Goal: Task Accomplishment & Management: Manage account settings

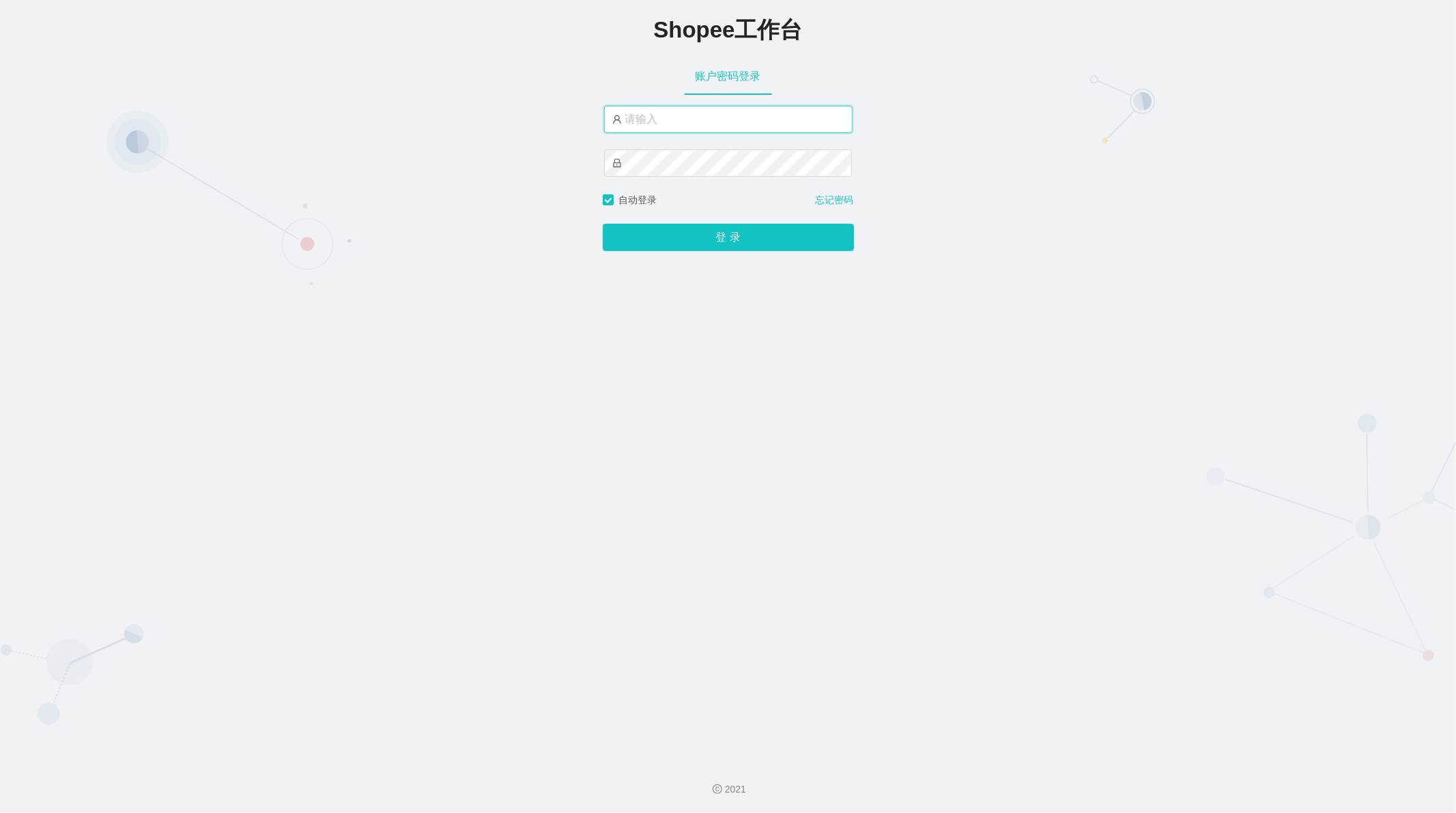
click at [705, 122] on input "text" at bounding box center [728, 119] width 248 height 27
type input "admin"
click at [713, 233] on button "登 录" at bounding box center [728, 237] width 251 height 27
click at [718, 129] on input "admin" at bounding box center [728, 119] width 248 height 27
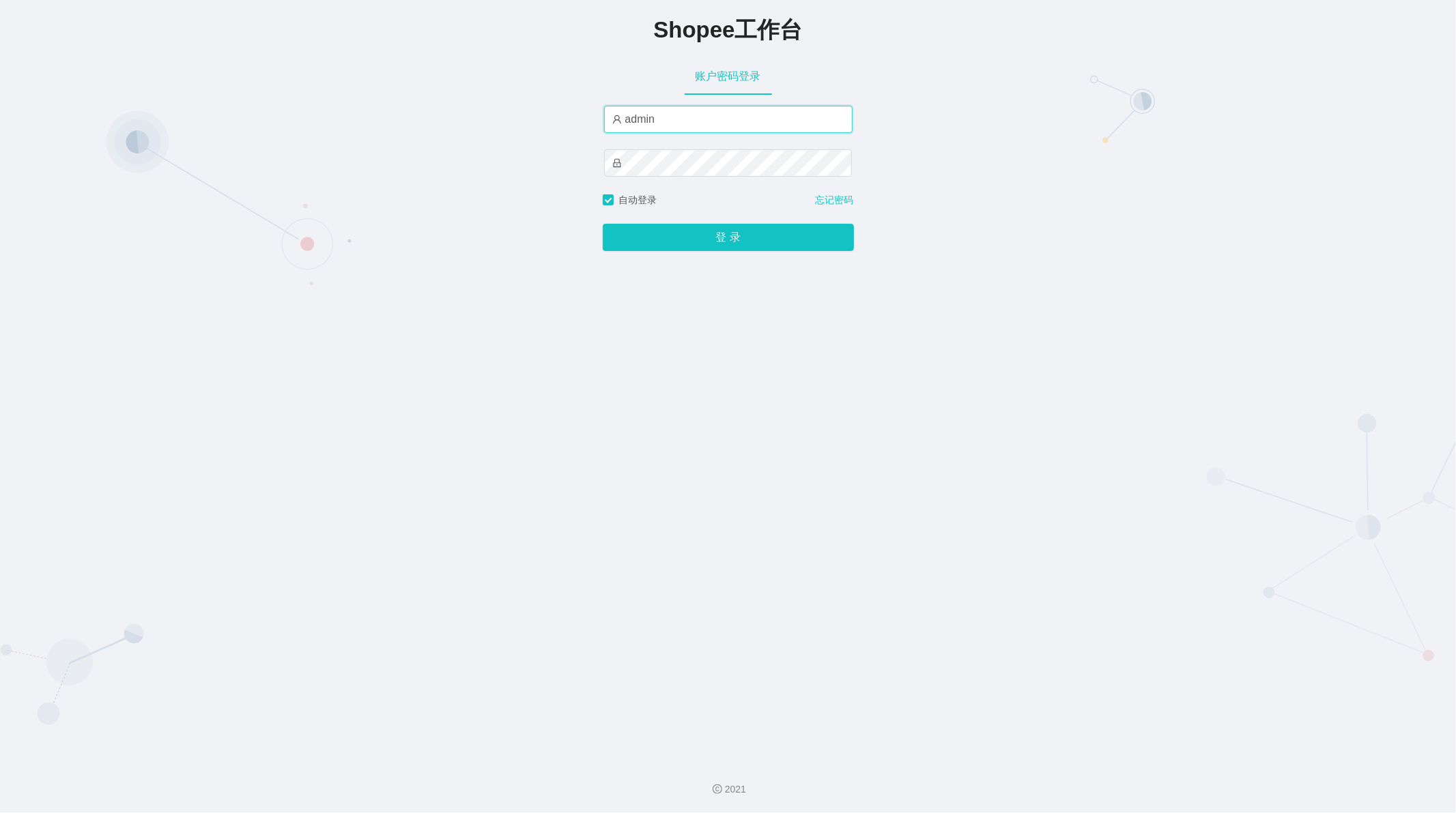
click at [718, 129] on input "admin" at bounding box center [728, 119] width 248 height 27
paste input "ceshi001"
click at [653, 132] on input "ceshi001" at bounding box center [728, 119] width 248 height 27
click at [651, 129] on input "ceshi001" at bounding box center [728, 119] width 248 height 27
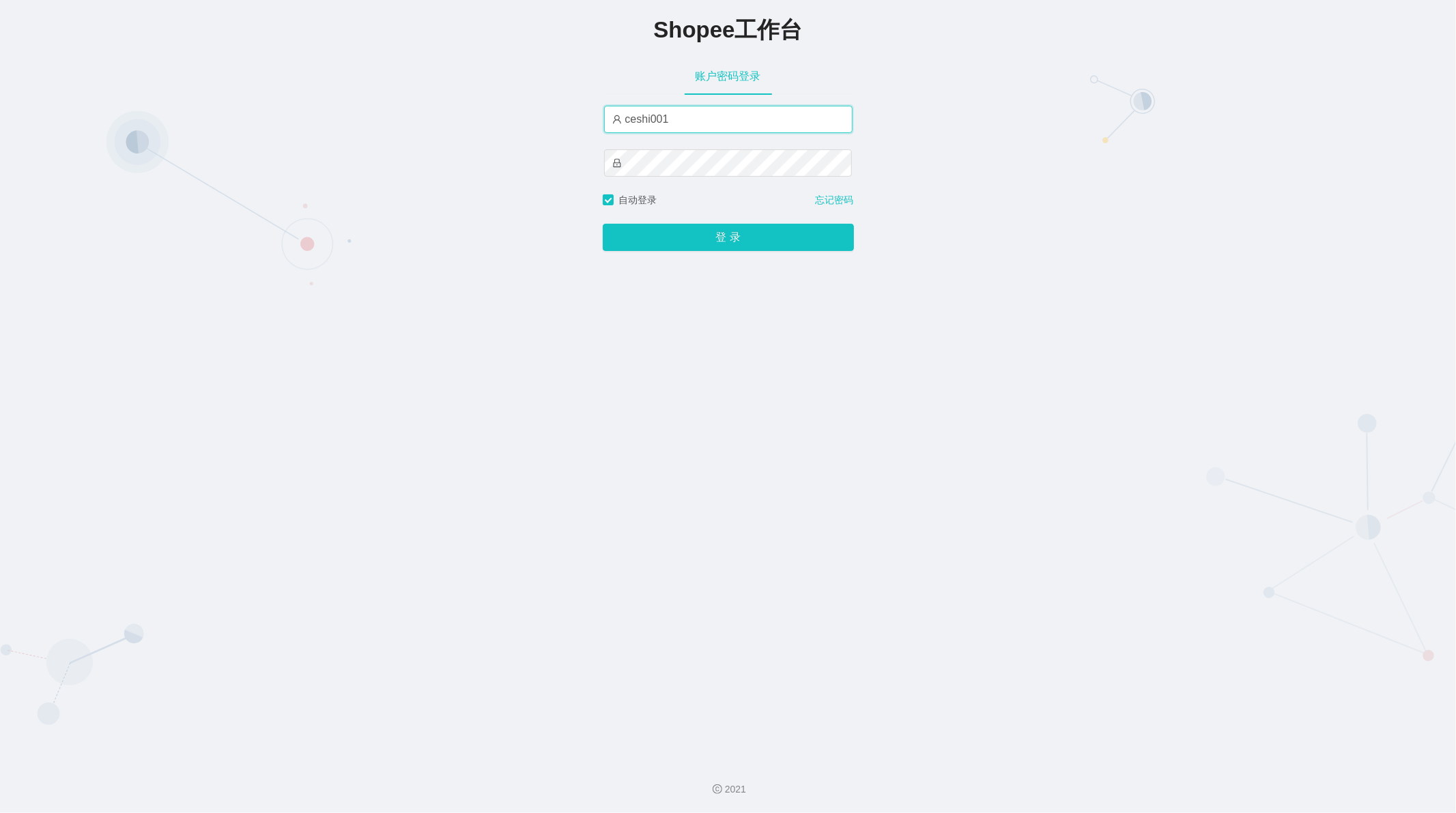
click at [651, 129] on input "ceshi001" at bounding box center [728, 119] width 248 height 27
paste input "admin"
type input "admin"
click at [690, 235] on button "登 录" at bounding box center [728, 237] width 251 height 27
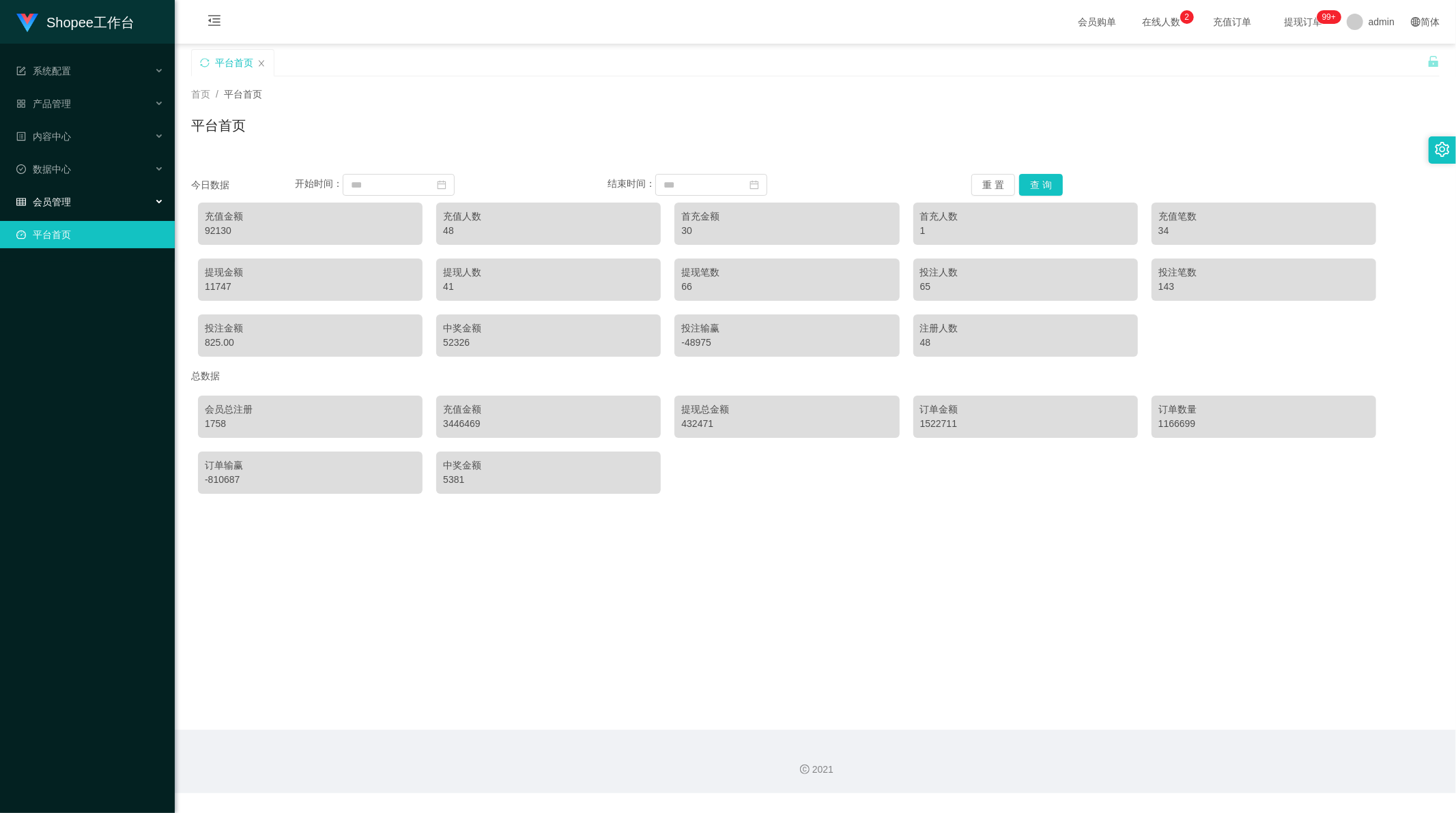
click at [43, 201] on span "会员管理" at bounding box center [43, 202] width 54 height 11
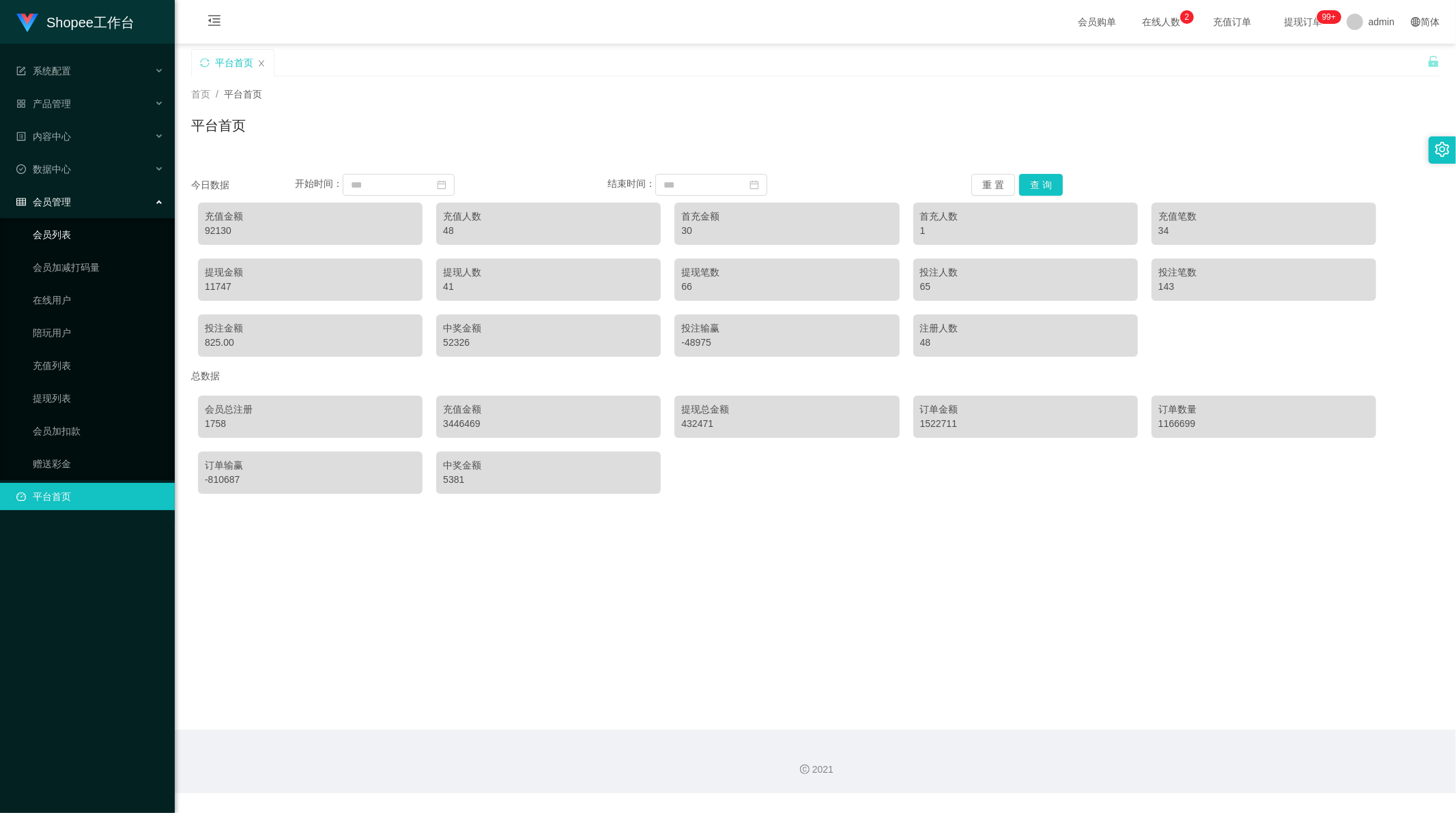
click at [59, 237] on link "会员列表" at bounding box center [98, 235] width 131 height 27
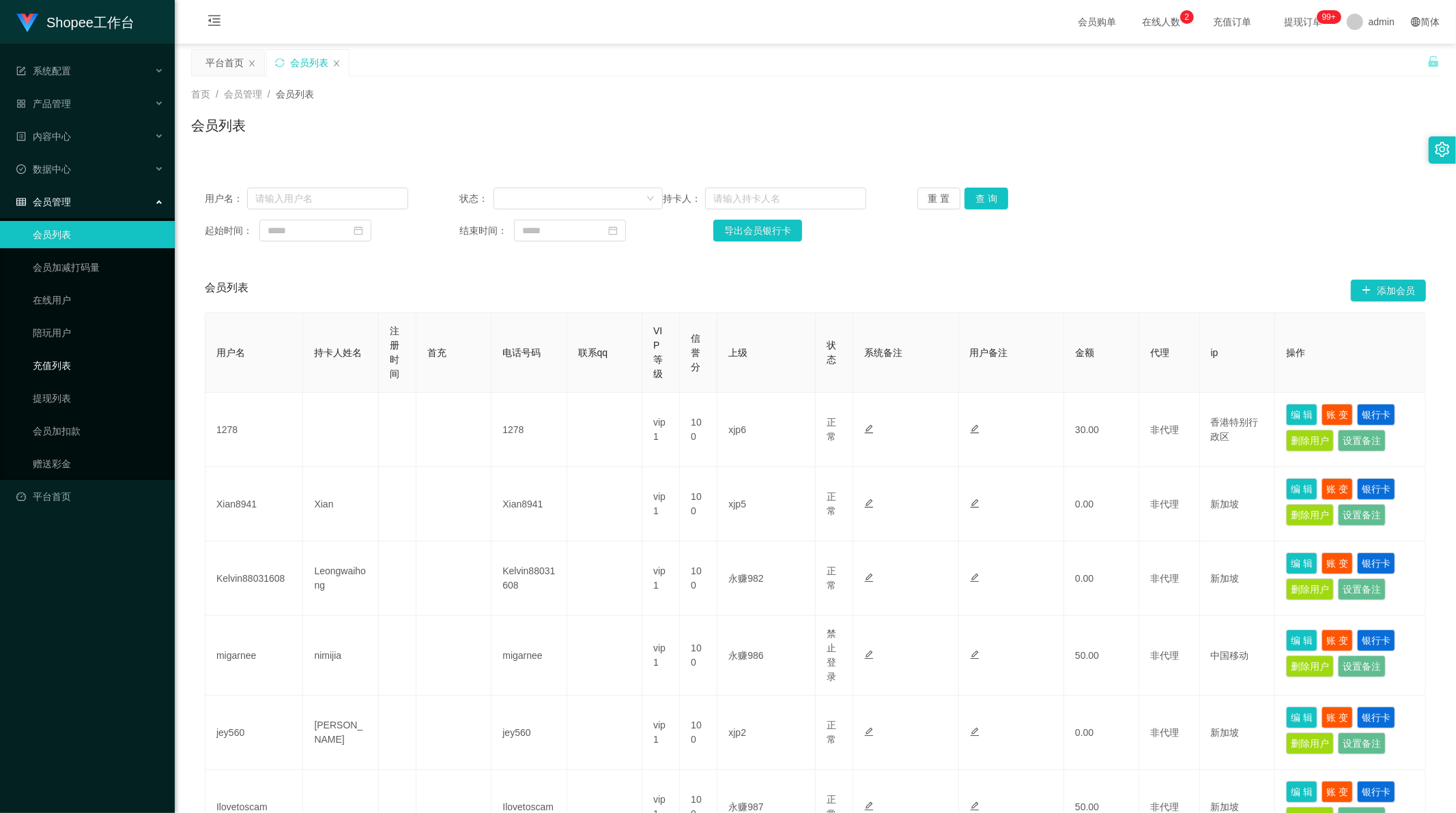
click at [56, 359] on link "充值列表" at bounding box center [98, 366] width 131 height 27
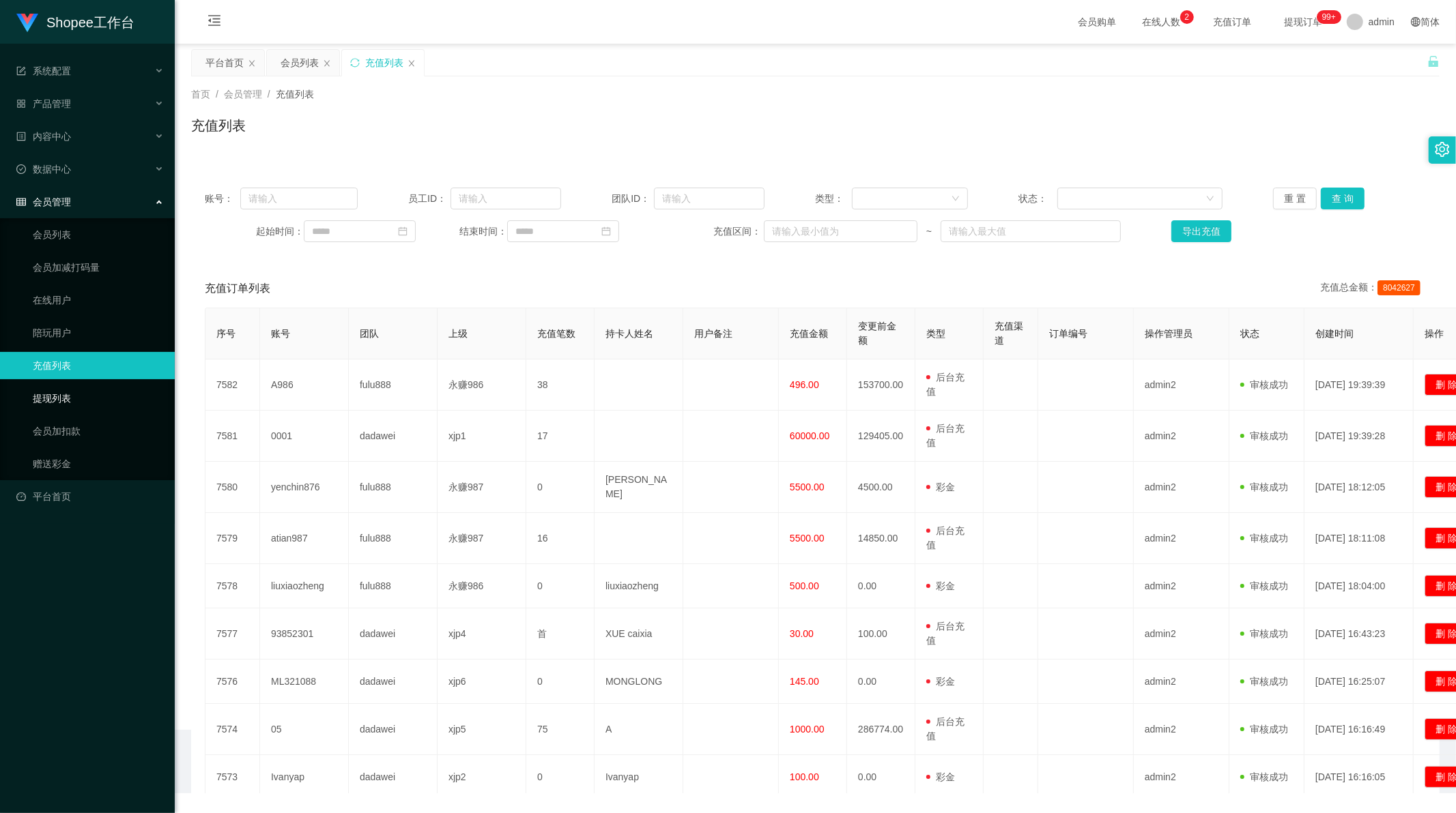
click at [55, 394] on link "提现列表" at bounding box center [98, 399] width 131 height 27
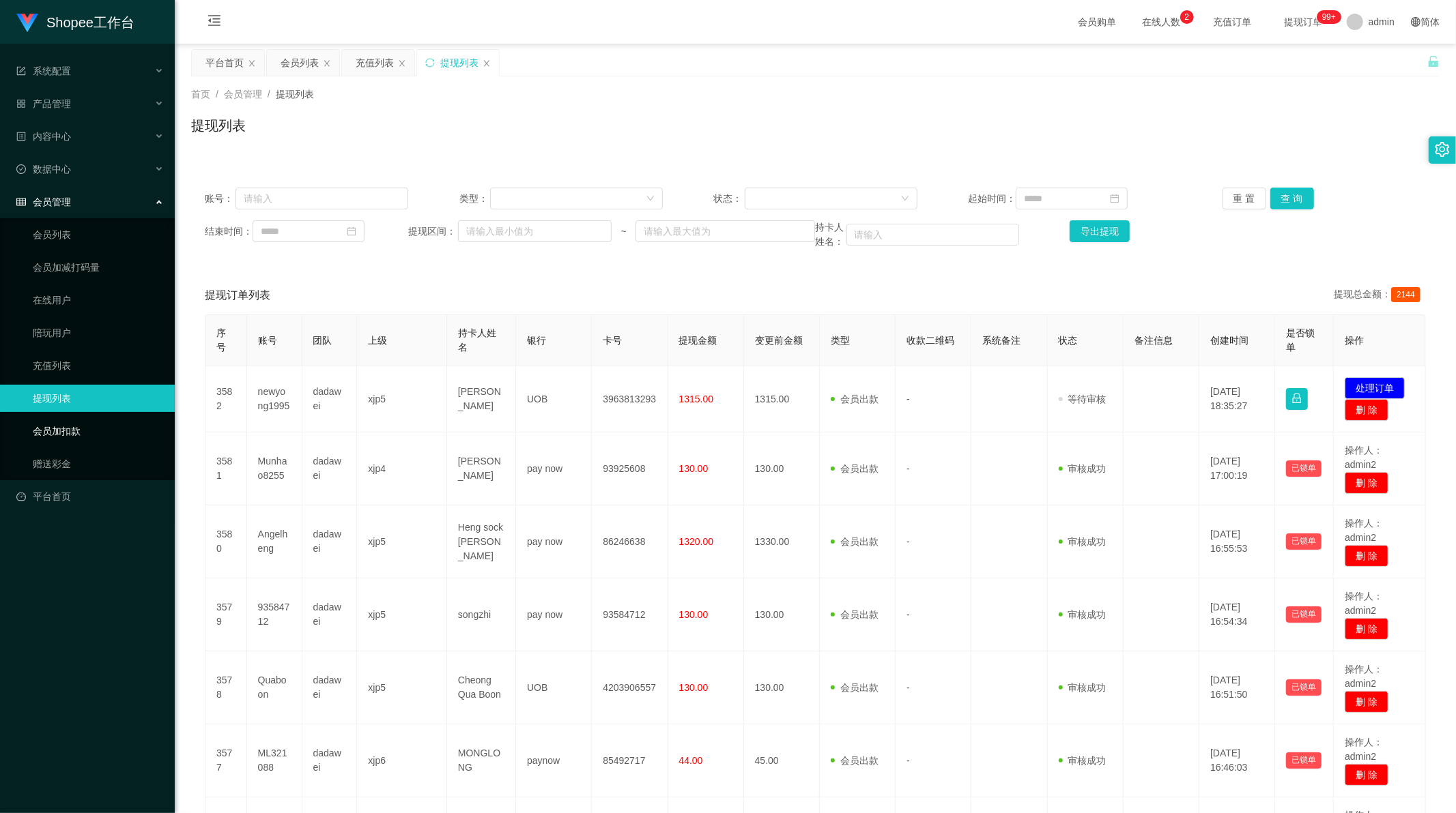
click at [68, 427] on link "会员加扣款" at bounding box center [98, 431] width 131 height 27
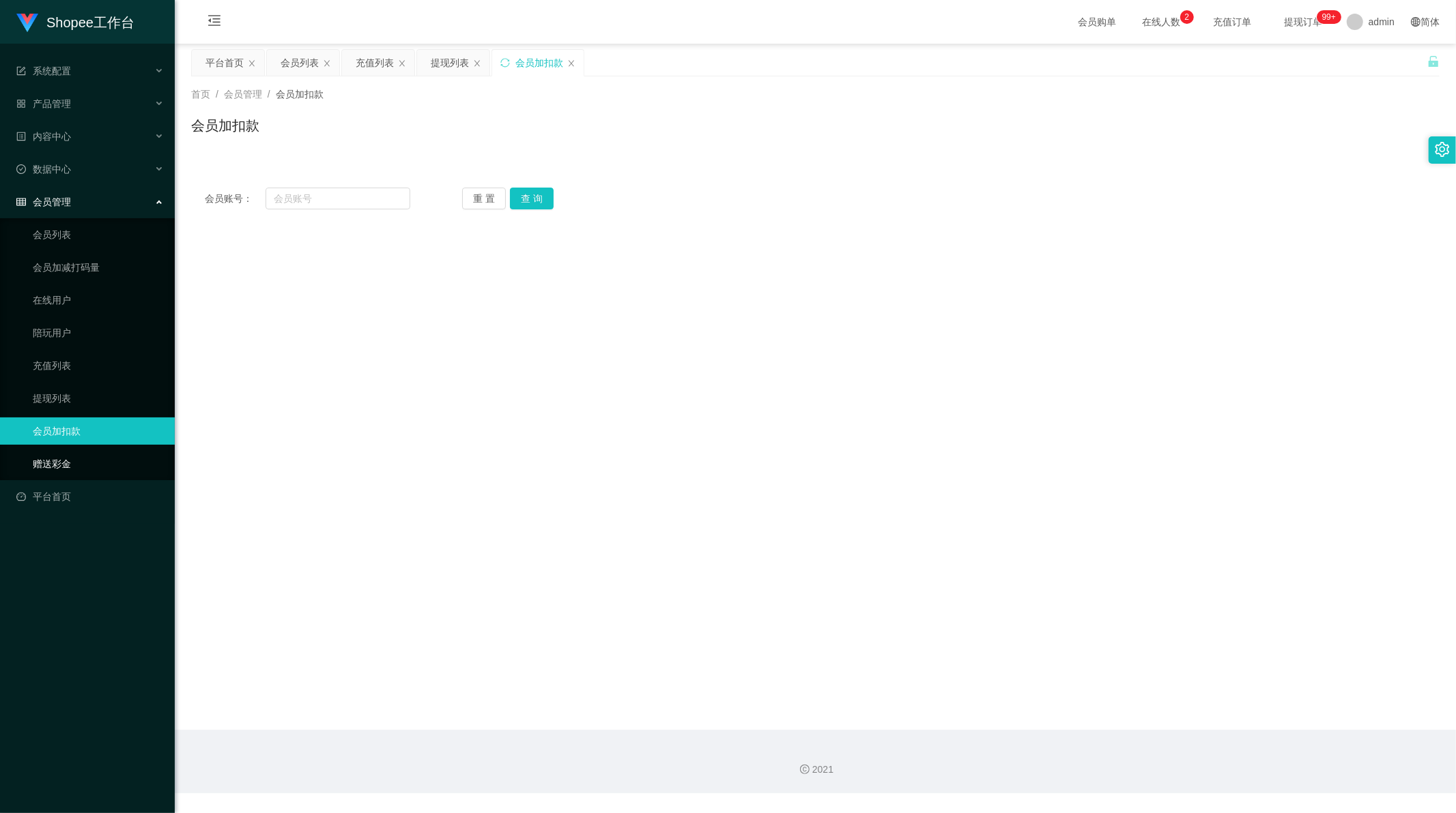
click at [57, 460] on link "赠送彩金" at bounding box center [98, 464] width 131 height 27
click at [57, 174] on span "数据中心" at bounding box center [43, 169] width 54 height 11
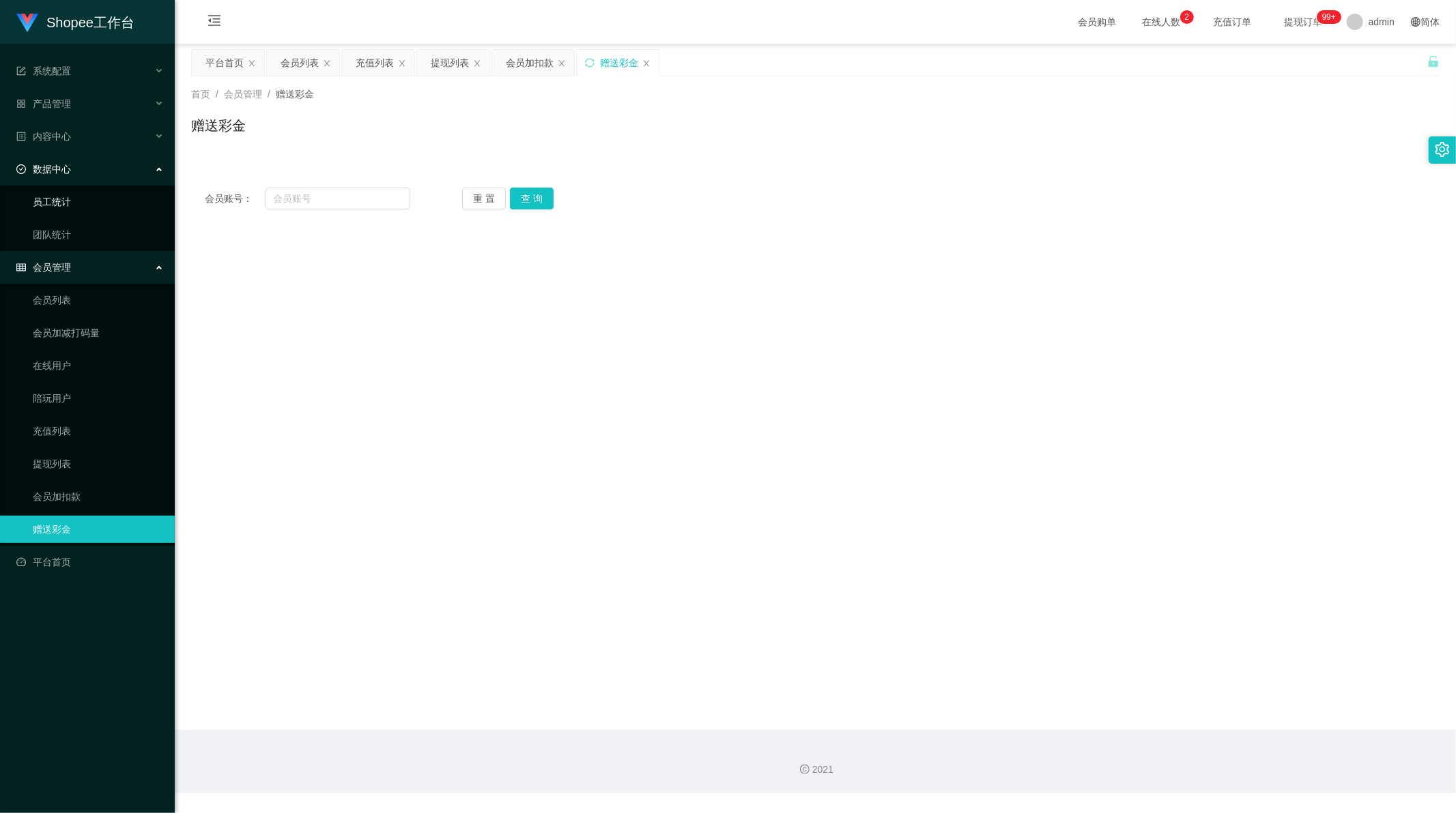
click at [60, 199] on link "员工统计" at bounding box center [98, 202] width 131 height 27
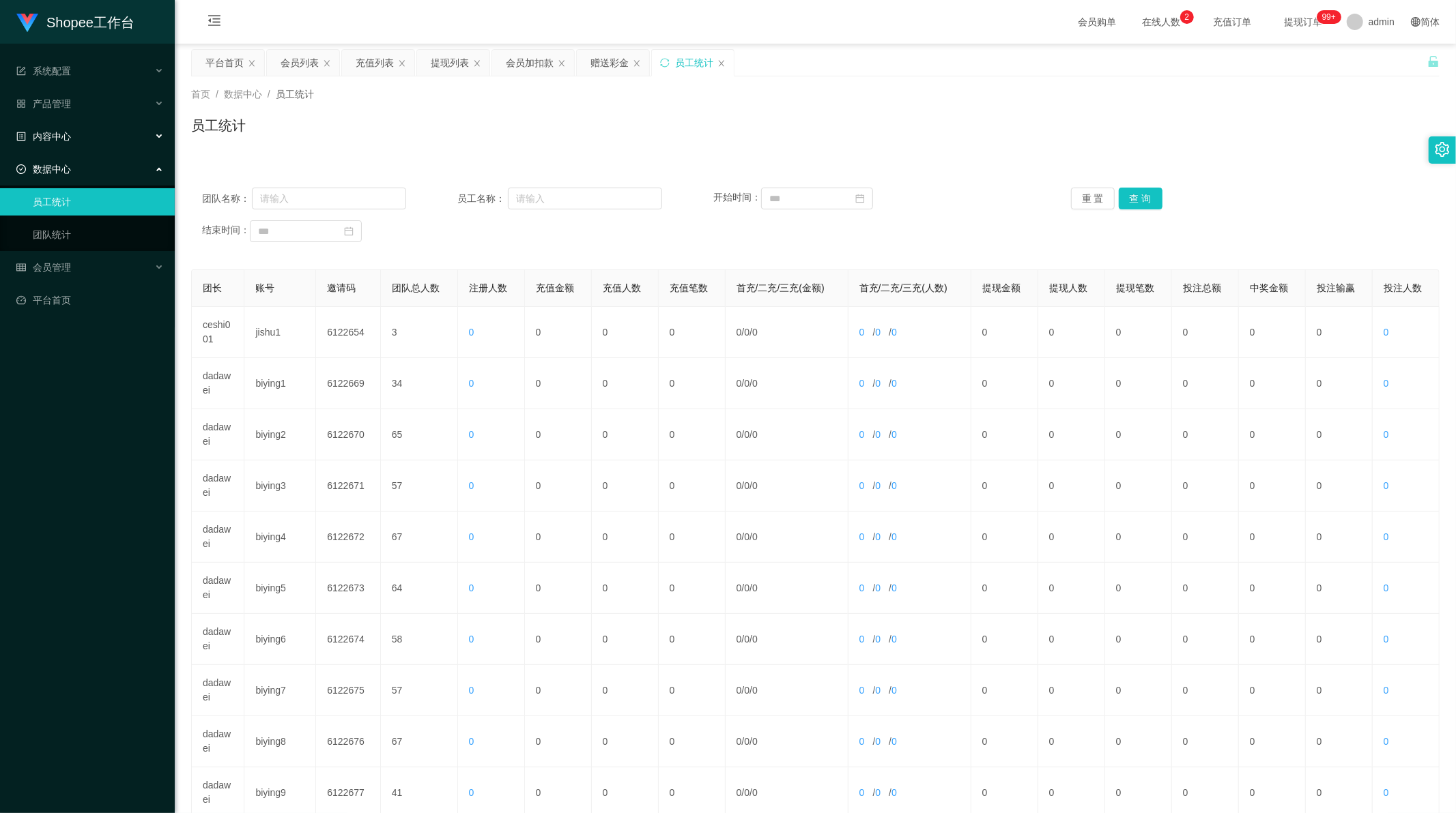
click at [59, 133] on span "内容中心" at bounding box center [43, 136] width 54 height 11
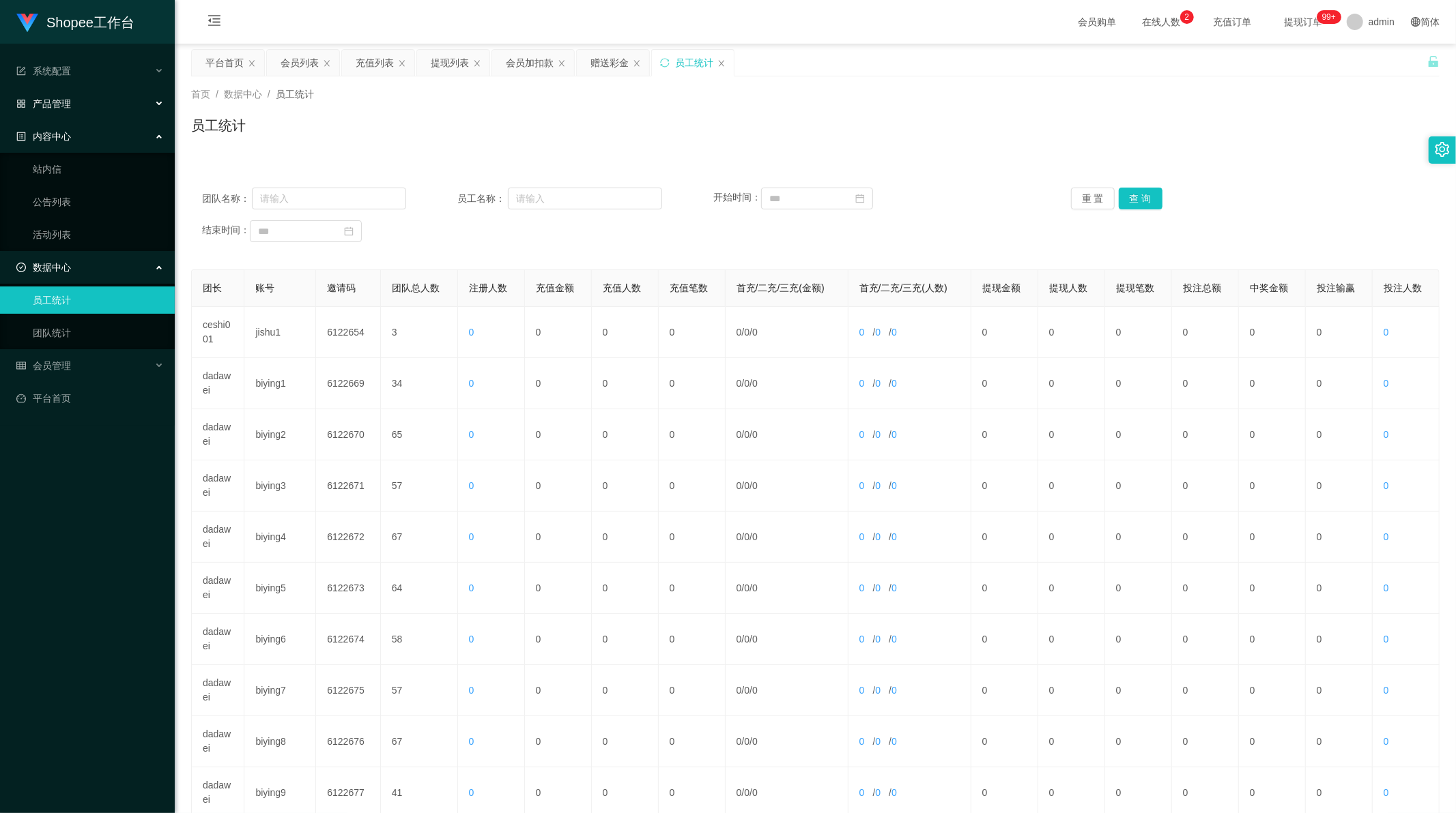
click at [55, 101] on span "产品管理" at bounding box center [43, 103] width 54 height 11
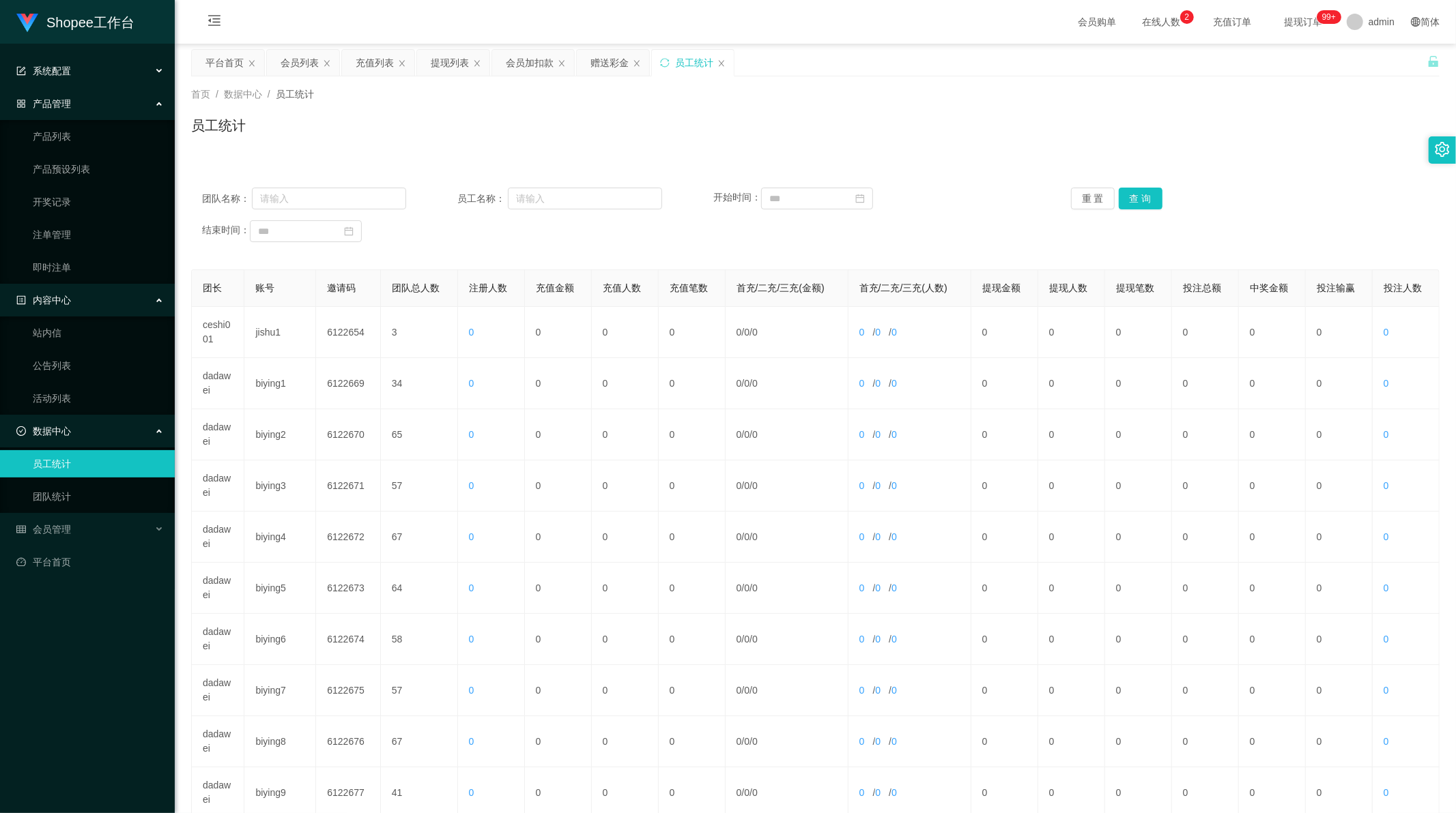
click at [59, 64] on div "系统配置" at bounding box center [87, 71] width 174 height 27
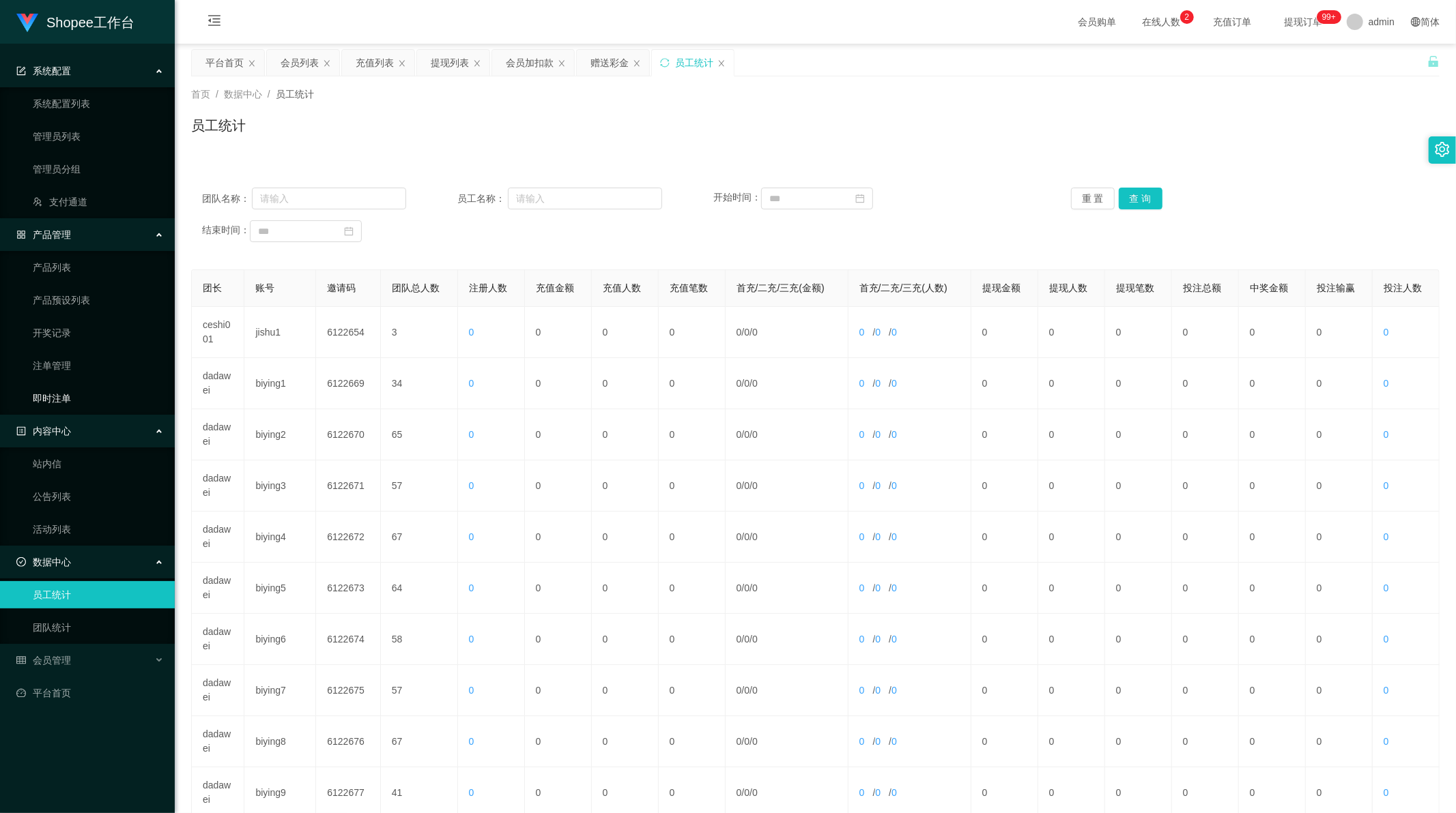
click at [72, 401] on link "即时注单" at bounding box center [98, 399] width 131 height 27
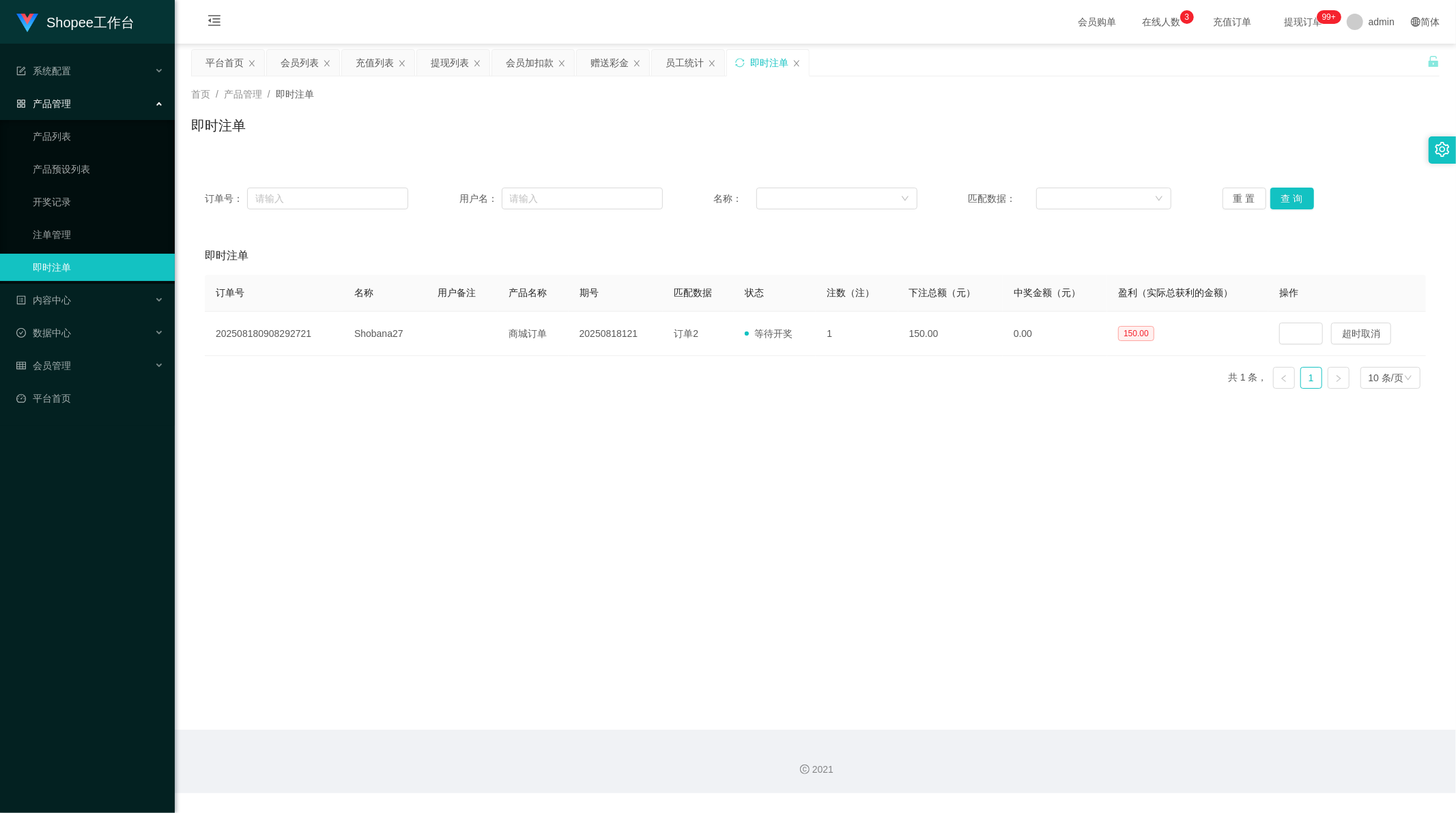
click at [704, 128] on div "即时注单" at bounding box center [815, 130] width 1248 height 31
click at [593, 69] on div "赠送彩金" at bounding box center [609, 63] width 38 height 26
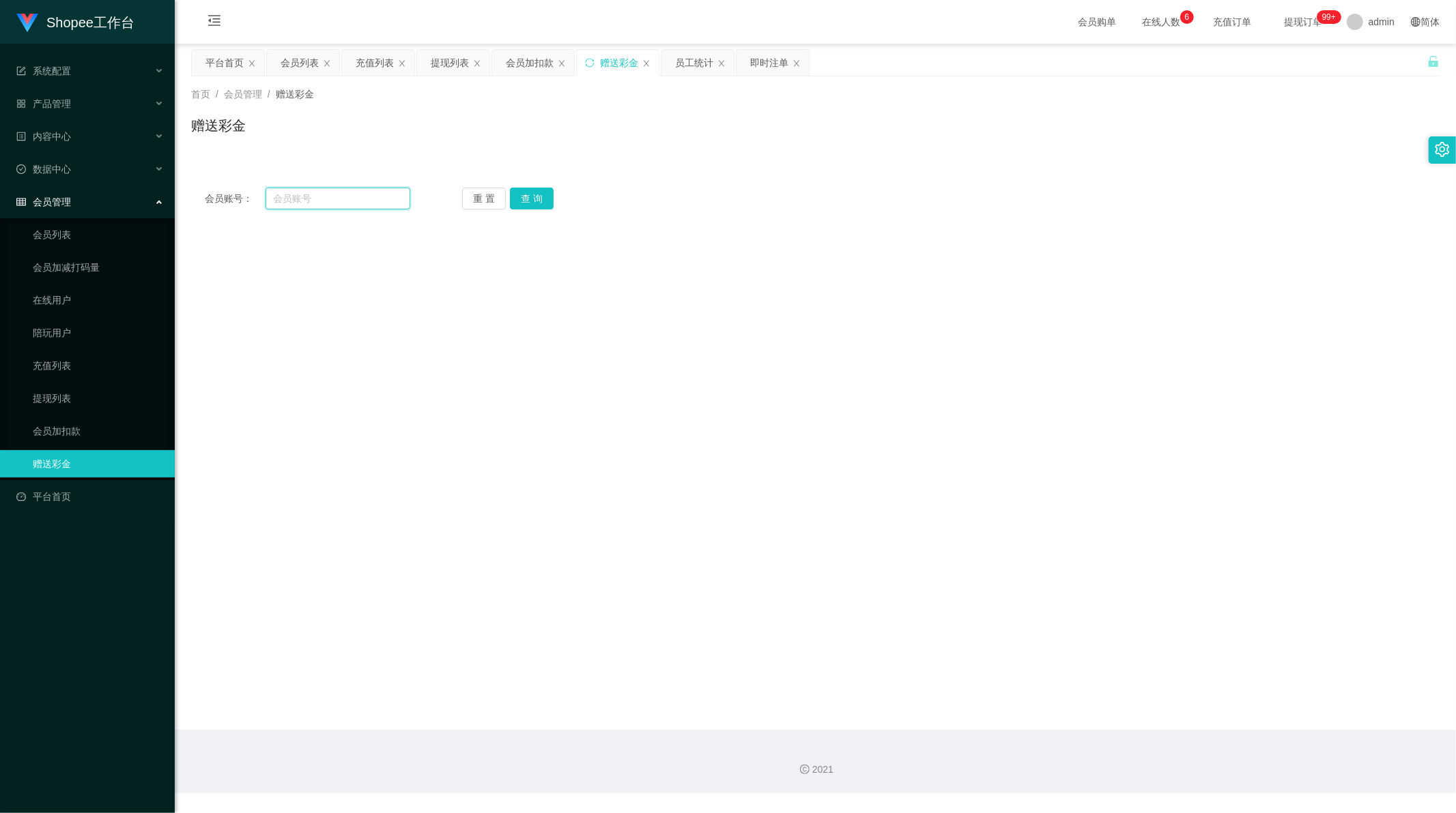
click at [306, 200] on input "text" at bounding box center [338, 198] width 145 height 22
paste input "Rara2025"
type input "Rara2025"
click at [529, 195] on button "查 询" at bounding box center [532, 198] width 43 height 22
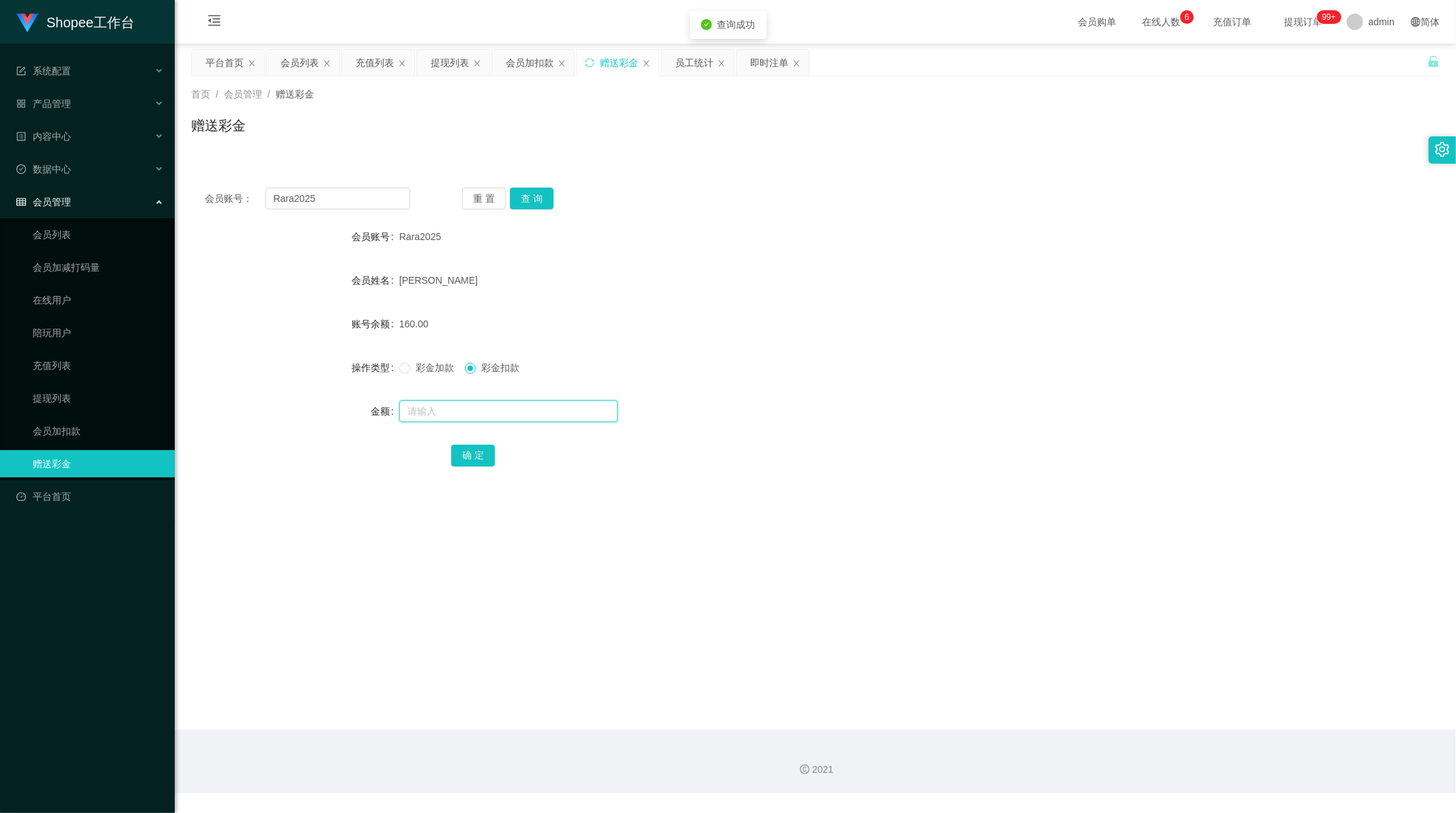
click at [452, 407] on input "text" at bounding box center [509, 412] width 219 height 22
type input "30"
click at [465, 460] on button "确 定" at bounding box center [473, 456] width 43 height 22
click at [688, 64] on div "员工统计" at bounding box center [694, 63] width 38 height 26
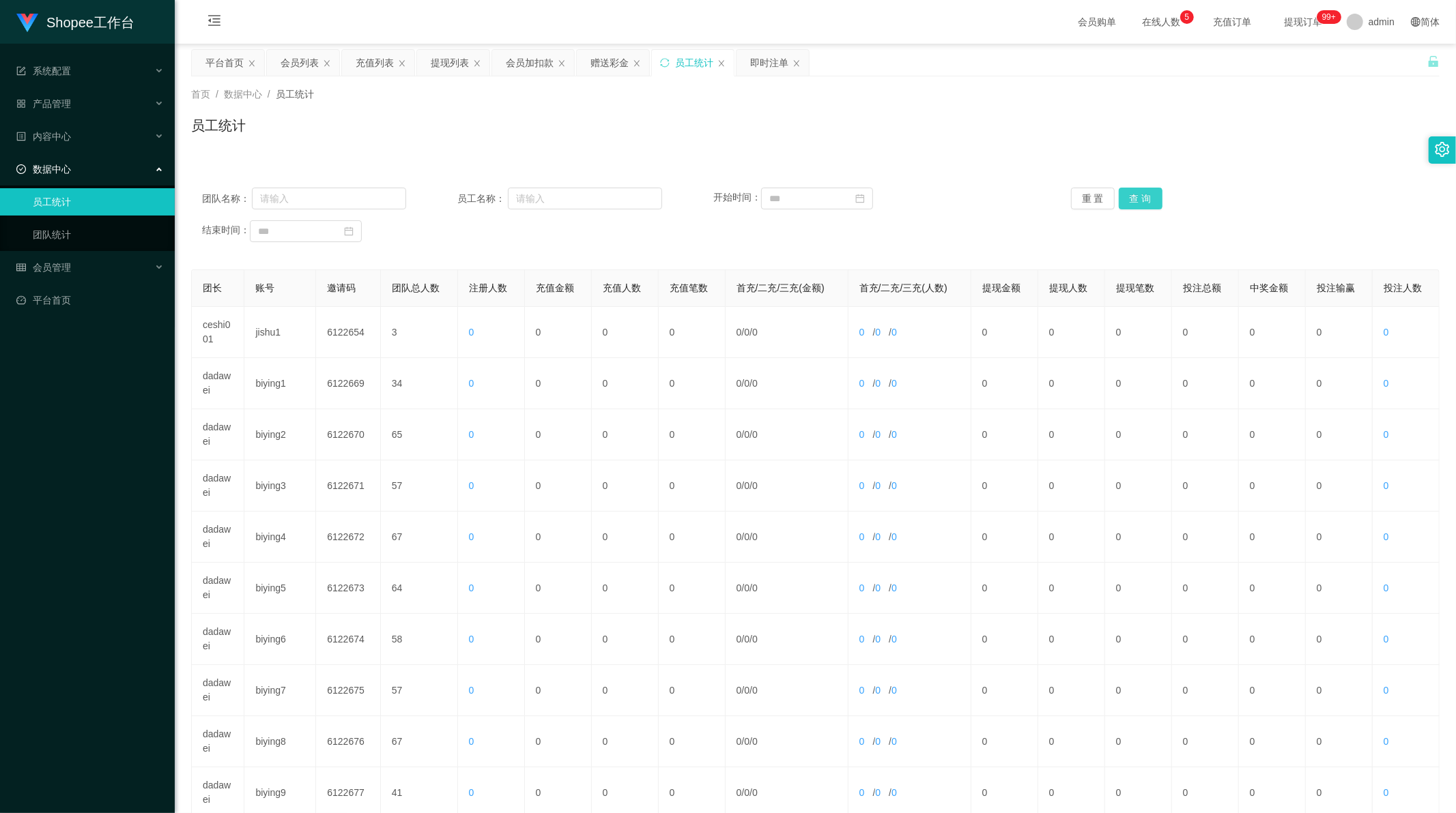
click at [1124, 207] on button "查 询" at bounding box center [1140, 198] width 43 height 22
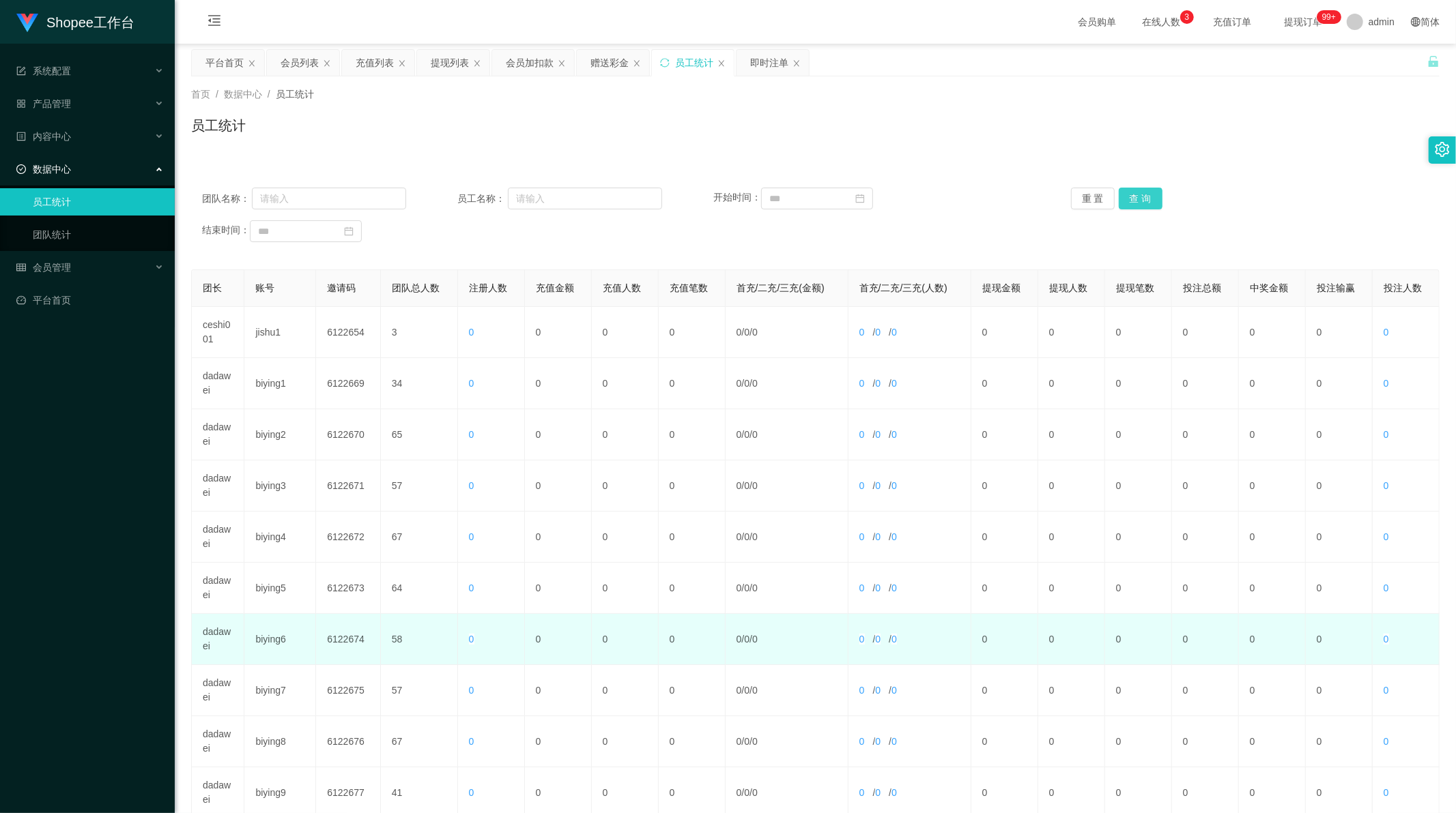
scroll to position [130, 0]
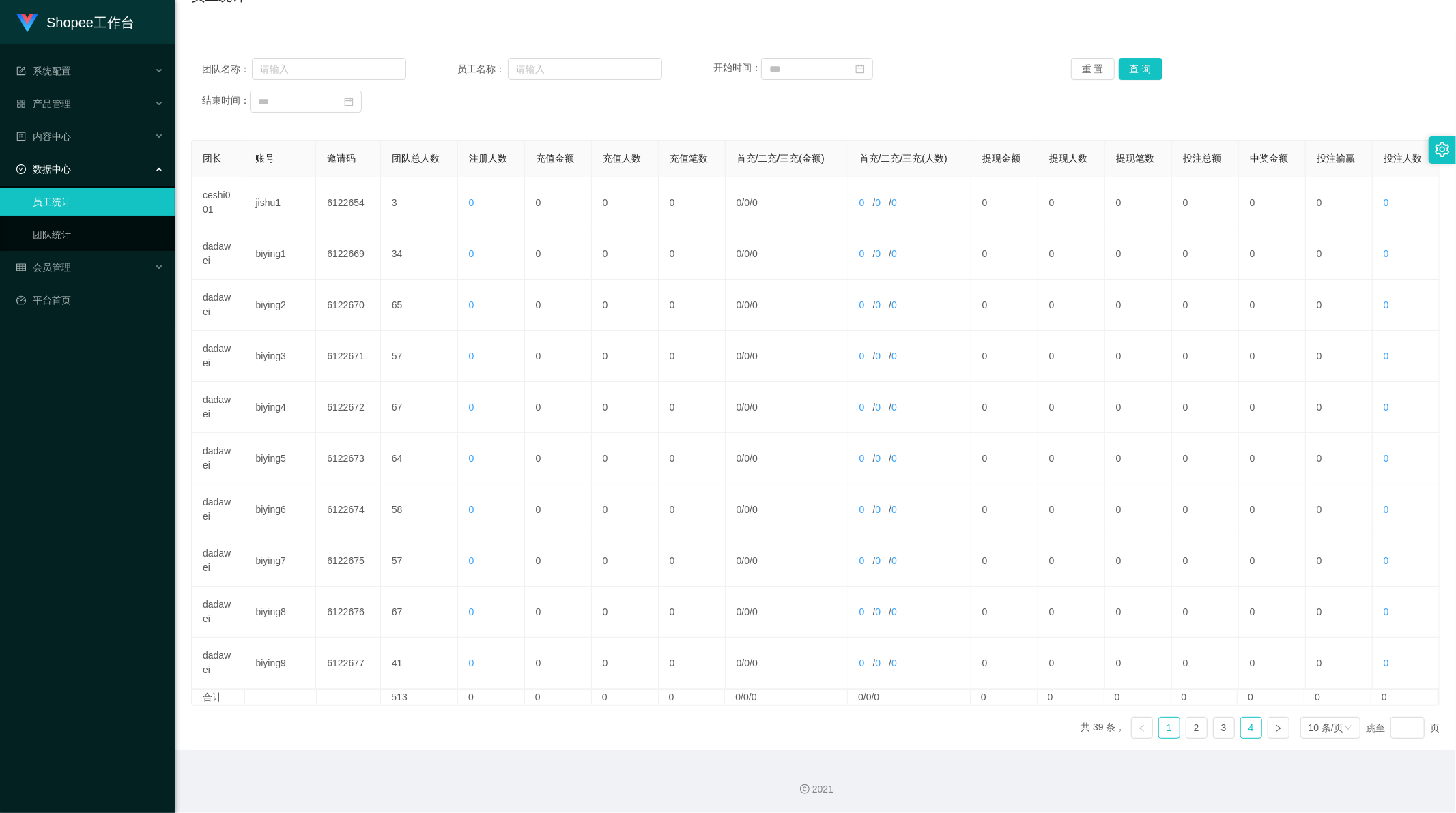
click at [1244, 728] on link "4" at bounding box center [1251, 728] width 20 height 20
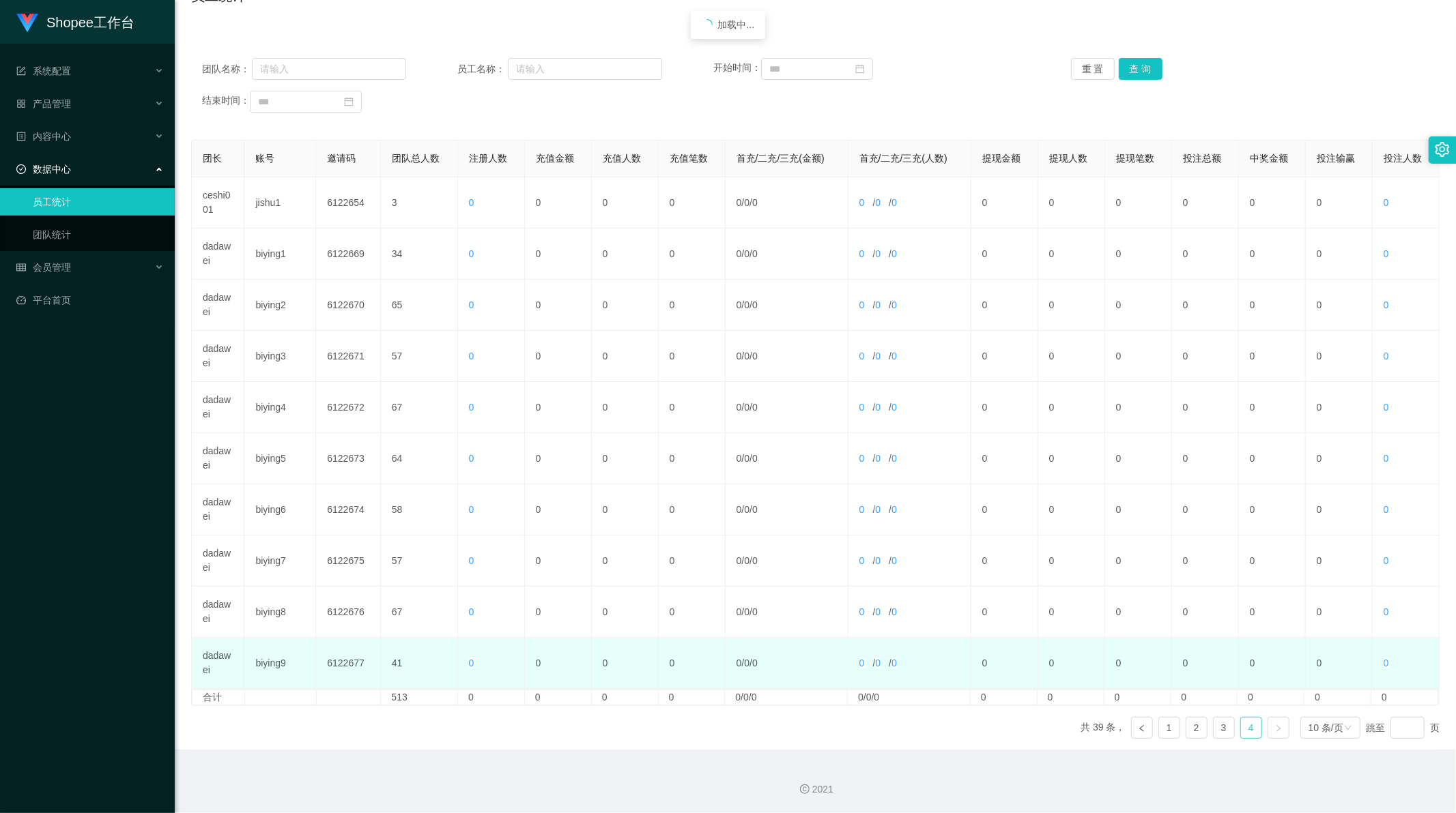
scroll to position [78, 0]
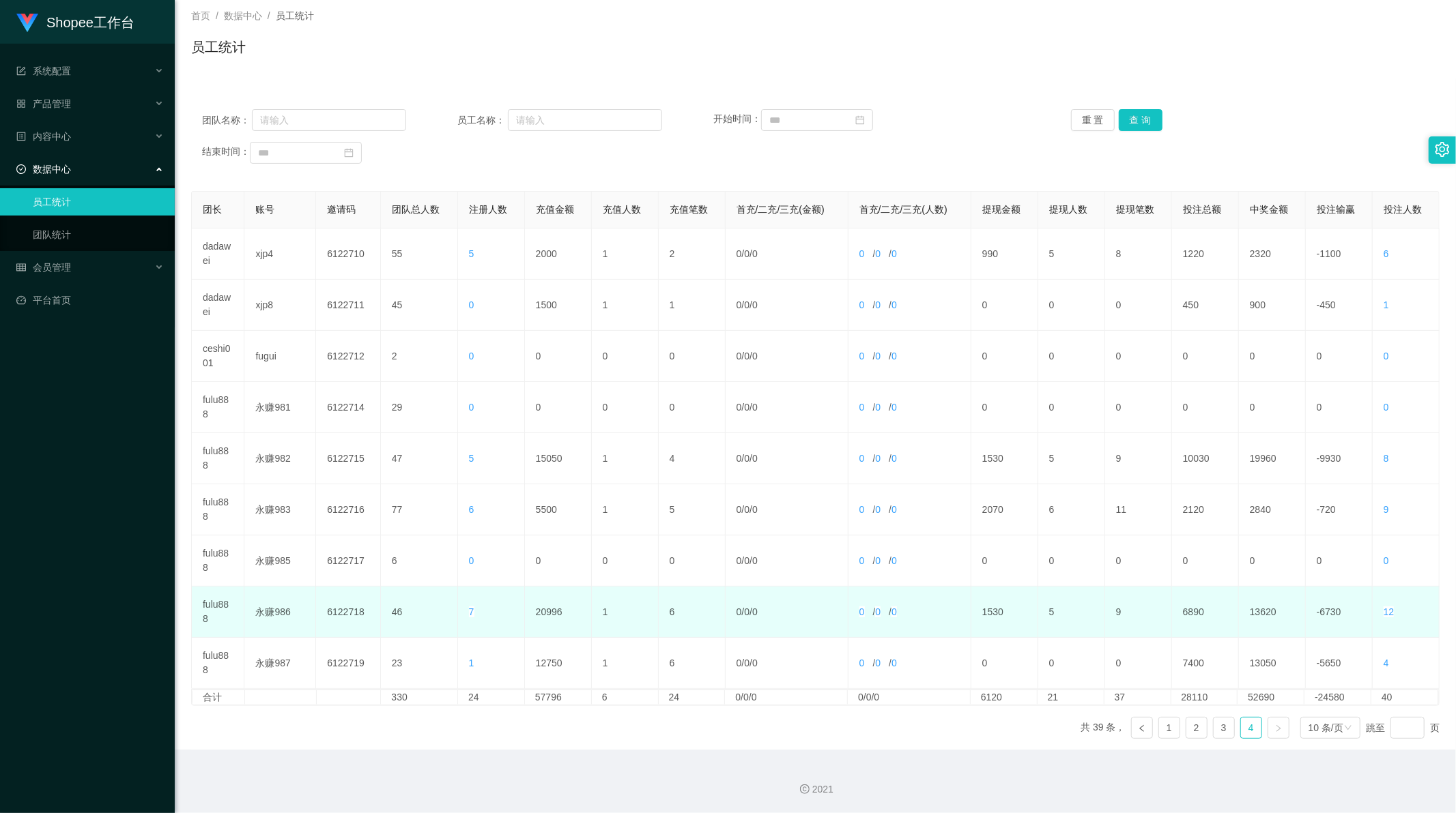
click at [217, 606] on td "fulu888" at bounding box center [218, 612] width 53 height 51
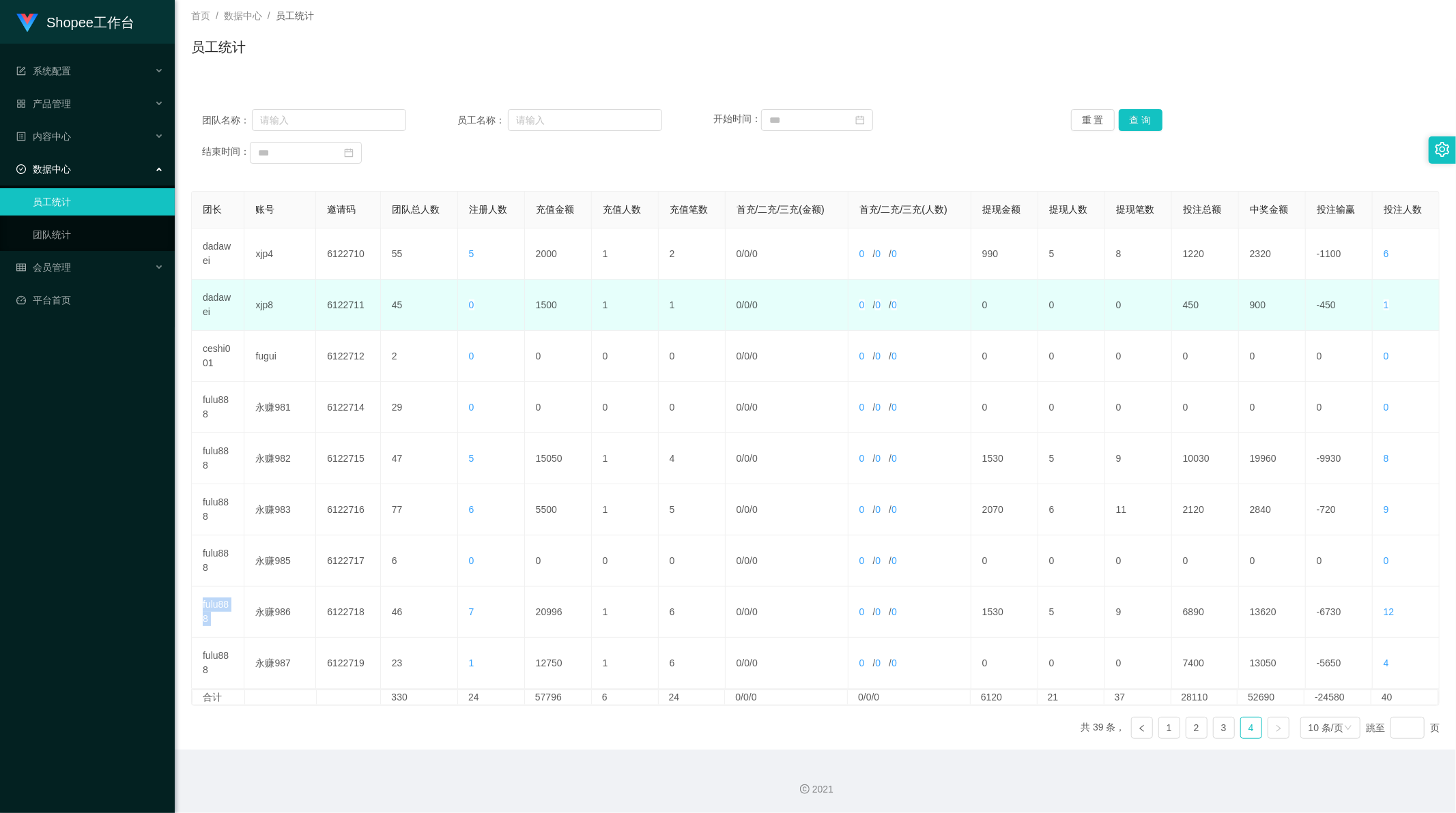
copy td "fulu888"
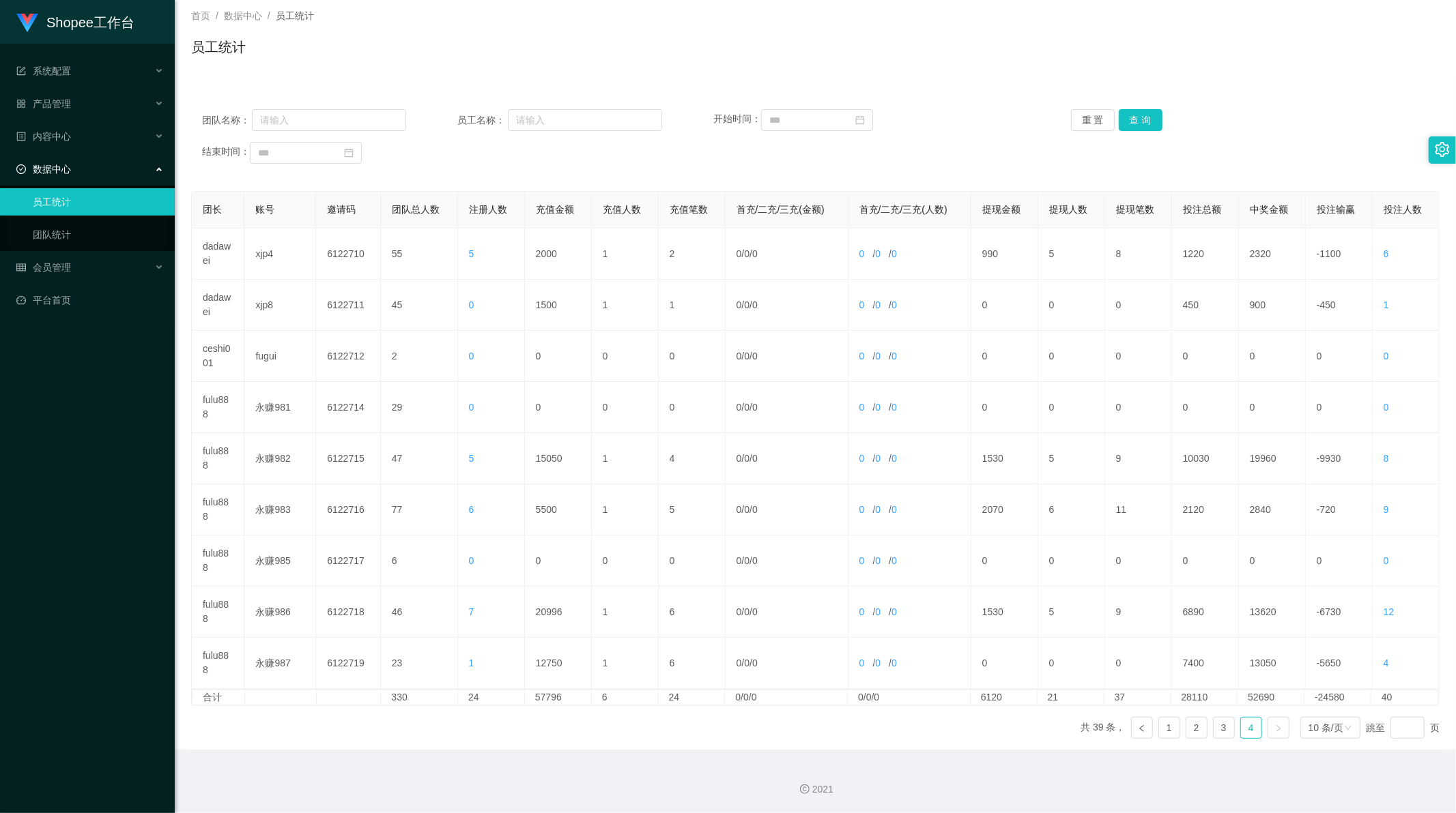
click at [326, 131] on div "团队名称： 员工名称： 开始时间： 重 置 查 询 结束时间：" at bounding box center [815, 136] width 1248 height 82
click at [354, 119] on input "text" at bounding box center [329, 120] width 154 height 22
paste input "fulu888"
type input "fulu888"
click at [1135, 113] on button "查 询" at bounding box center [1140, 120] width 43 height 22
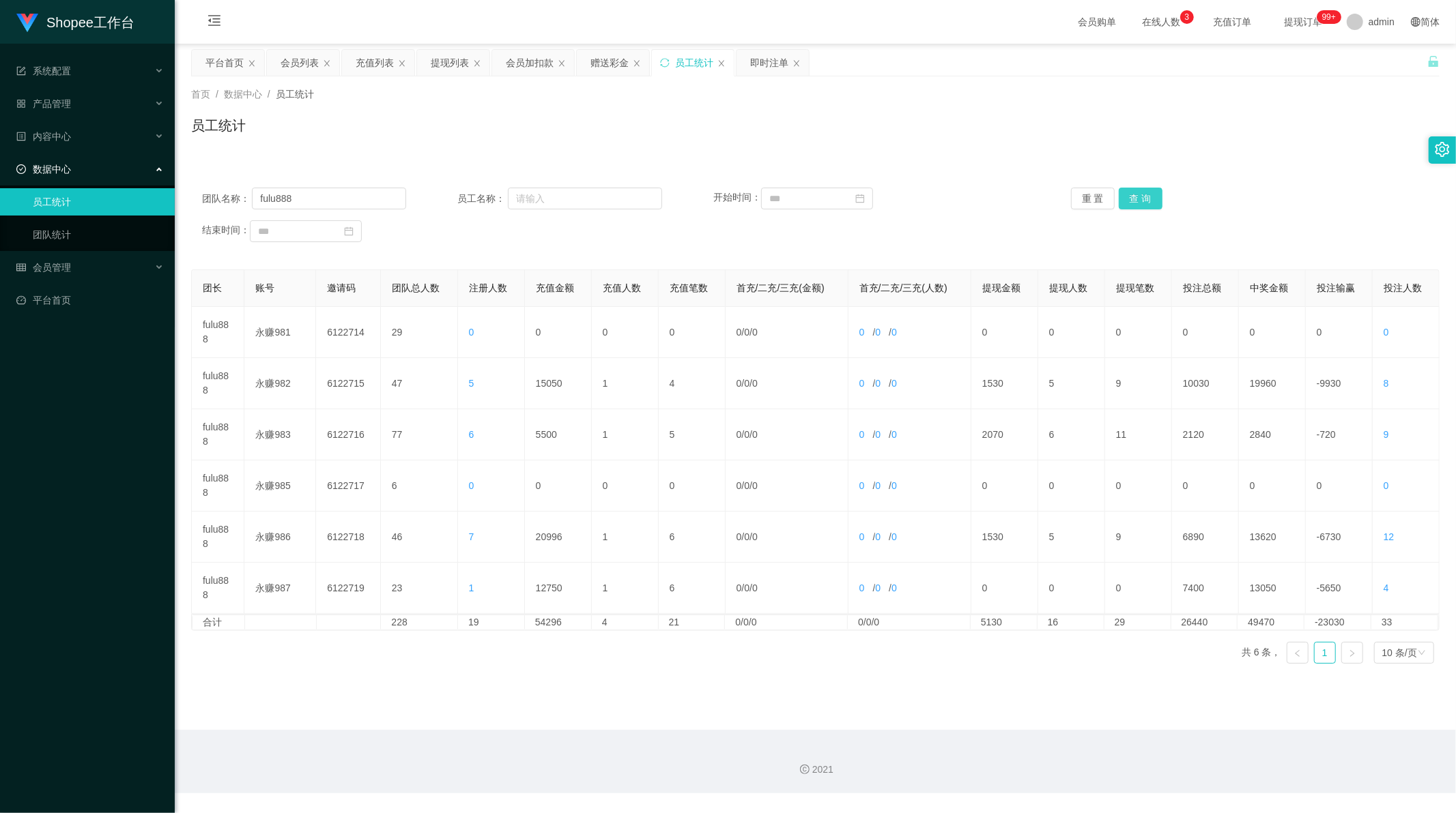
scroll to position [0, 0]
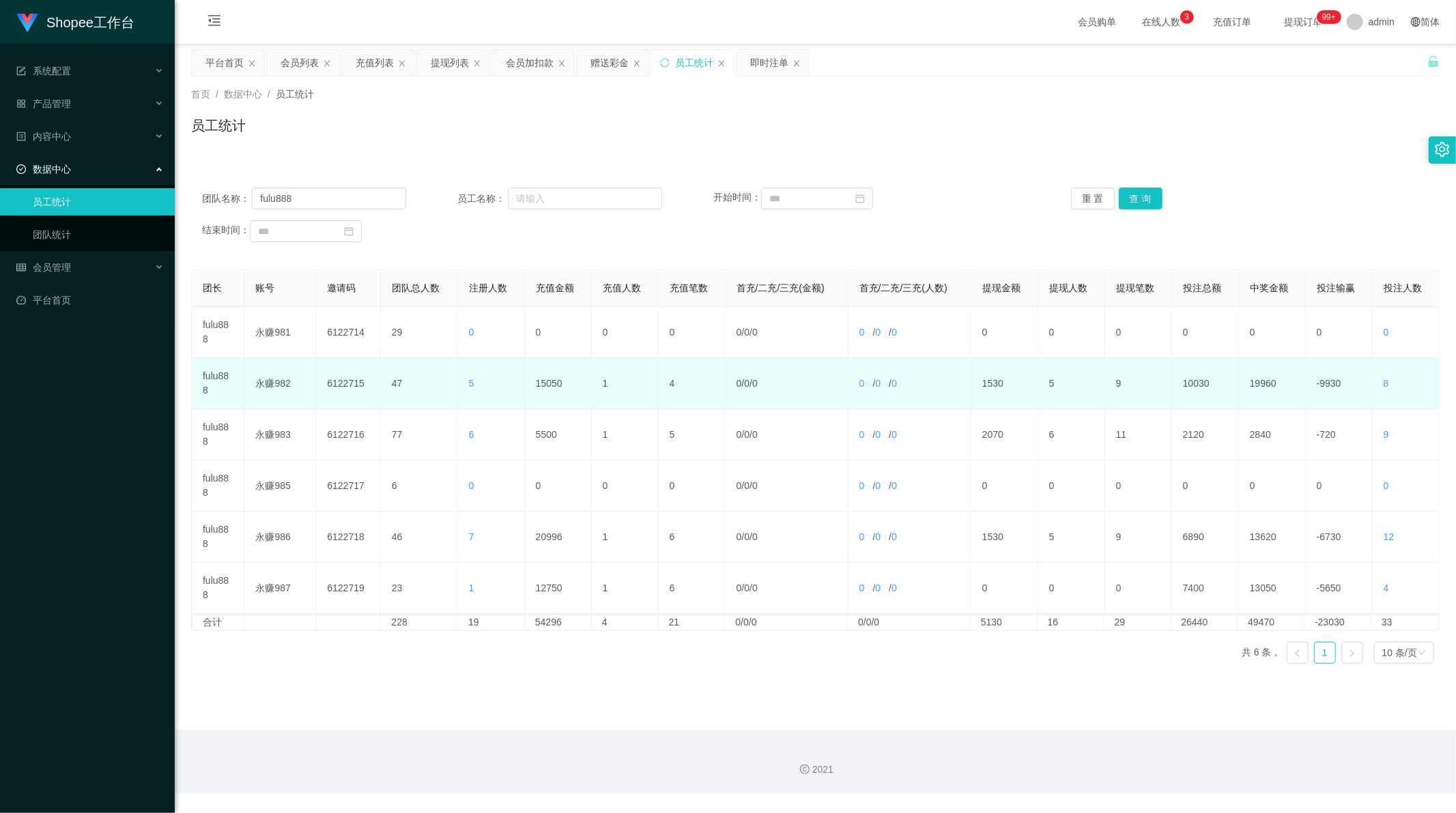
click at [537, 389] on td "15050" at bounding box center [558, 383] width 67 height 51
copy td "15050"
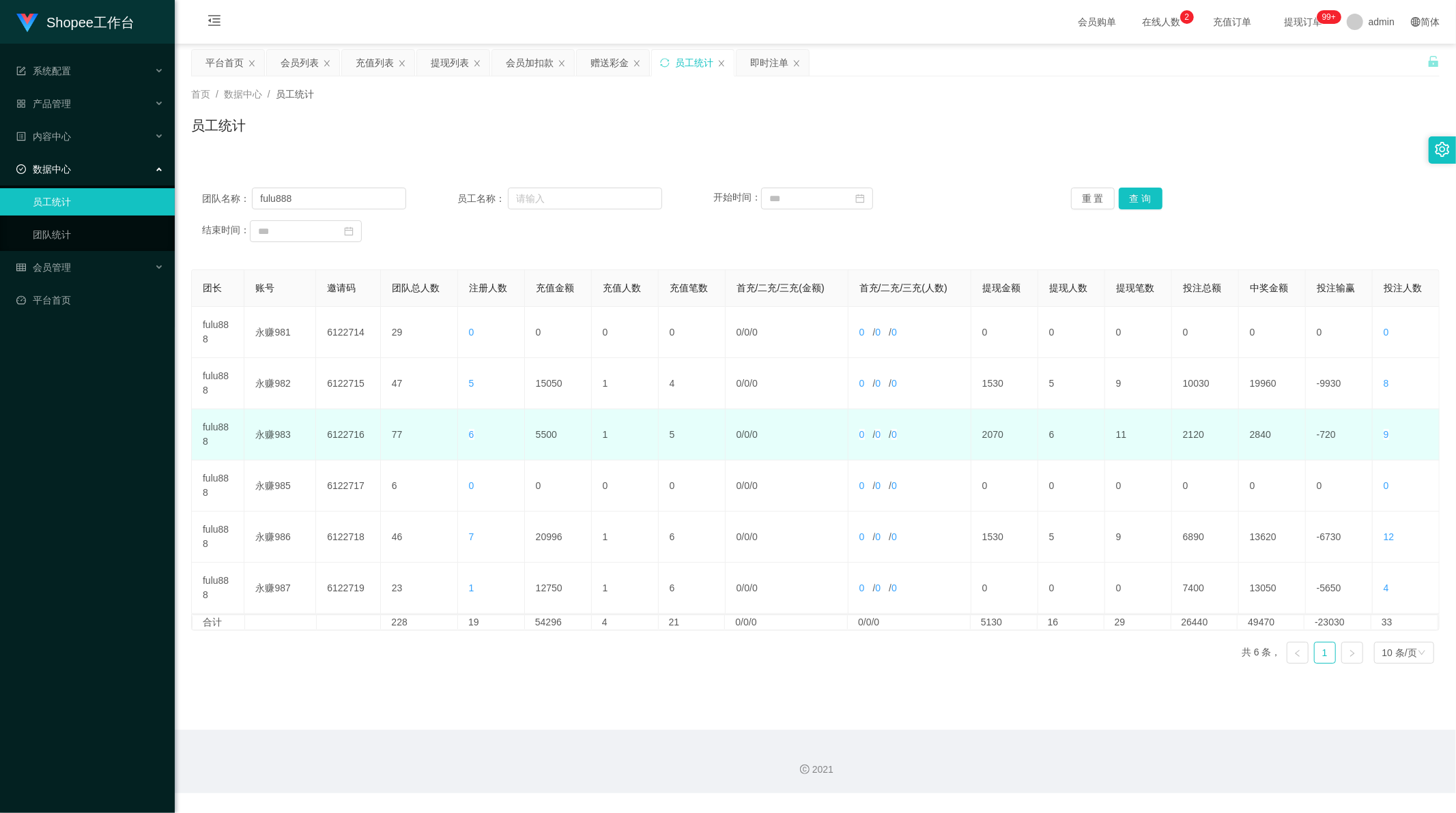
click at [543, 432] on td "5500" at bounding box center [558, 435] width 67 height 51
copy td "5500"
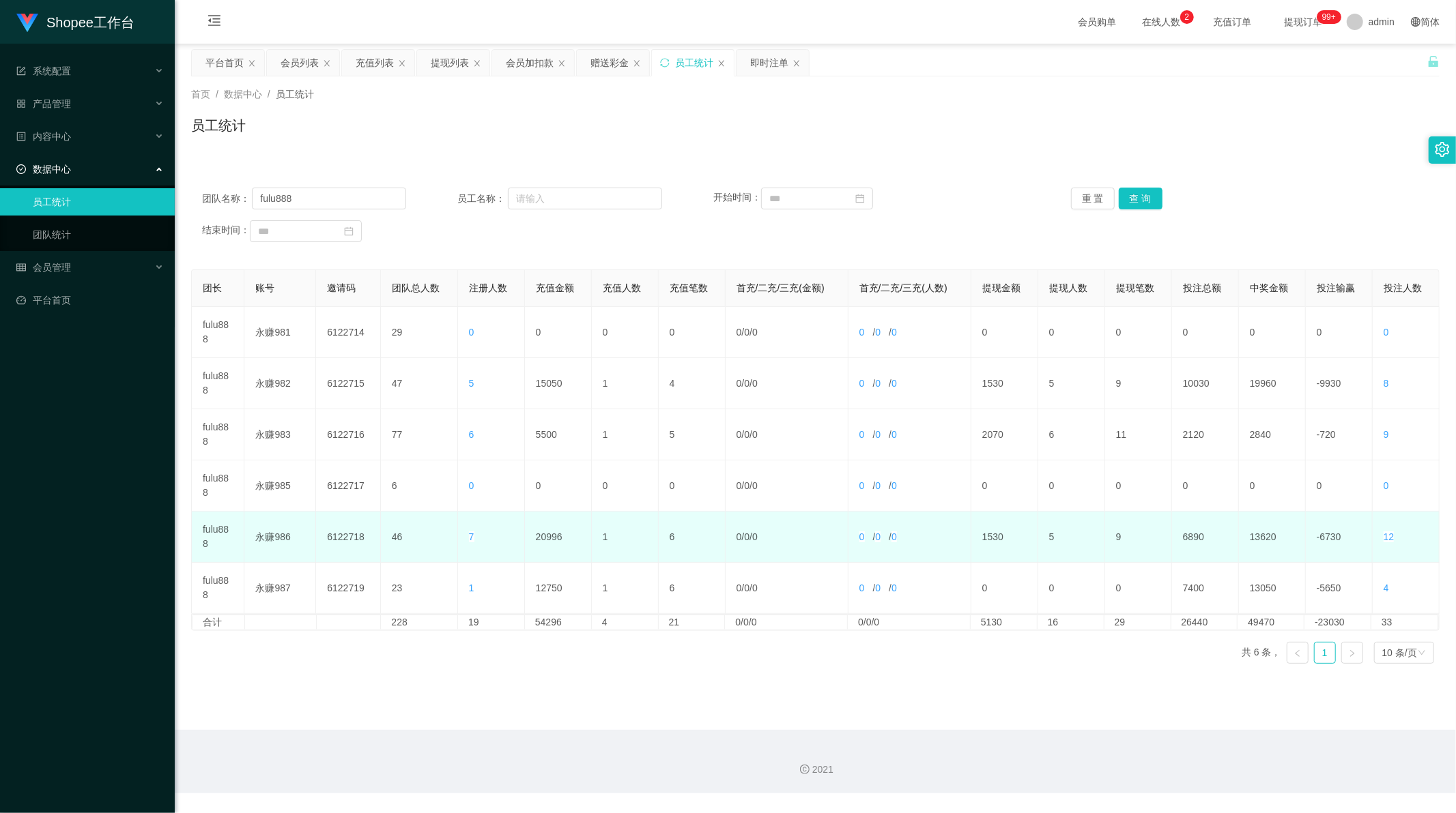
click at [548, 531] on td "20996" at bounding box center [558, 537] width 67 height 51
copy td "20996"
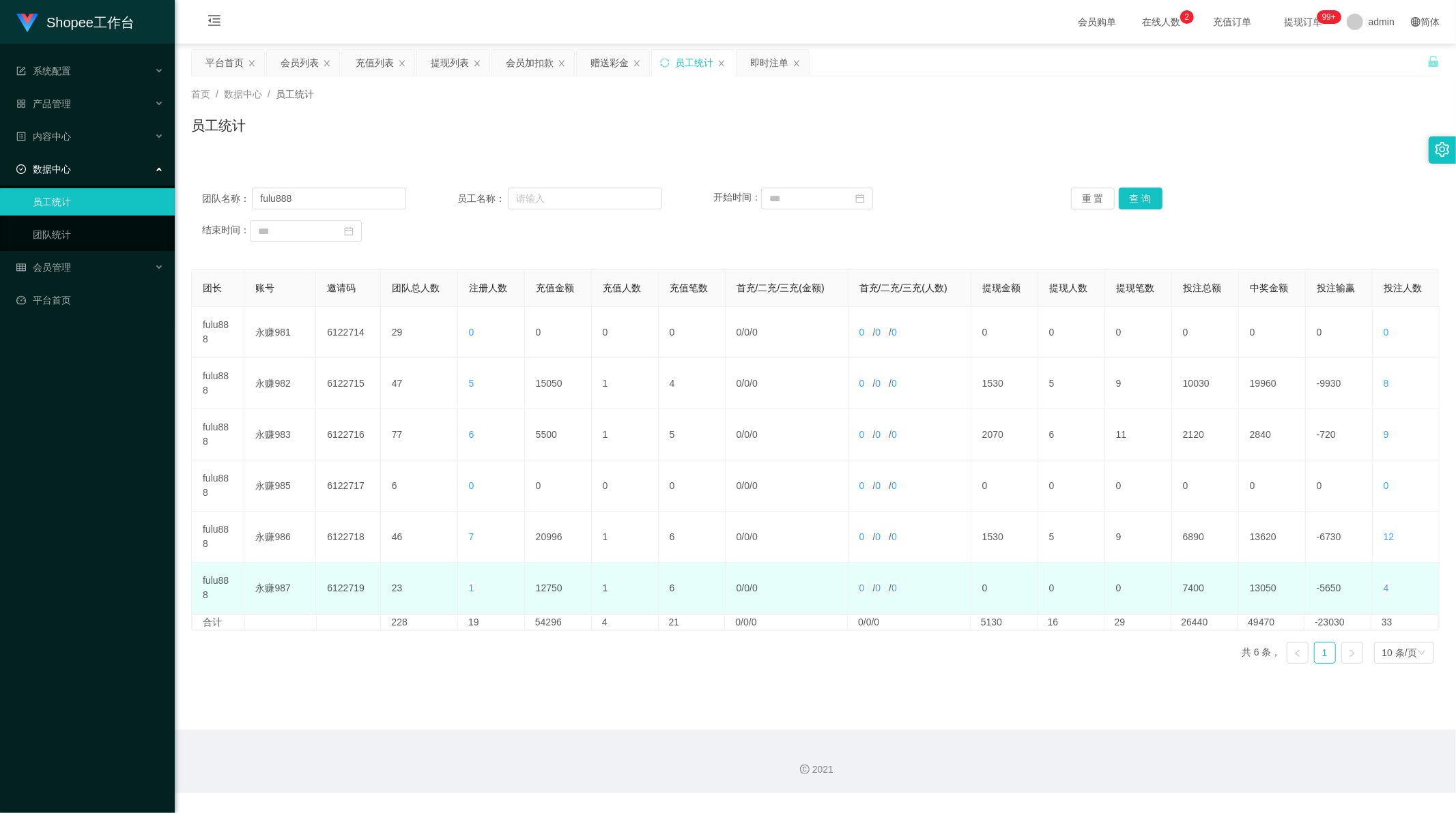
click at [547, 592] on td "12750" at bounding box center [558, 588] width 67 height 51
copy td "12750"
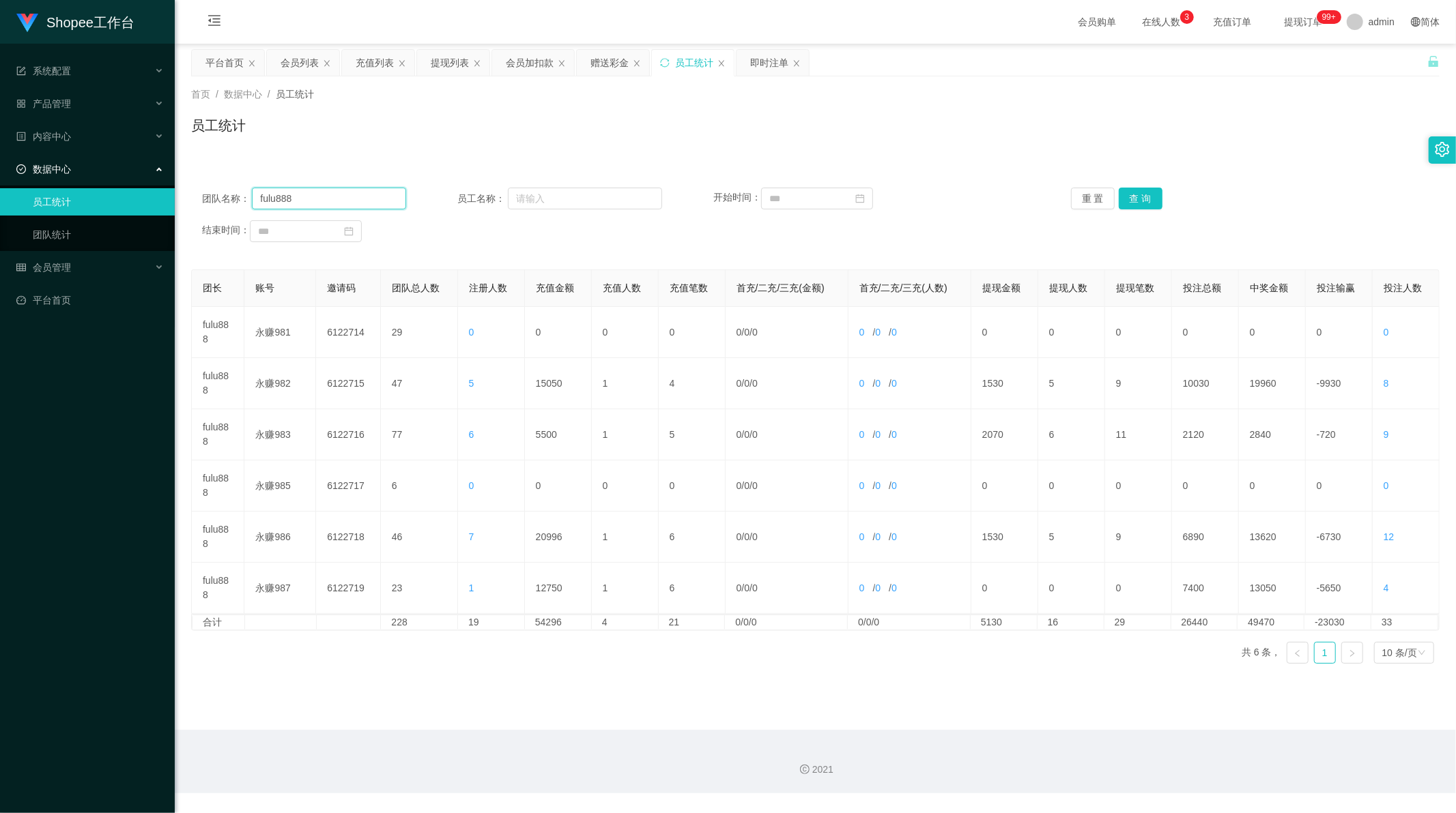
click at [310, 198] on input "fulu888" at bounding box center [329, 198] width 154 height 22
click at [1134, 193] on button "查 询" at bounding box center [1140, 198] width 43 height 22
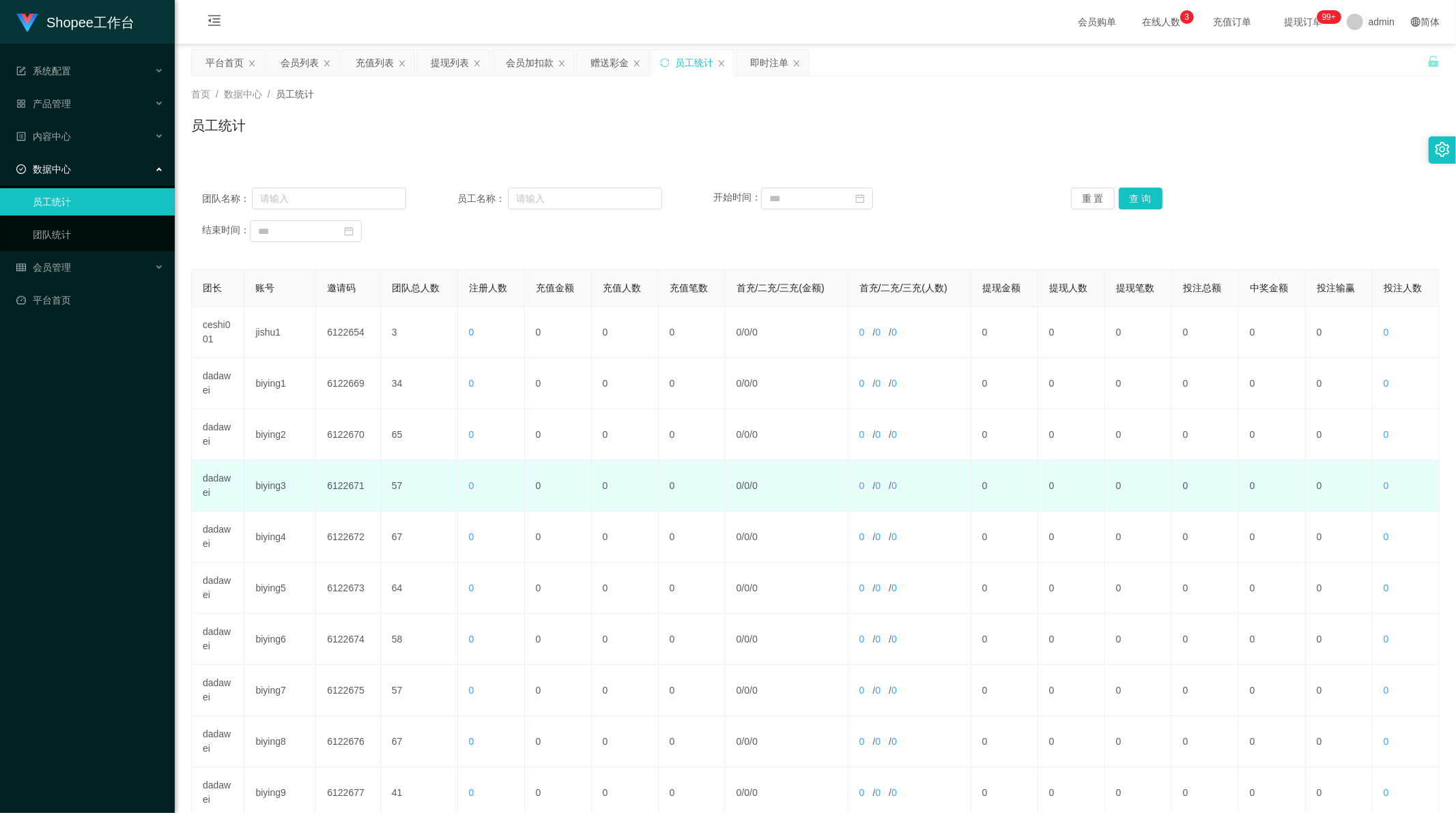
click at [213, 481] on td "dadawei" at bounding box center [218, 486] width 53 height 51
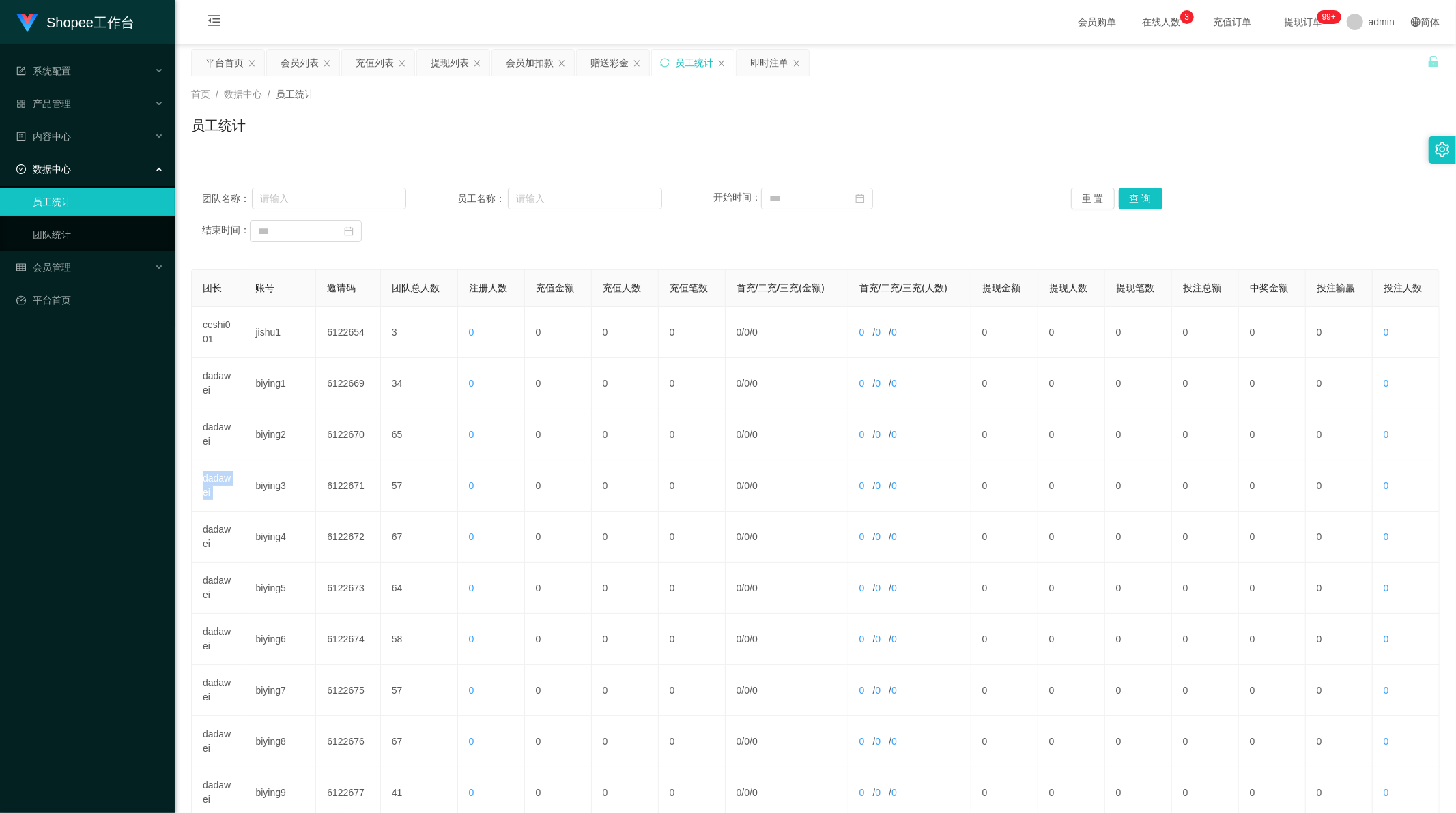
copy td "dadawei"
click at [321, 197] on input "text" at bounding box center [329, 198] width 154 height 22
paste input "dadawei"
type input "dadawei"
click at [1137, 194] on button "查 询" at bounding box center [1140, 198] width 43 height 22
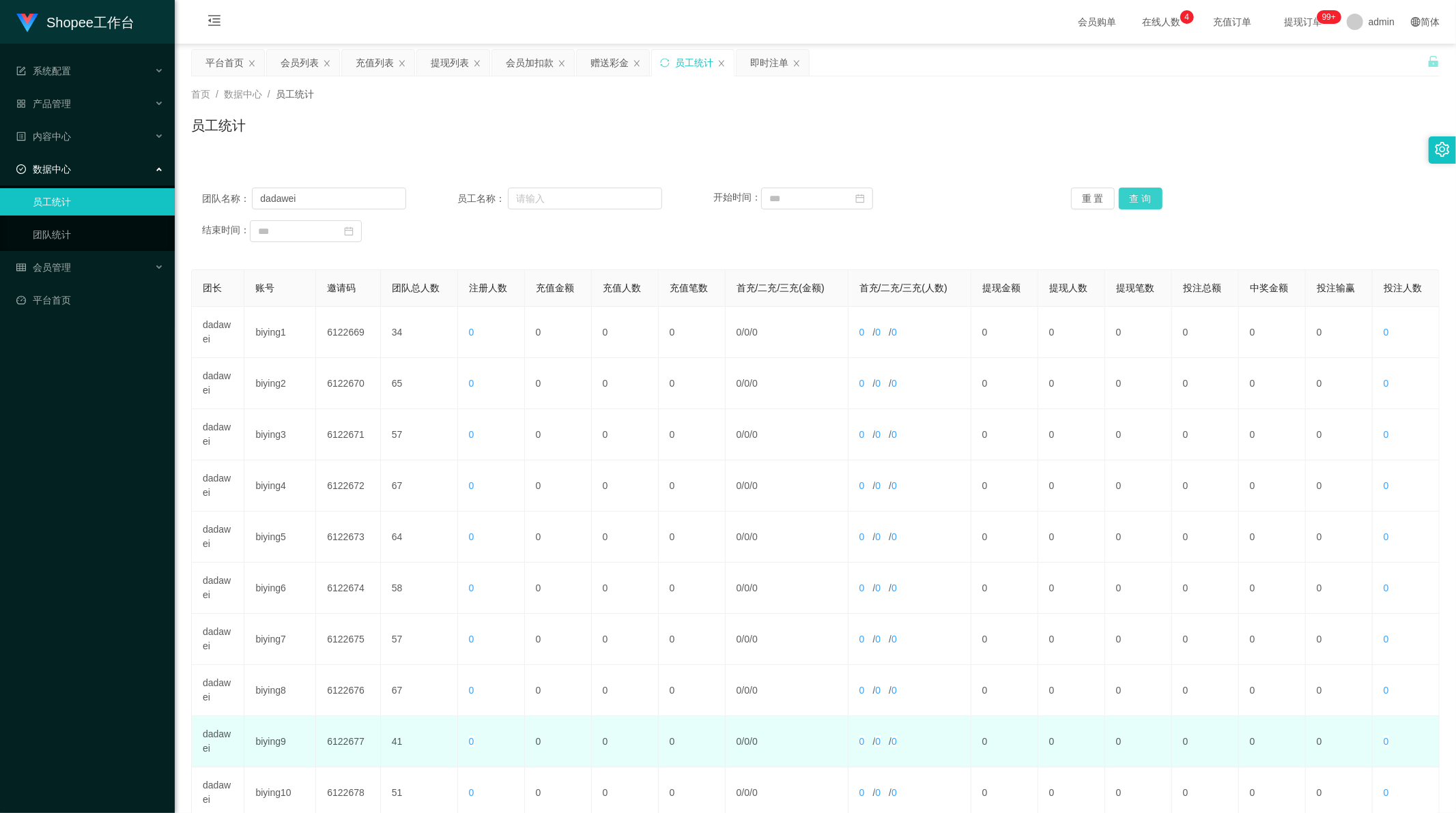
scroll to position [130, 0]
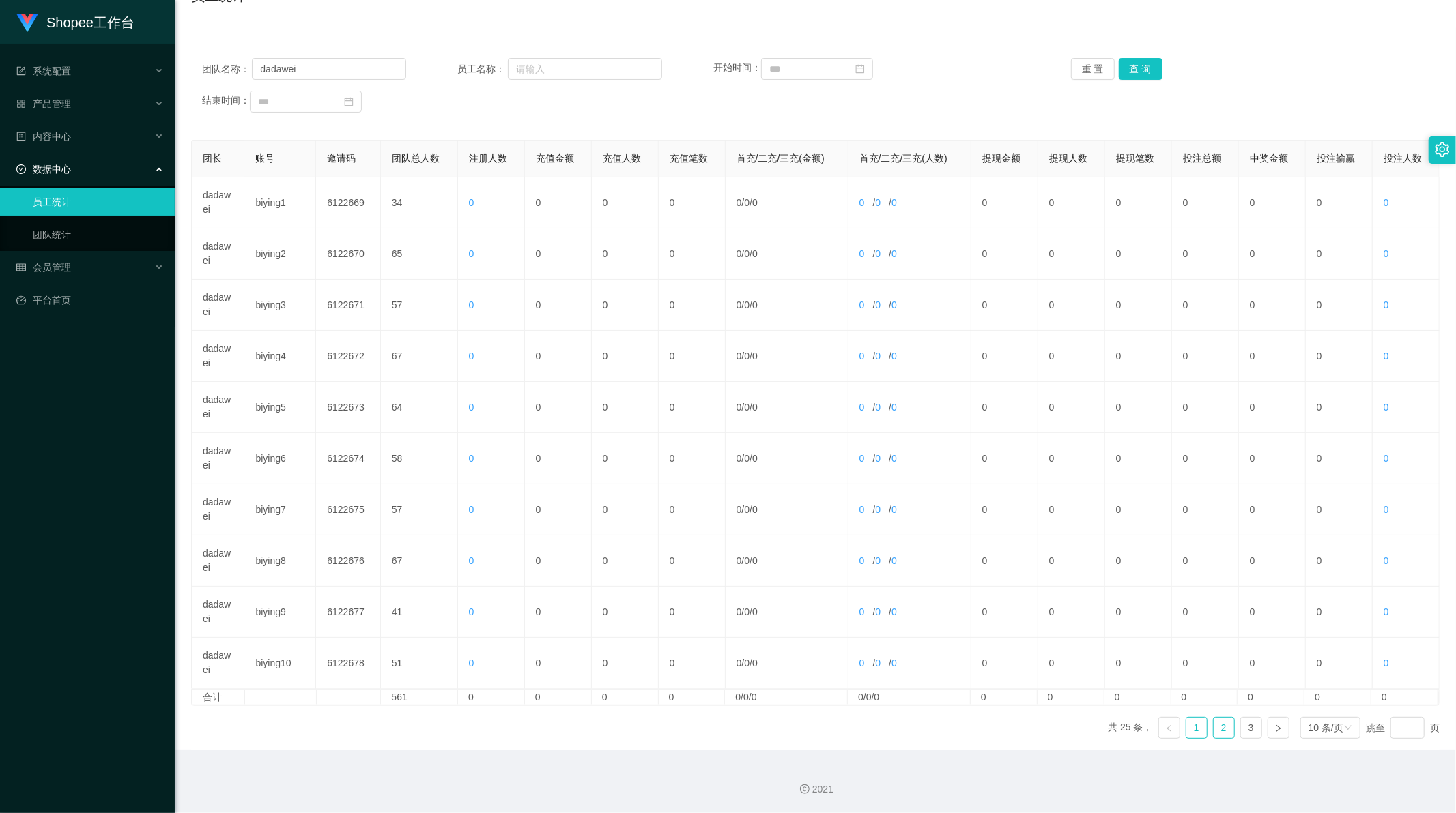
click at [1214, 730] on link "2" at bounding box center [1224, 728] width 20 height 20
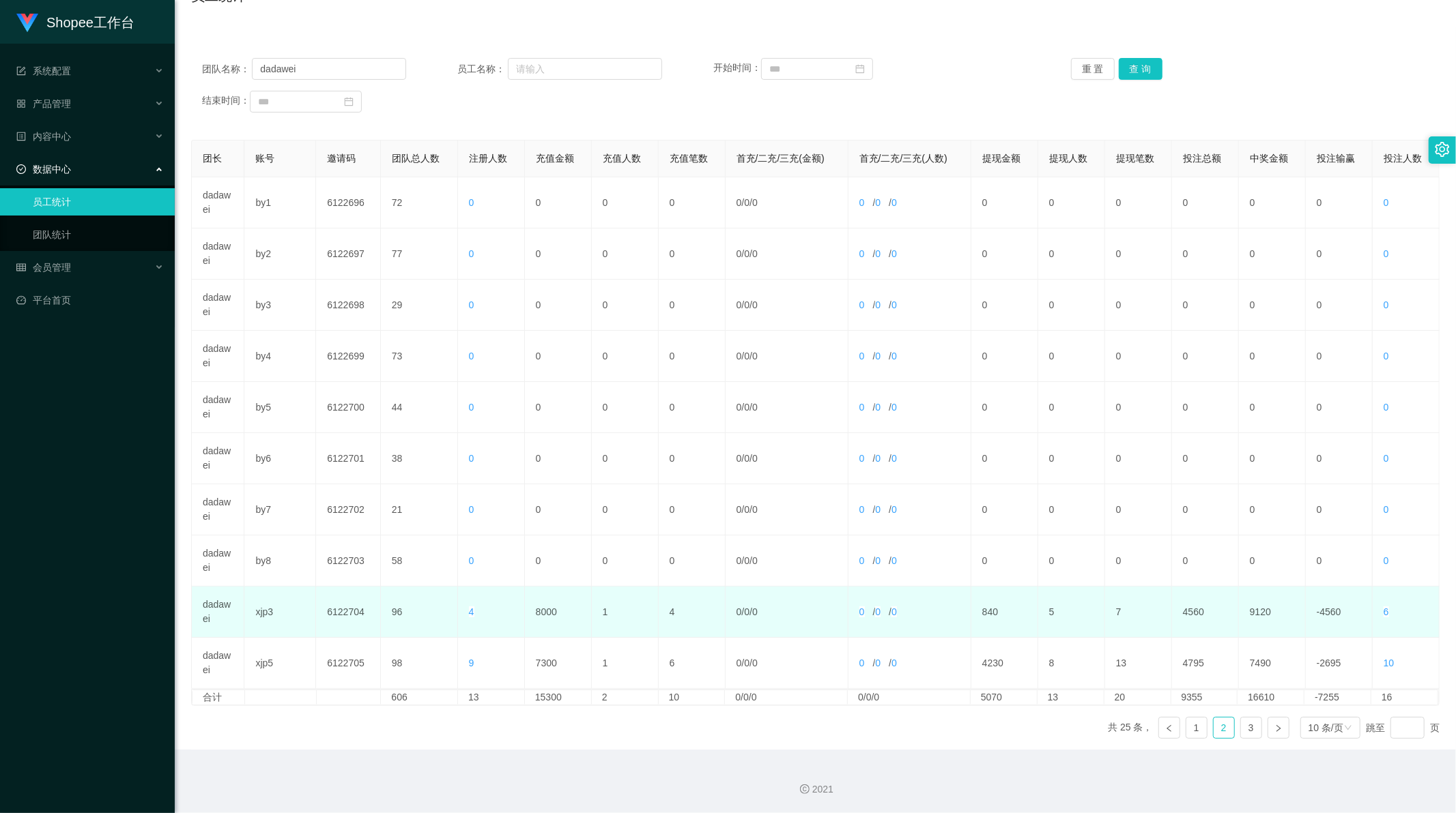
click at [546, 609] on td "8000" at bounding box center [558, 612] width 67 height 51
copy td "8000"
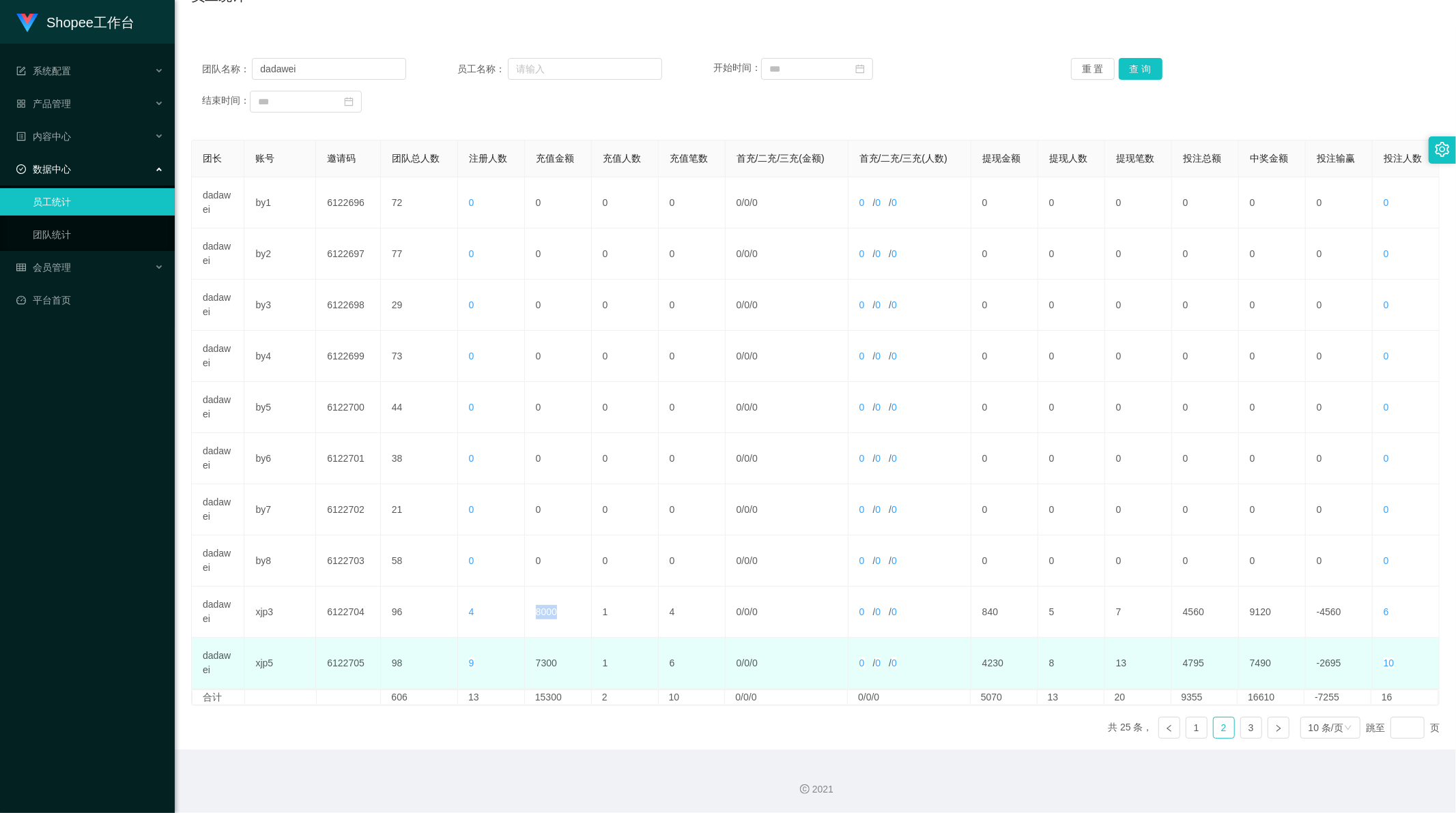
copy td "8000"
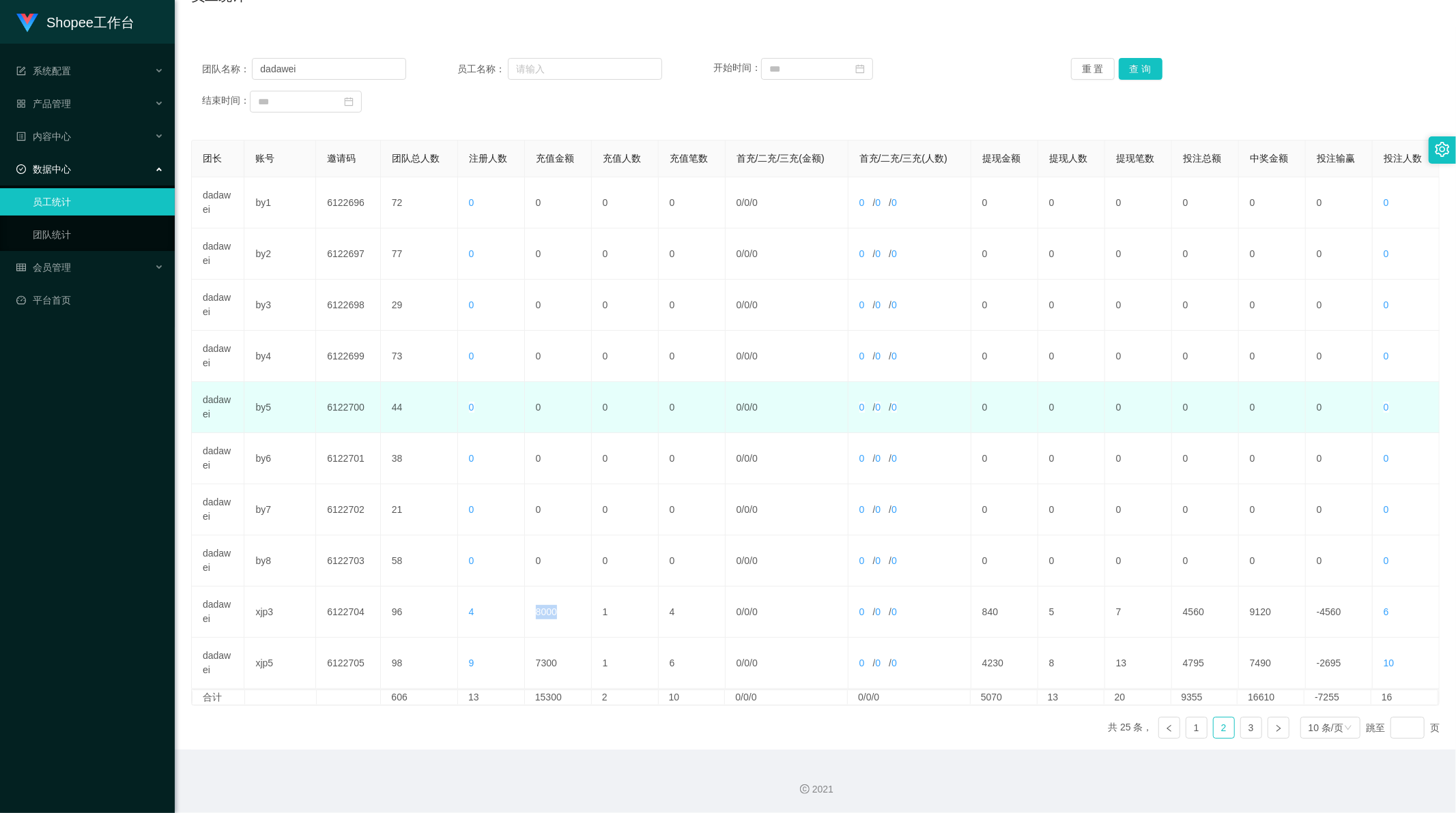
copy td "8000"
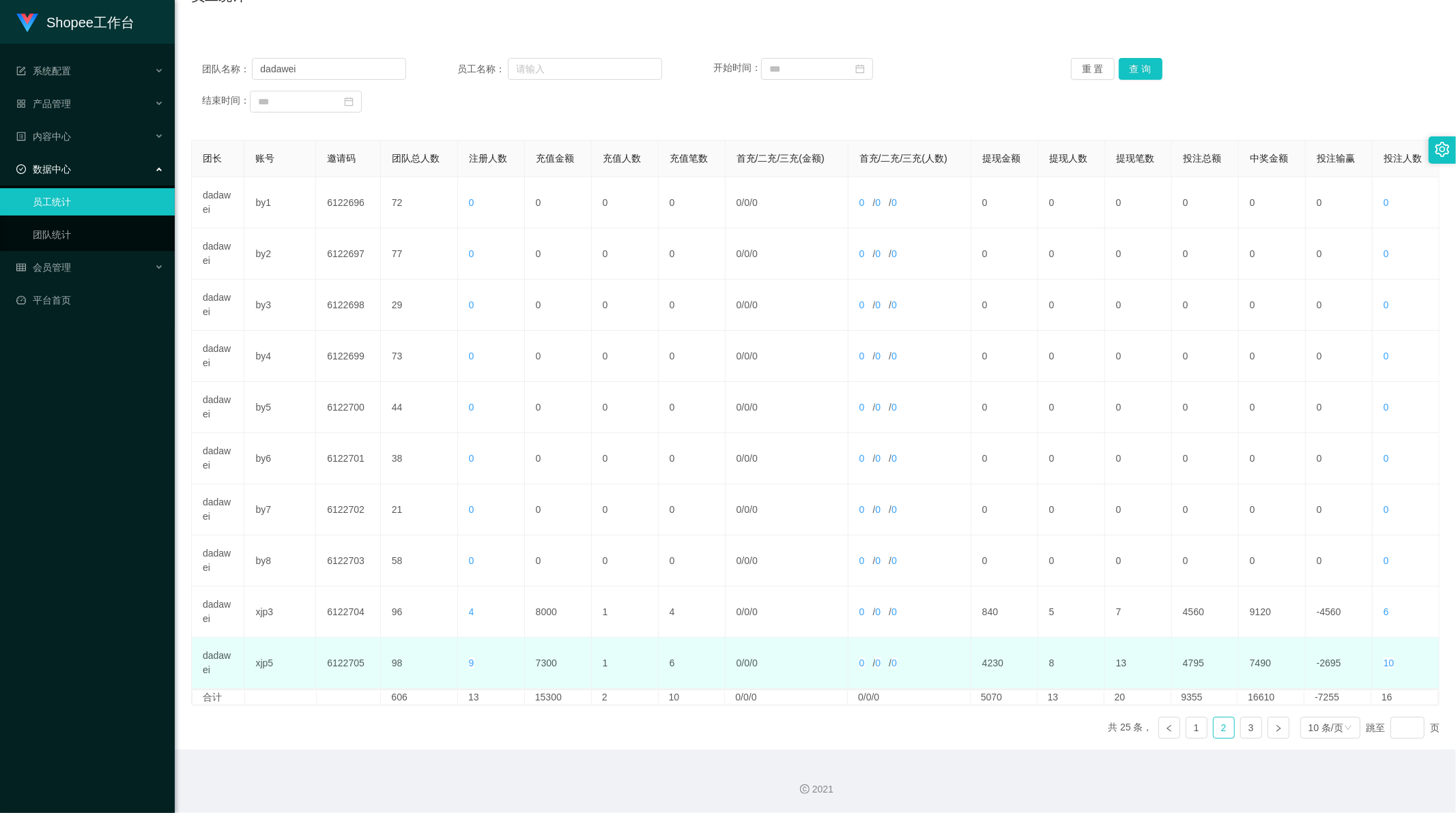
click at [543, 665] on td "7300" at bounding box center [558, 663] width 67 height 51
copy td "7300"
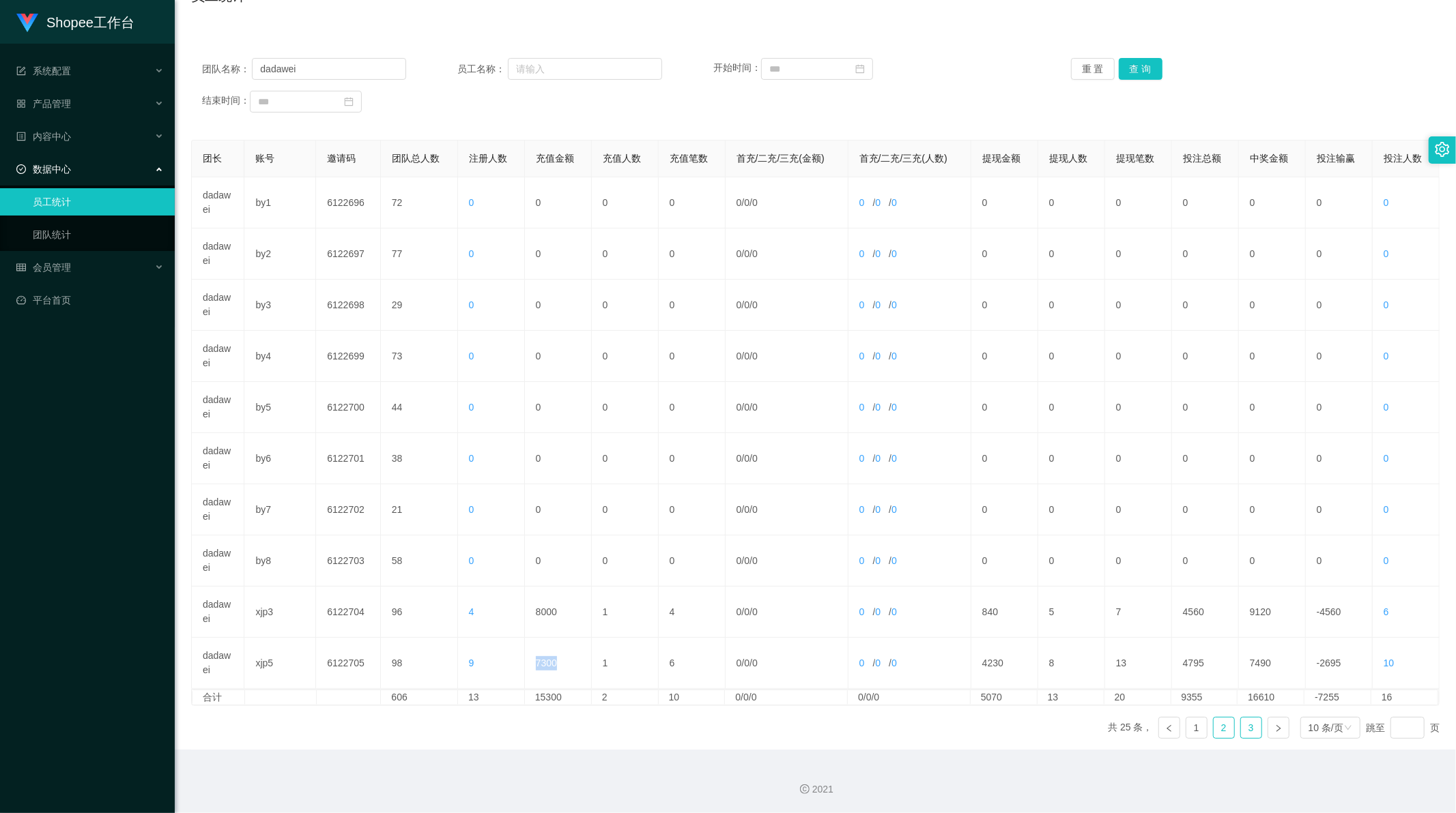
click at [1241, 730] on link "3" at bounding box center [1251, 728] width 20 height 20
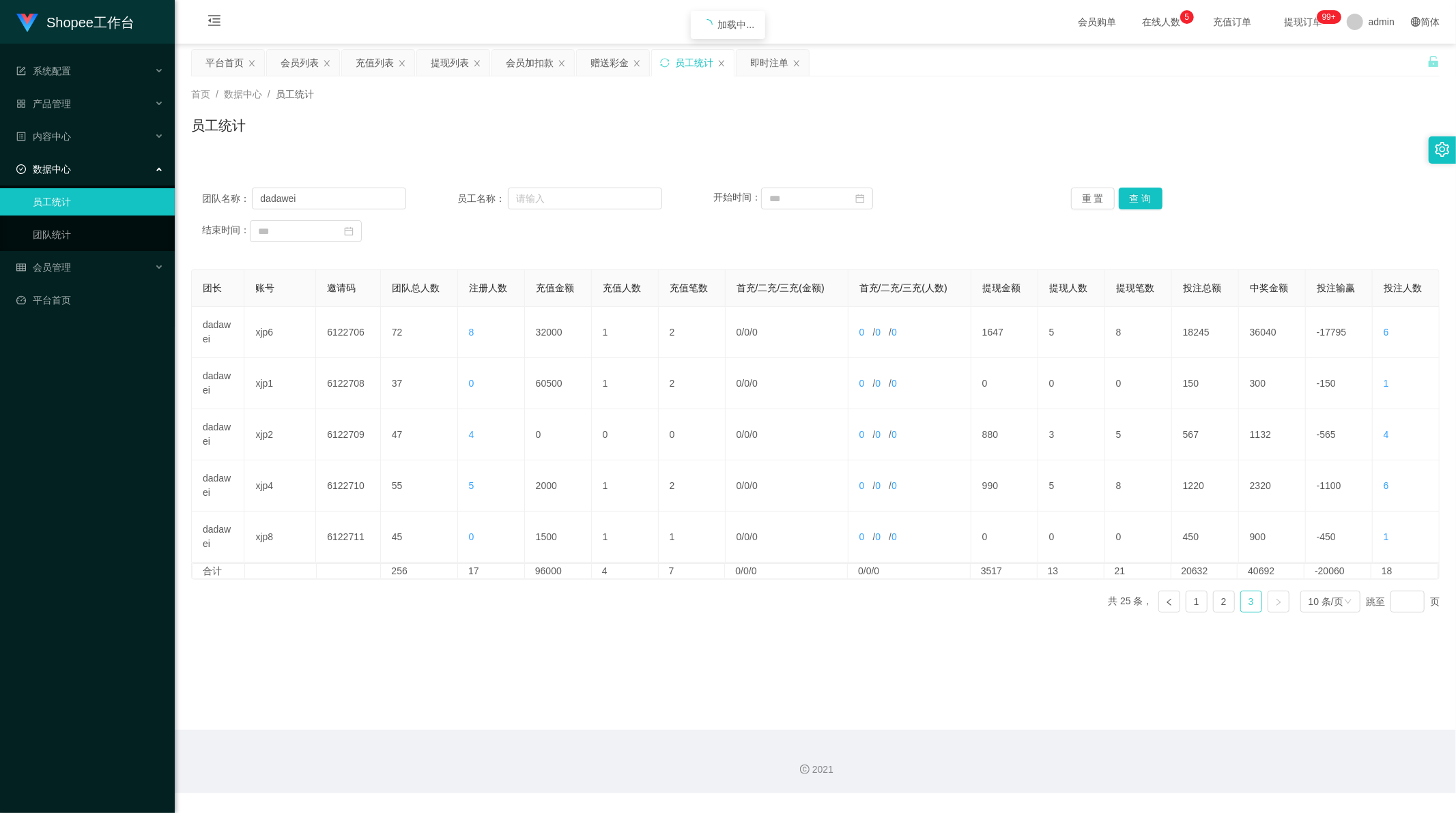
scroll to position [0, 0]
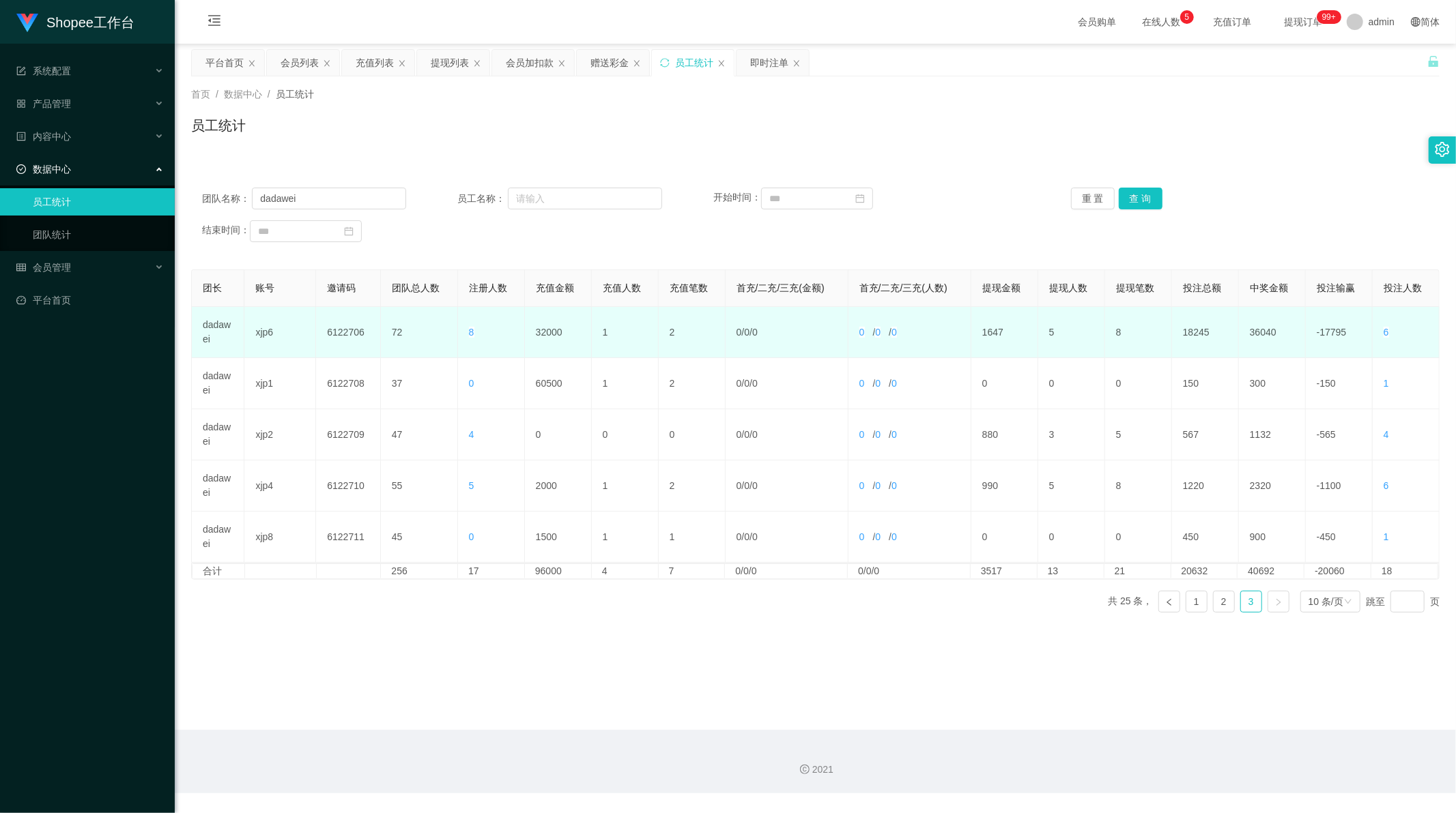
click at [546, 325] on td "32000" at bounding box center [558, 332] width 67 height 51
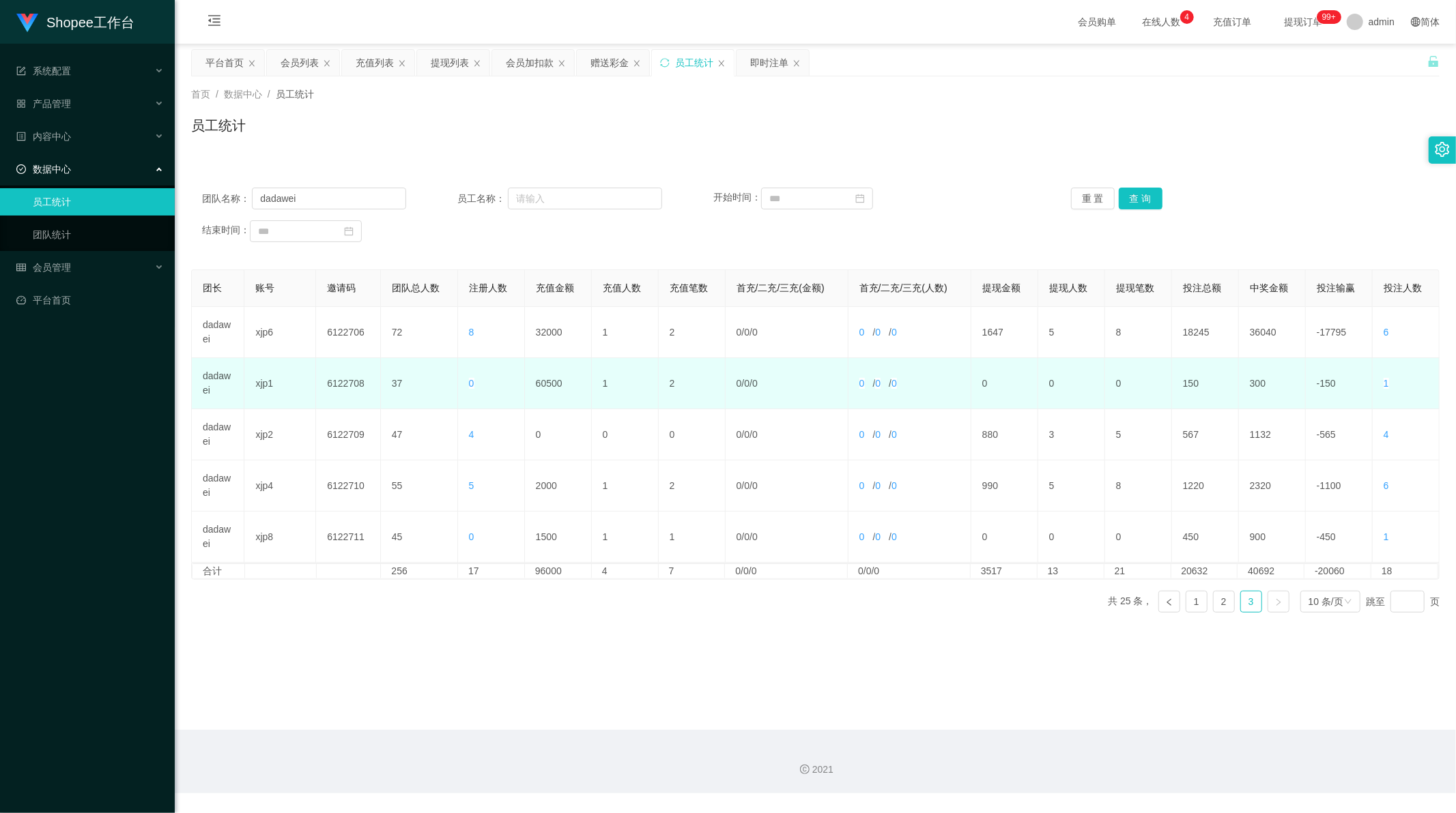
click at [546, 378] on td "60500" at bounding box center [558, 383] width 67 height 51
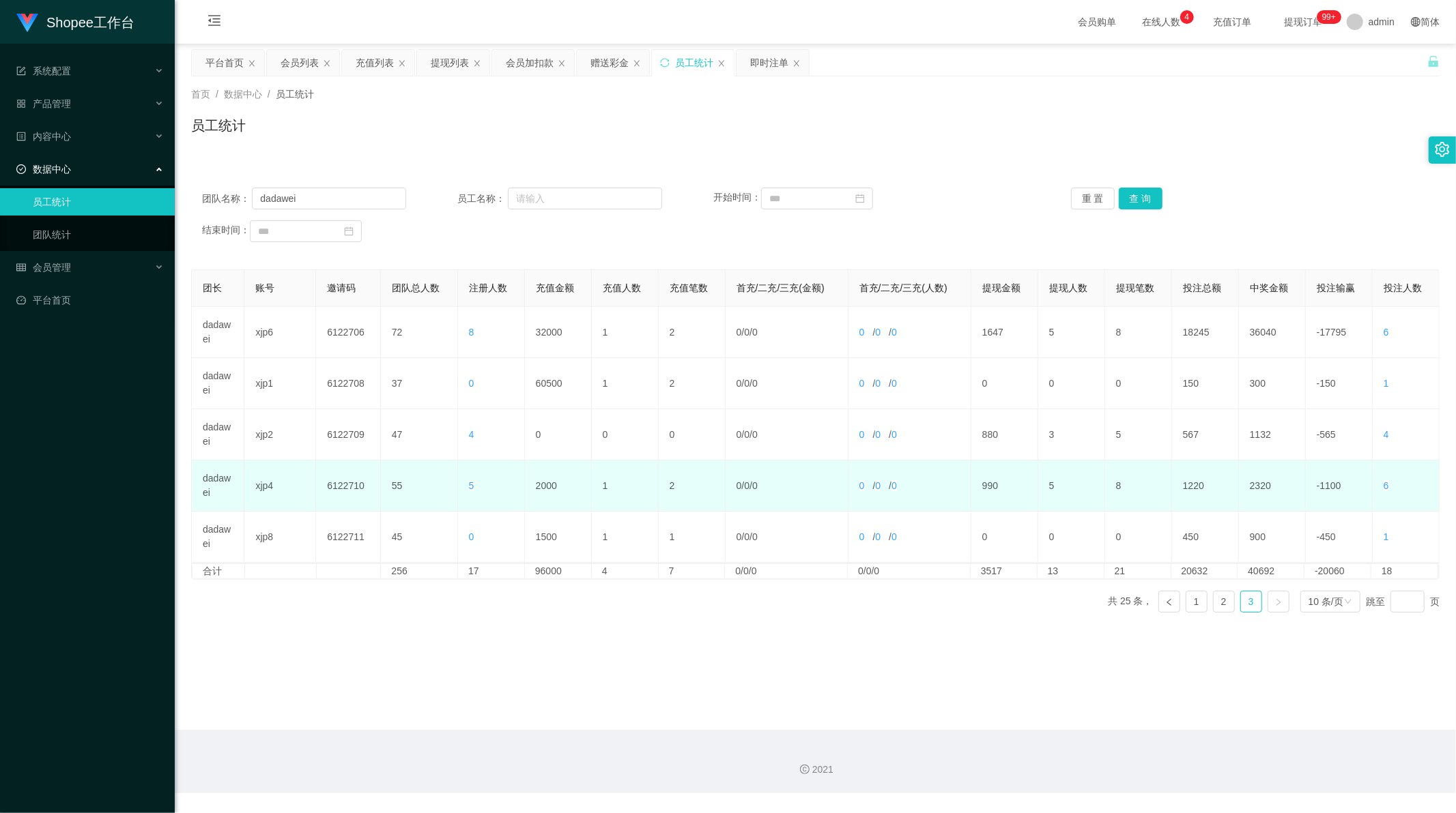
click at [542, 485] on td "2000" at bounding box center [558, 486] width 67 height 51
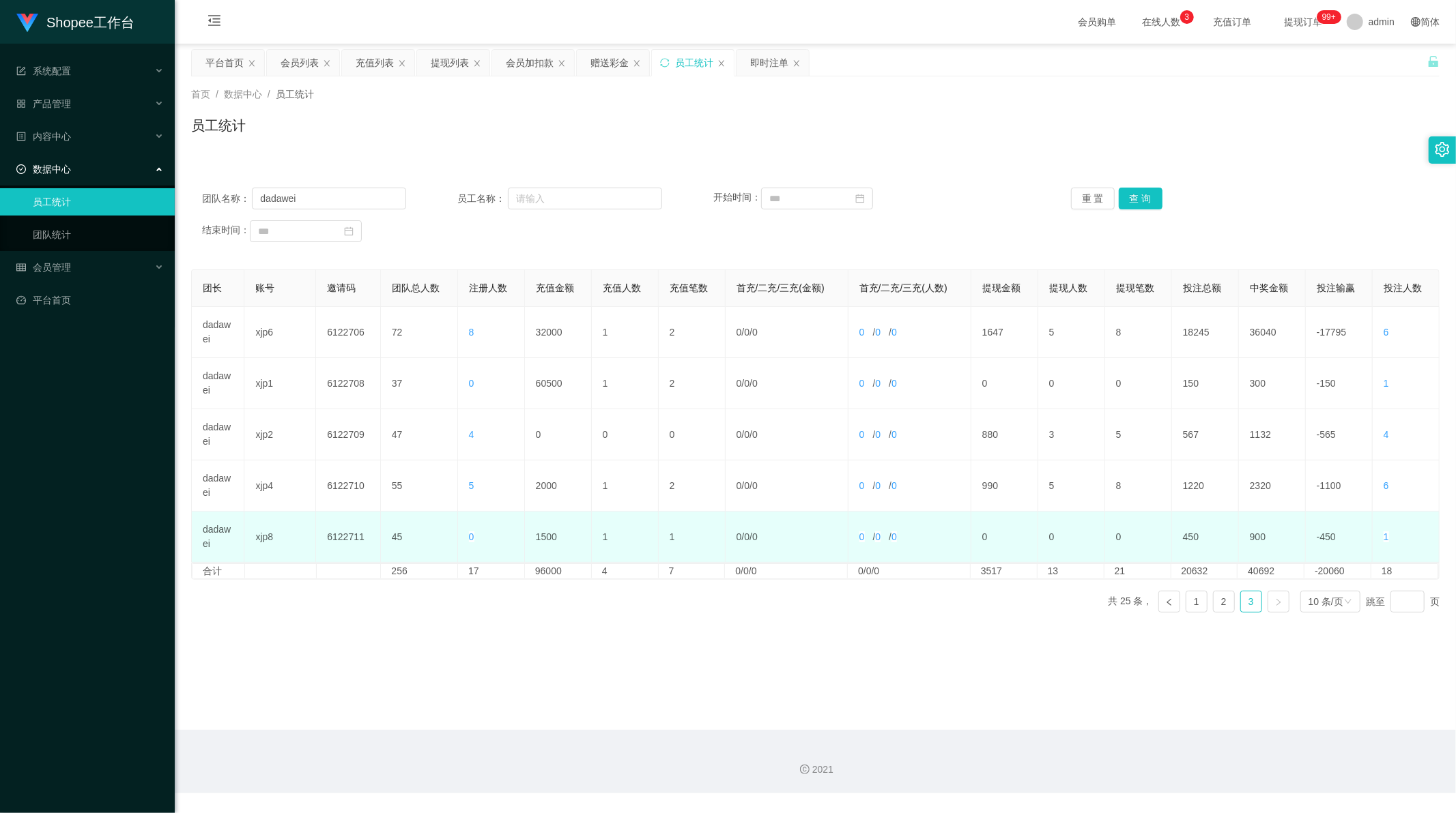
click at [547, 534] on td "1500" at bounding box center [558, 537] width 67 height 51
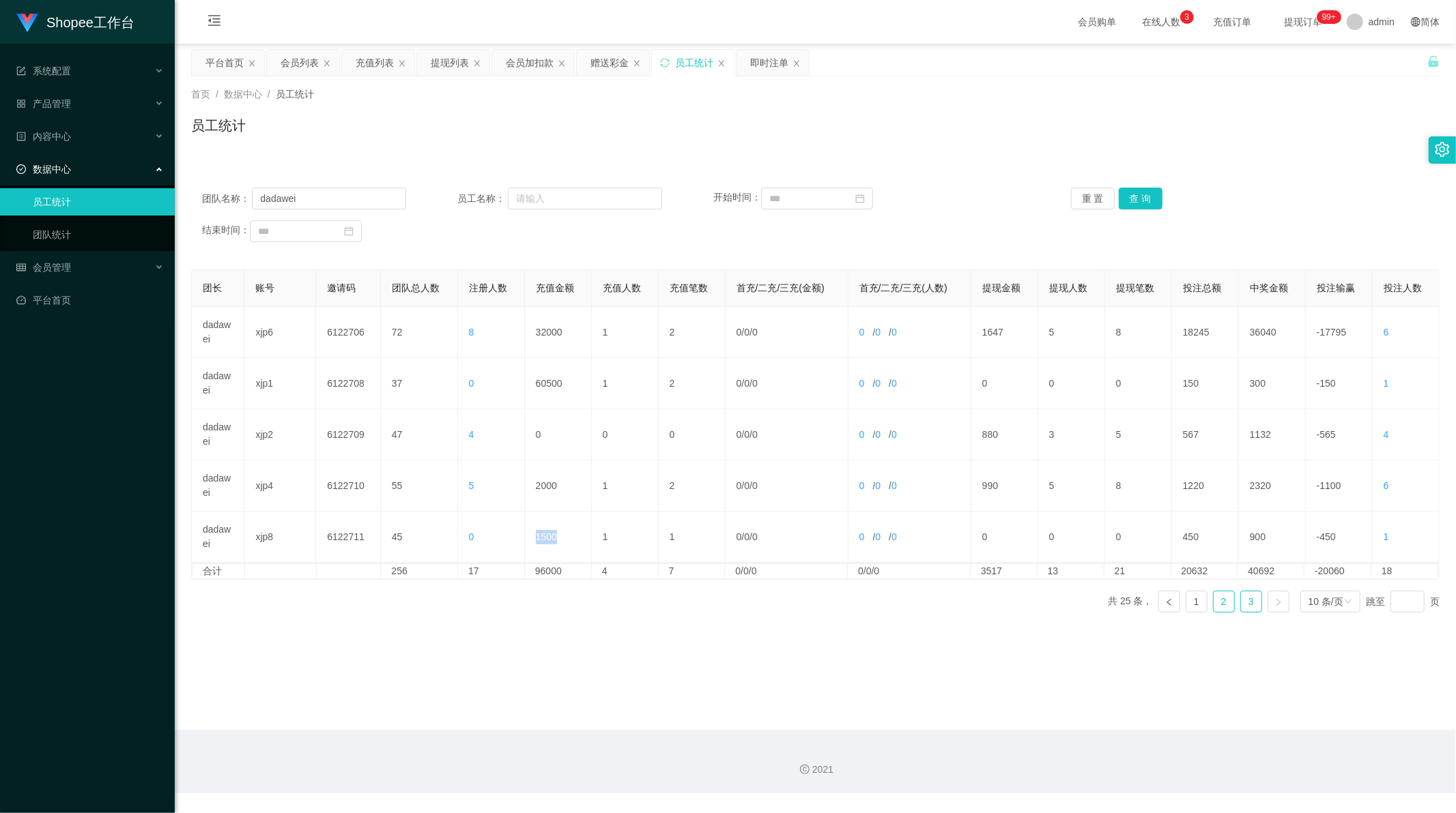
click at [1214, 601] on link "2" at bounding box center [1224, 602] width 20 height 20
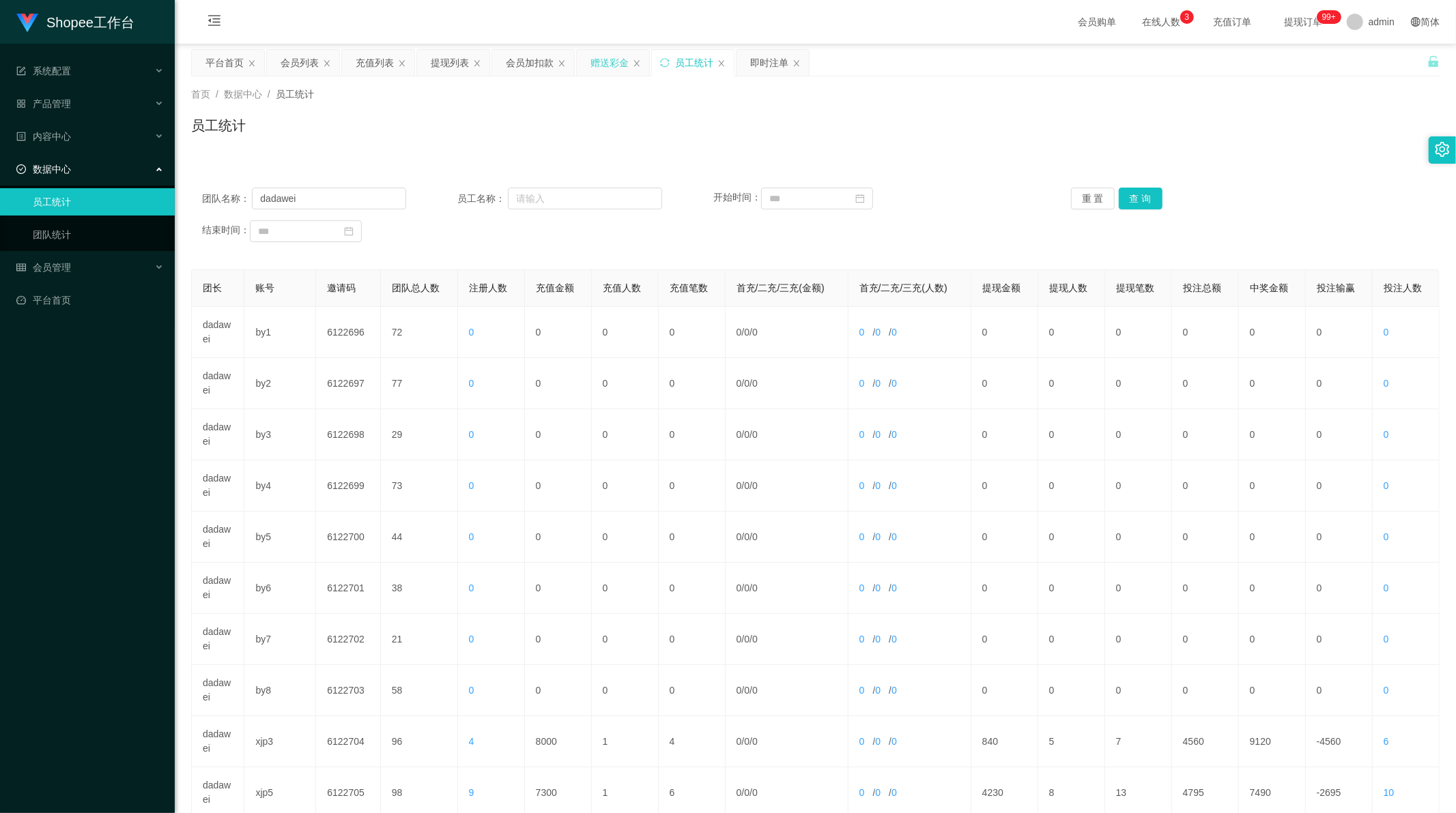
click at [604, 64] on div "赠送彩金" at bounding box center [609, 63] width 38 height 26
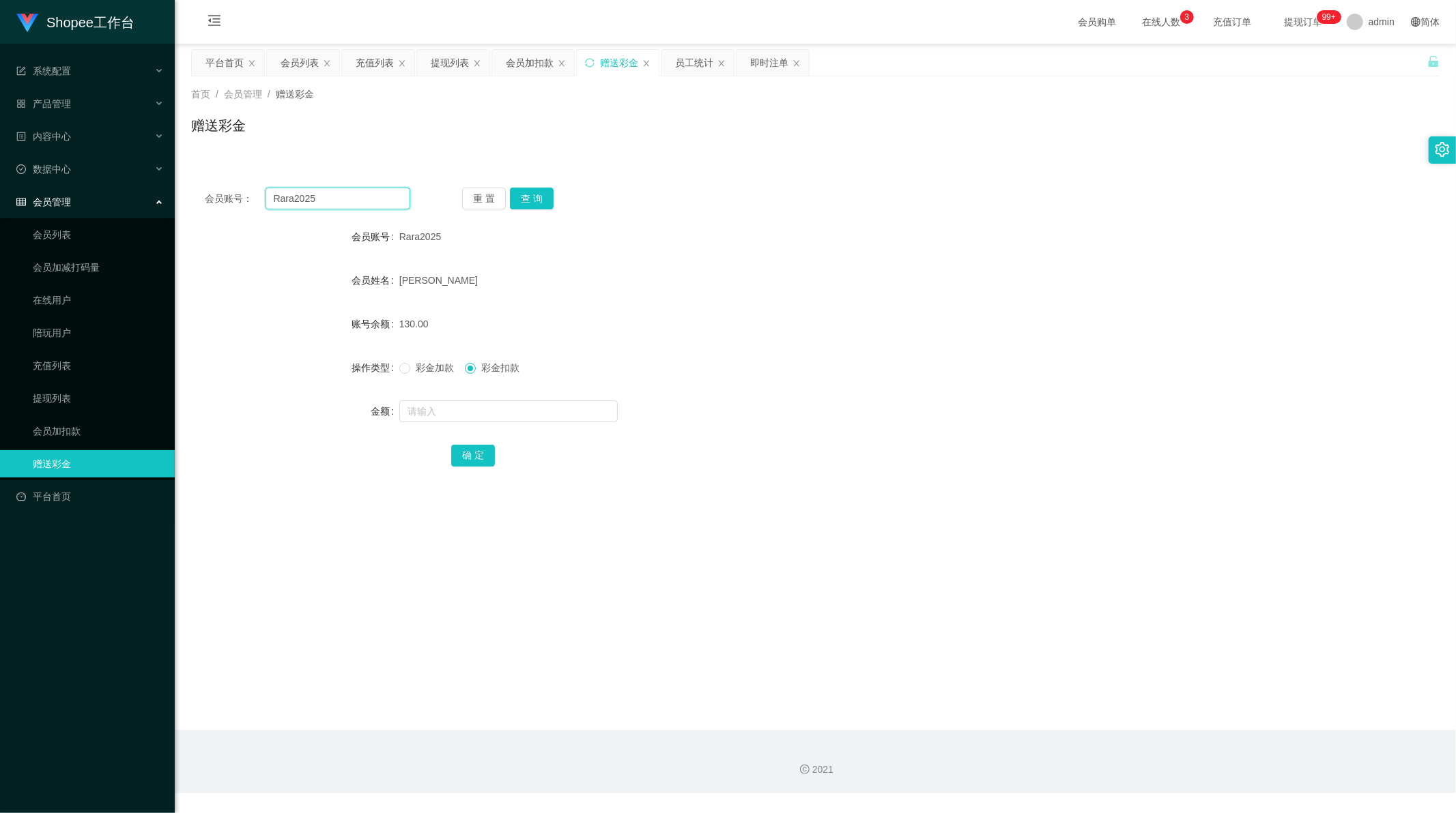
click at [315, 196] on input "Rara2025" at bounding box center [338, 198] width 145 height 22
drag, startPoint x: 315, startPoint y: 196, endPoint x: 523, endPoint y: 196, distance: 208.0
click at [315, 197] on input "Rara2025" at bounding box center [338, 198] width 145 height 22
paste input "Fangf80"
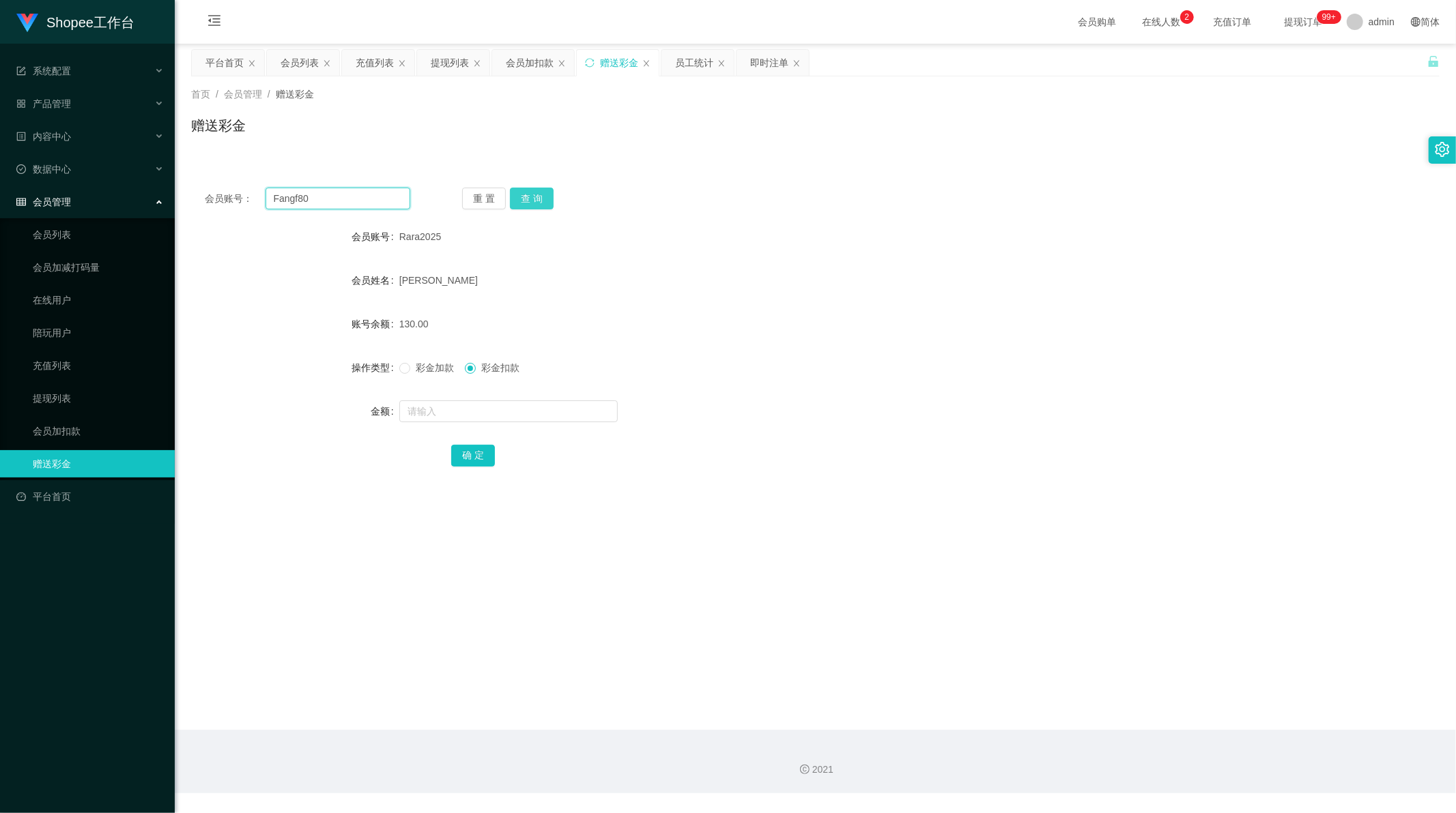
type input "Fangf80"
click at [528, 195] on button "查 询" at bounding box center [532, 198] width 43 height 22
click at [444, 404] on input "text" at bounding box center [509, 412] width 219 height 22
paste input "40000"
type input "40000"
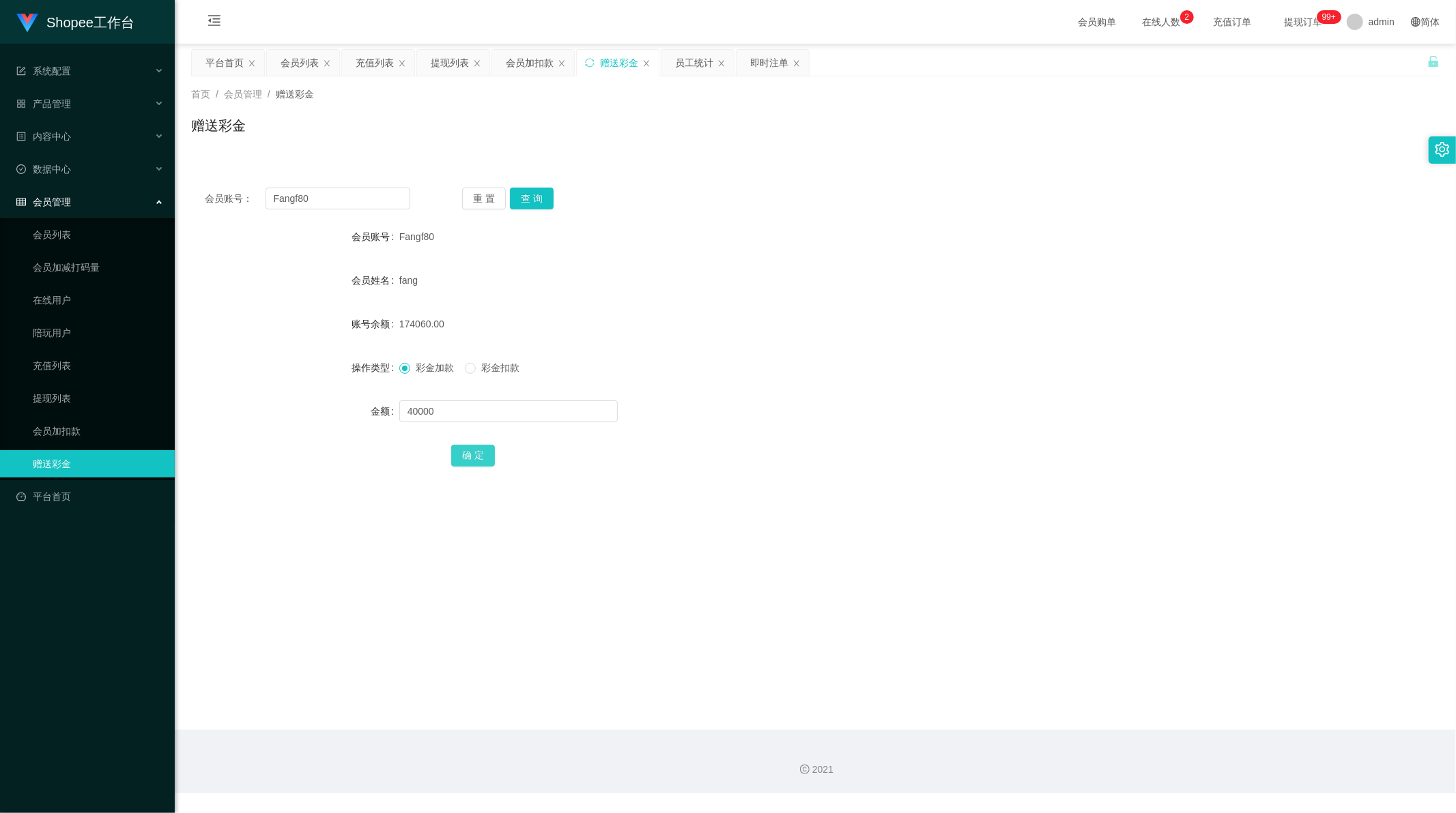
click at [453, 454] on button "确 定" at bounding box center [473, 456] width 43 height 22
click at [227, 62] on div "平台首页" at bounding box center [224, 63] width 38 height 26
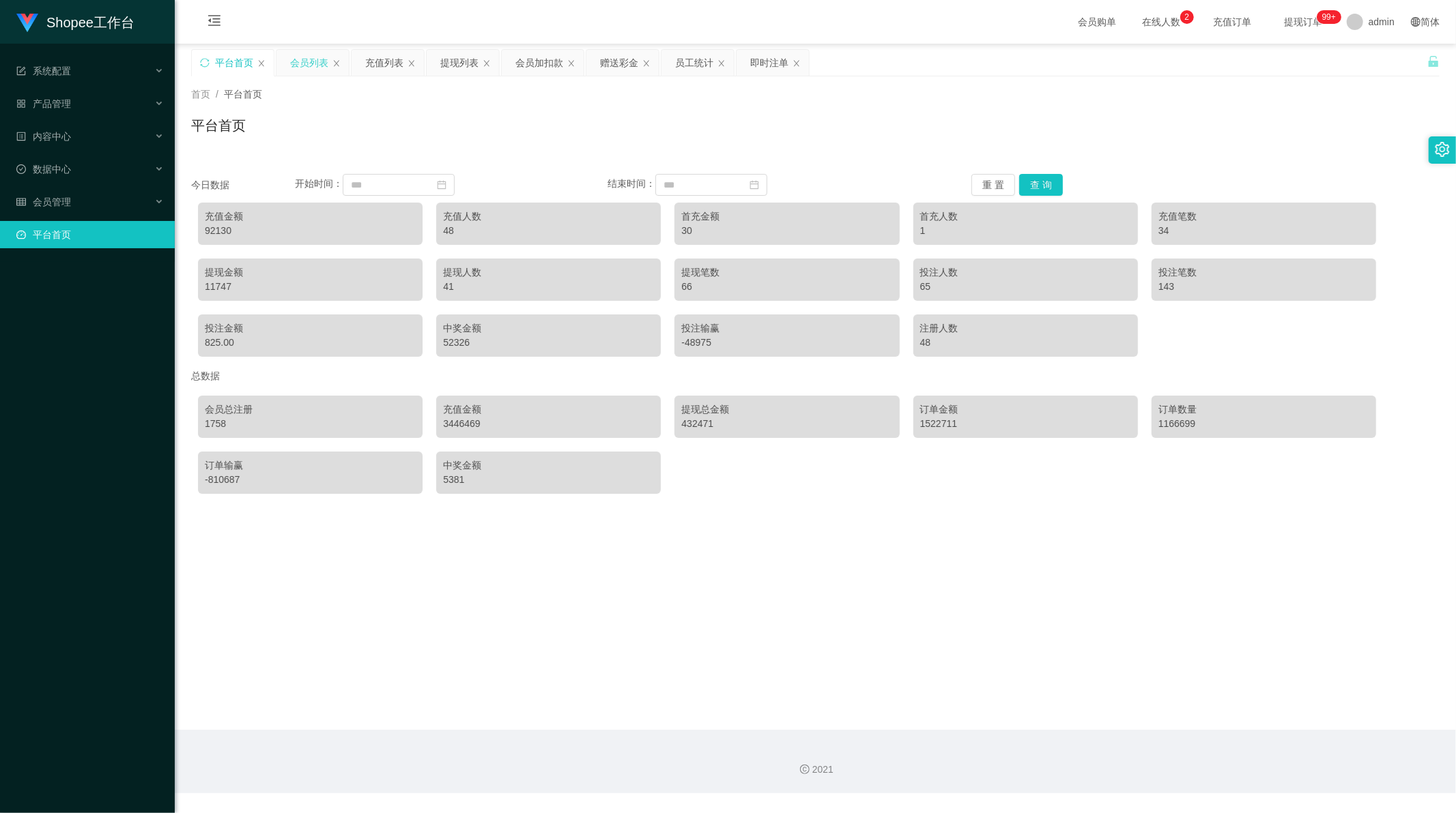
click at [283, 62] on div "会员列表" at bounding box center [313, 63] width 72 height 26
click at [297, 66] on div "会员列表" at bounding box center [309, 63] width 38 height 26
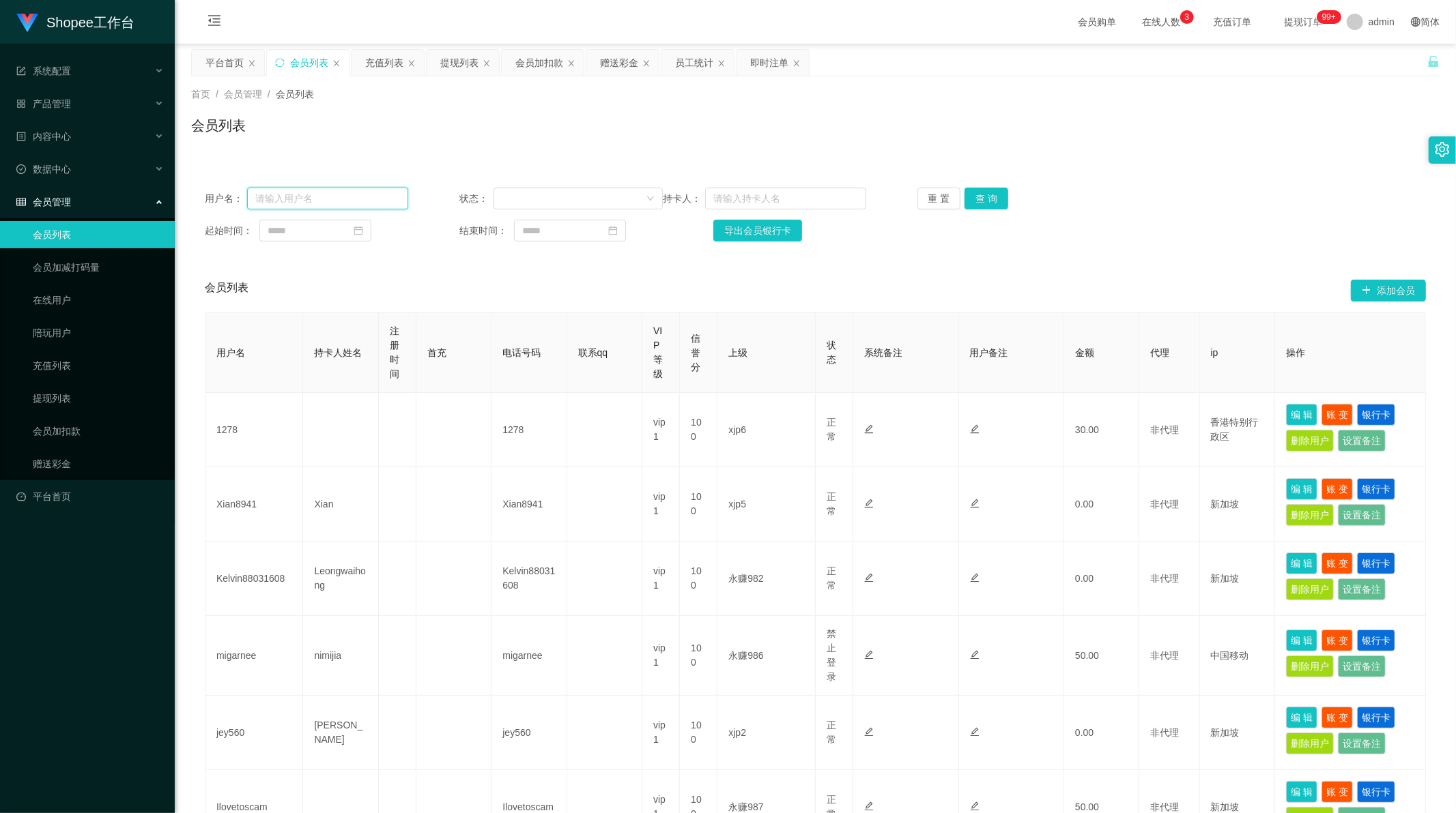
click at [374, 195] on input "text" at bounding box center [327, 198] width 161 height 22
paste input "0001"
type input "0001"
drag, startPoint x: 1014, startPoint y: 199, endPoint x: 1005, endPoint y: 197, distance: 9.2
click at [1014, 199] on div "重 置 查 询" at bounding box center [1019, 198] width 203 height 22
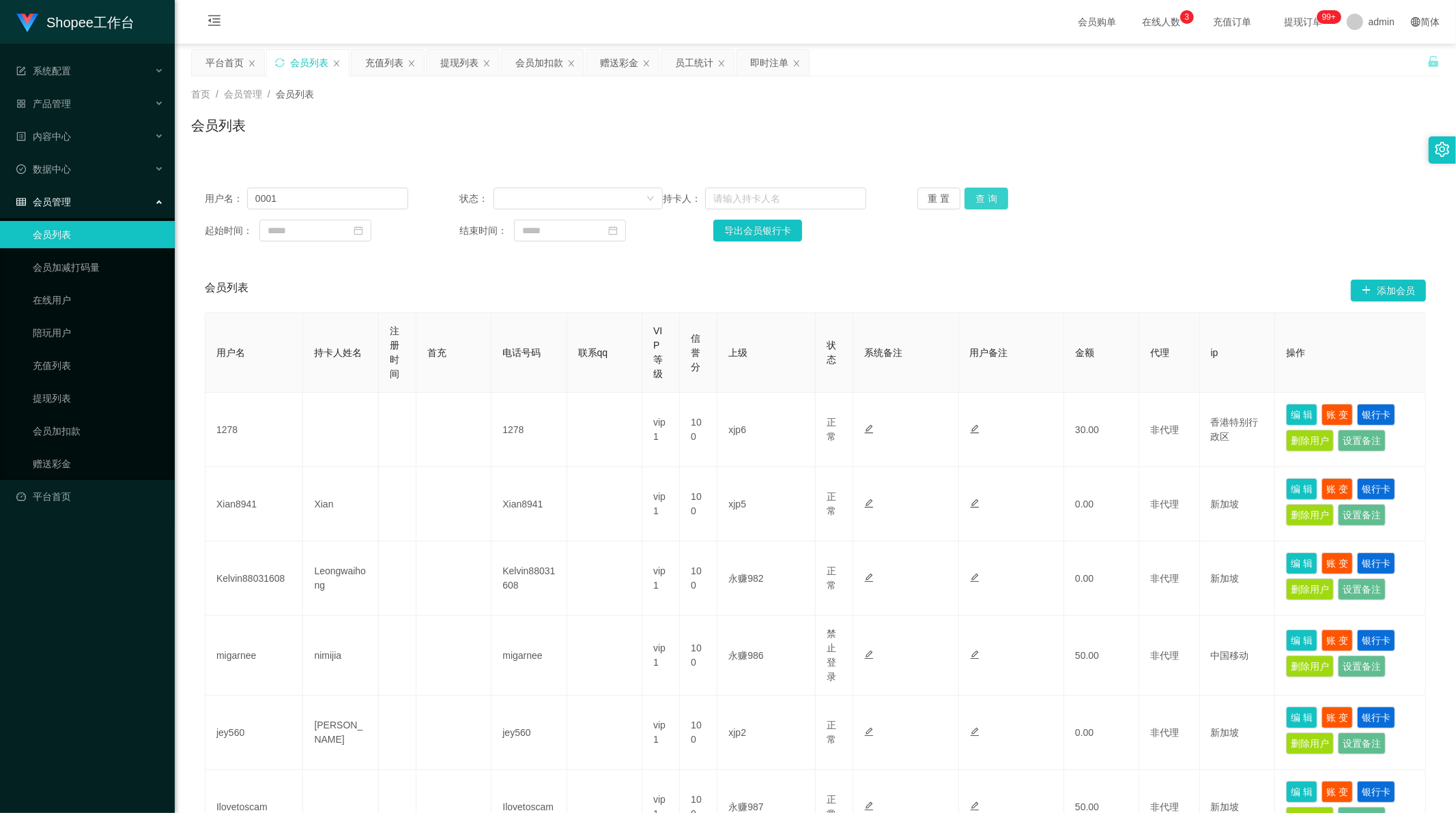
click at [991, 193] on button "查 询" at bounding box center [986, 198] width 43 height 22
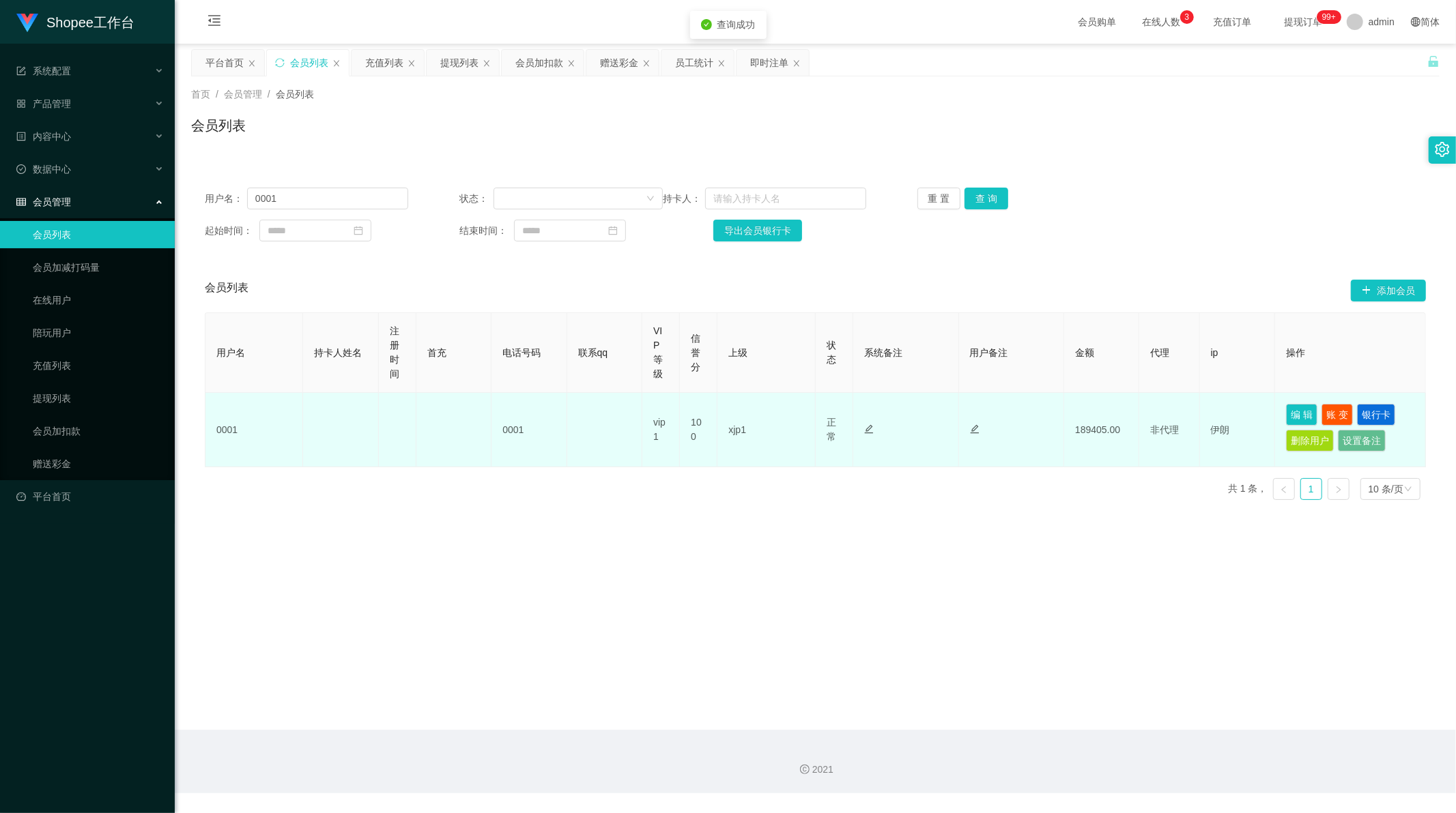
click at [228, 425] on td "0001" at bounding box center [254, 430] width 98 height 75
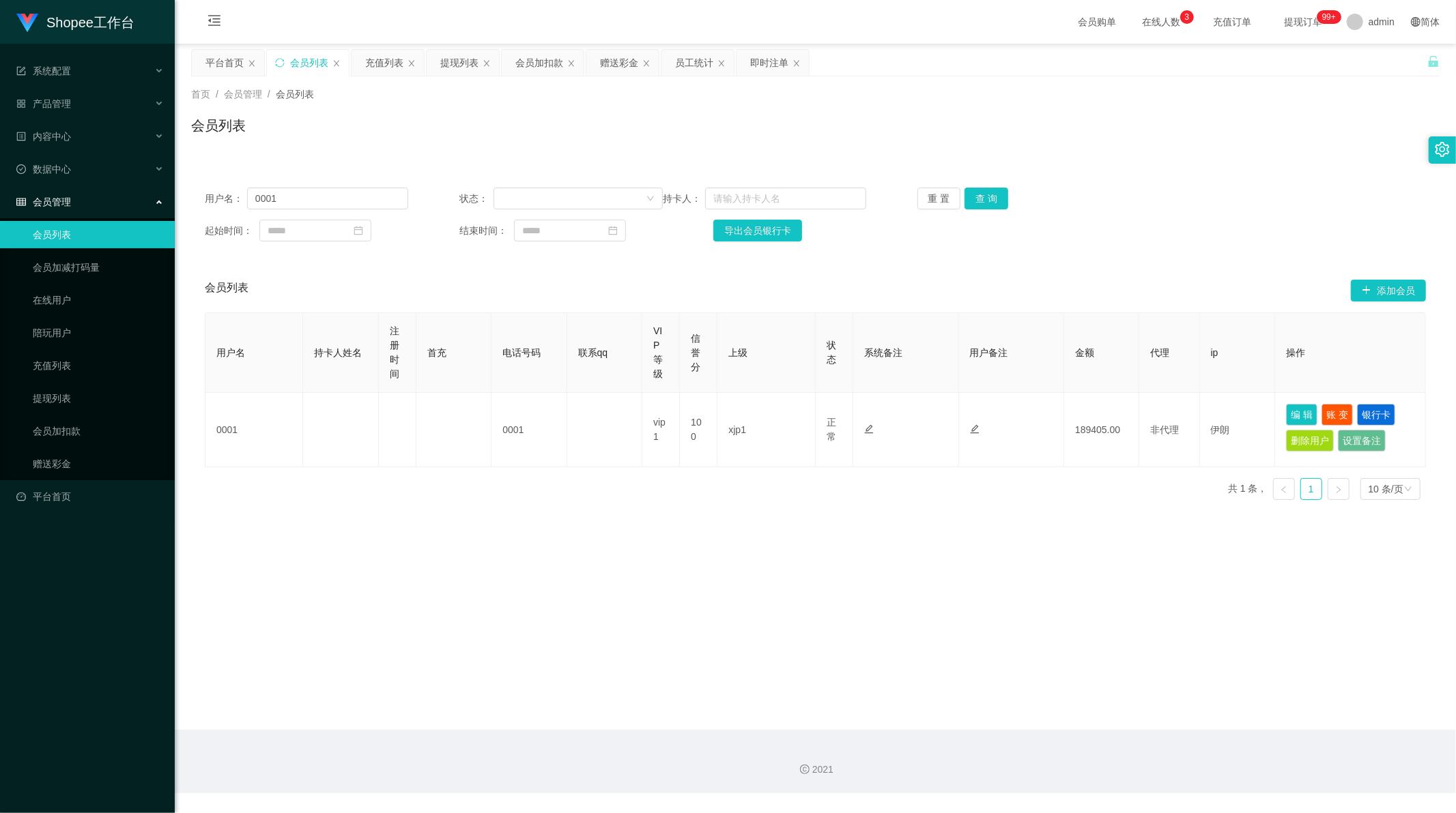
click at [435, 122] on div "会员列表" at bounding box center [815, 130] width 1248 height 31
click at [693, 64] on div "员工统计" at bounding box center [694, 63] width 38 height 26
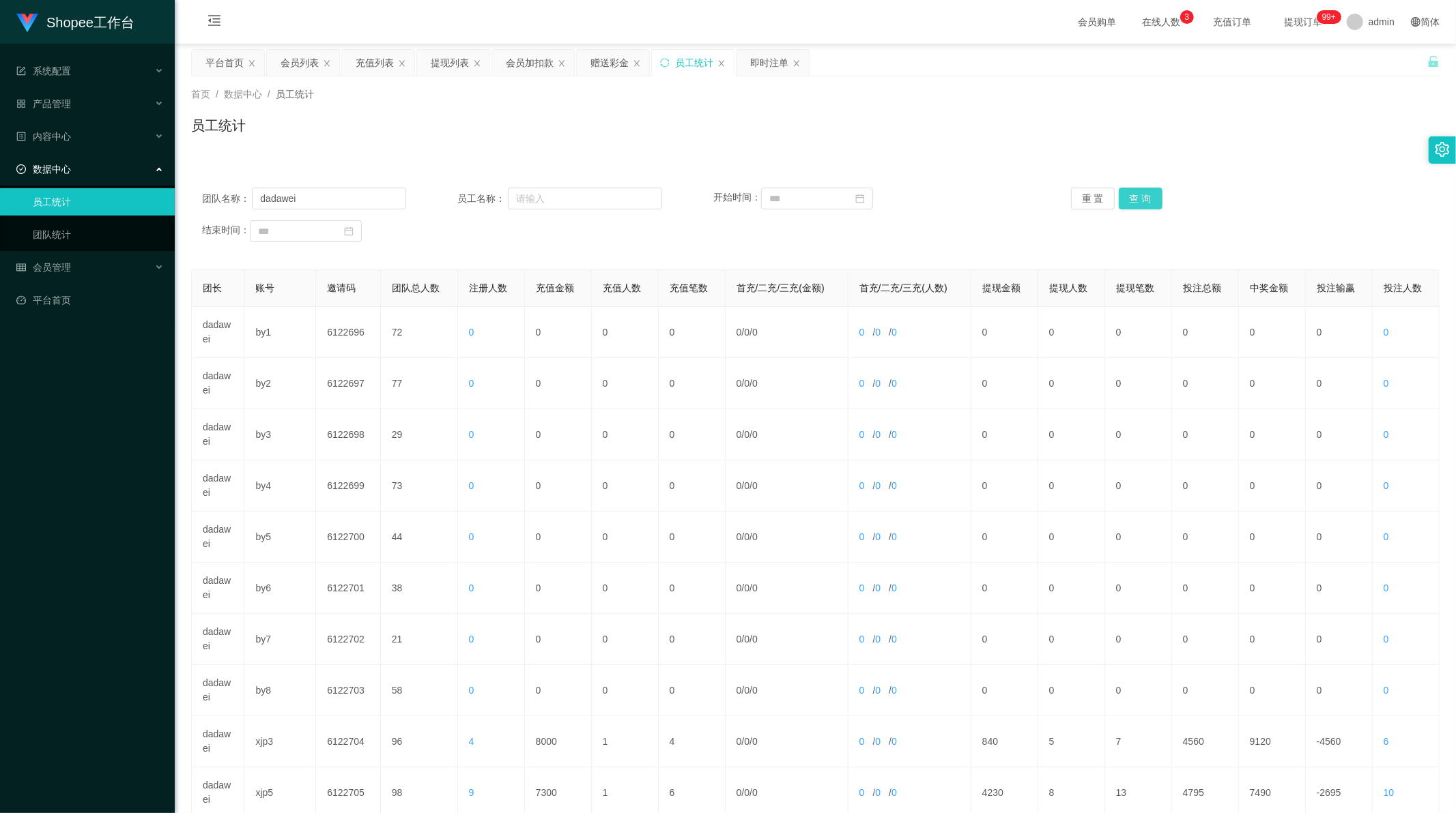
click at [1133, 192] on button "查 询" at bounding box center [1140, 198] width 43 height 22
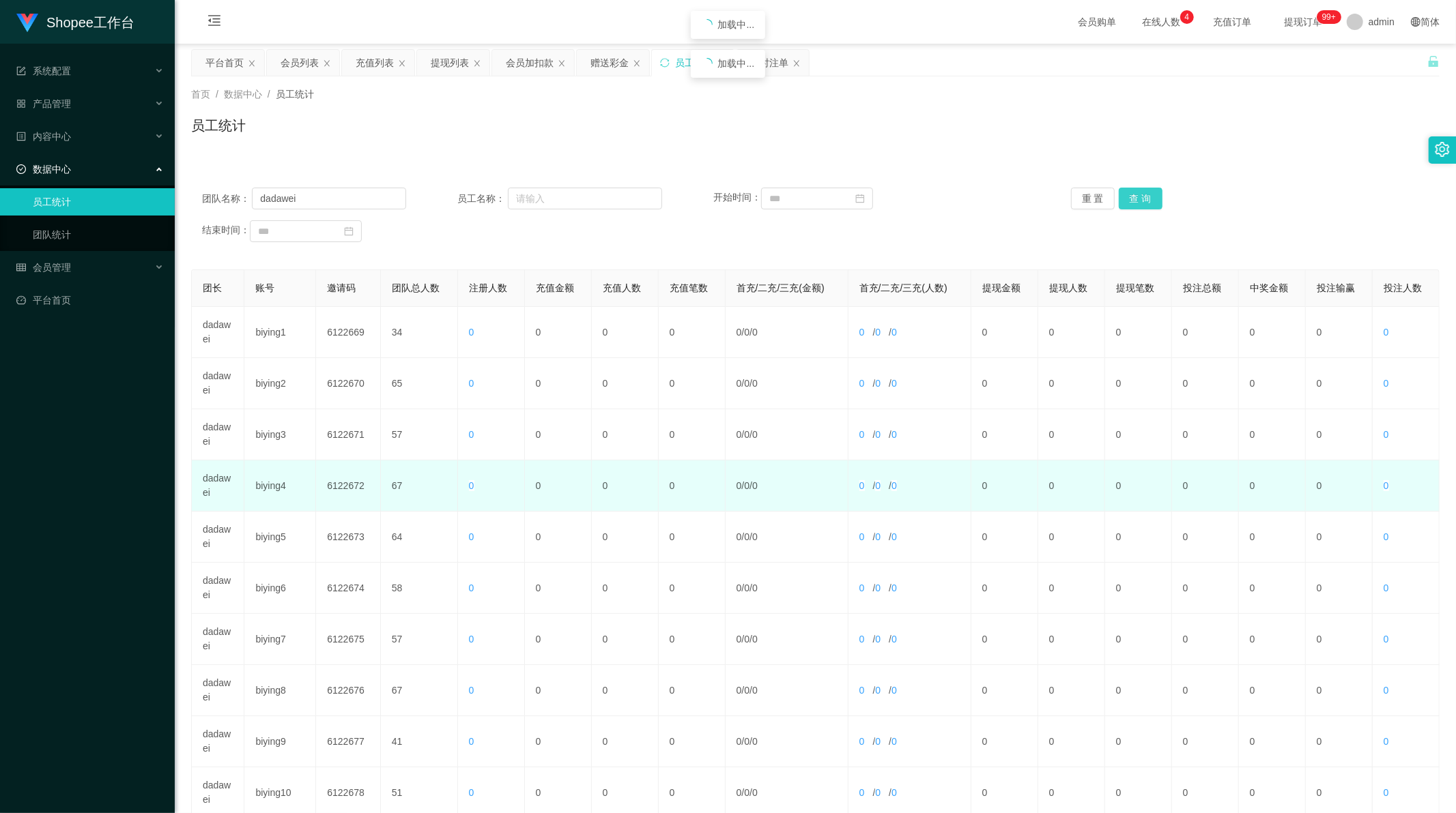
scroll to position [130, 0]
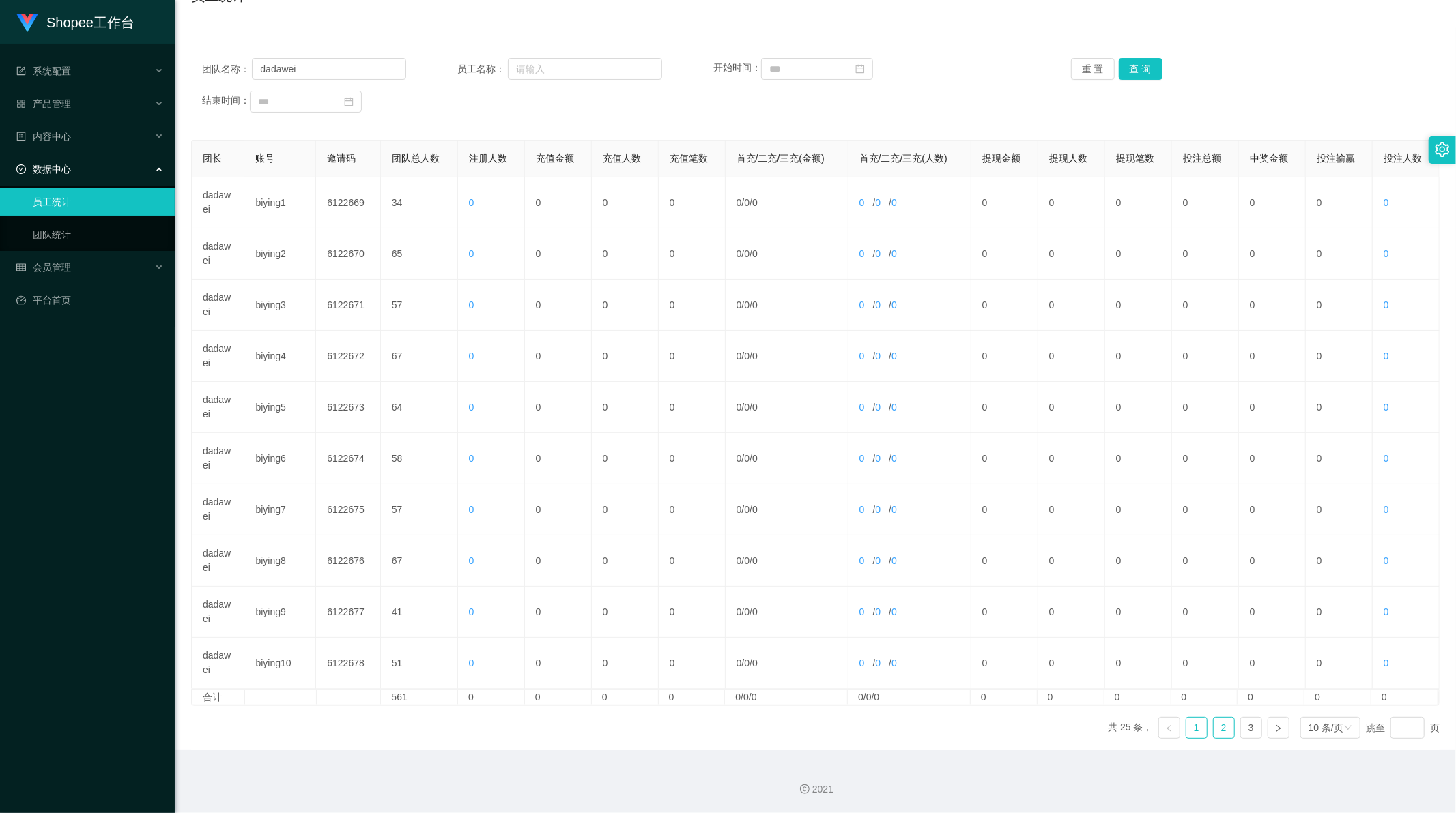
click at [1215, 724] on link "2" at bounding box center [1224, 728] width 20 height 20
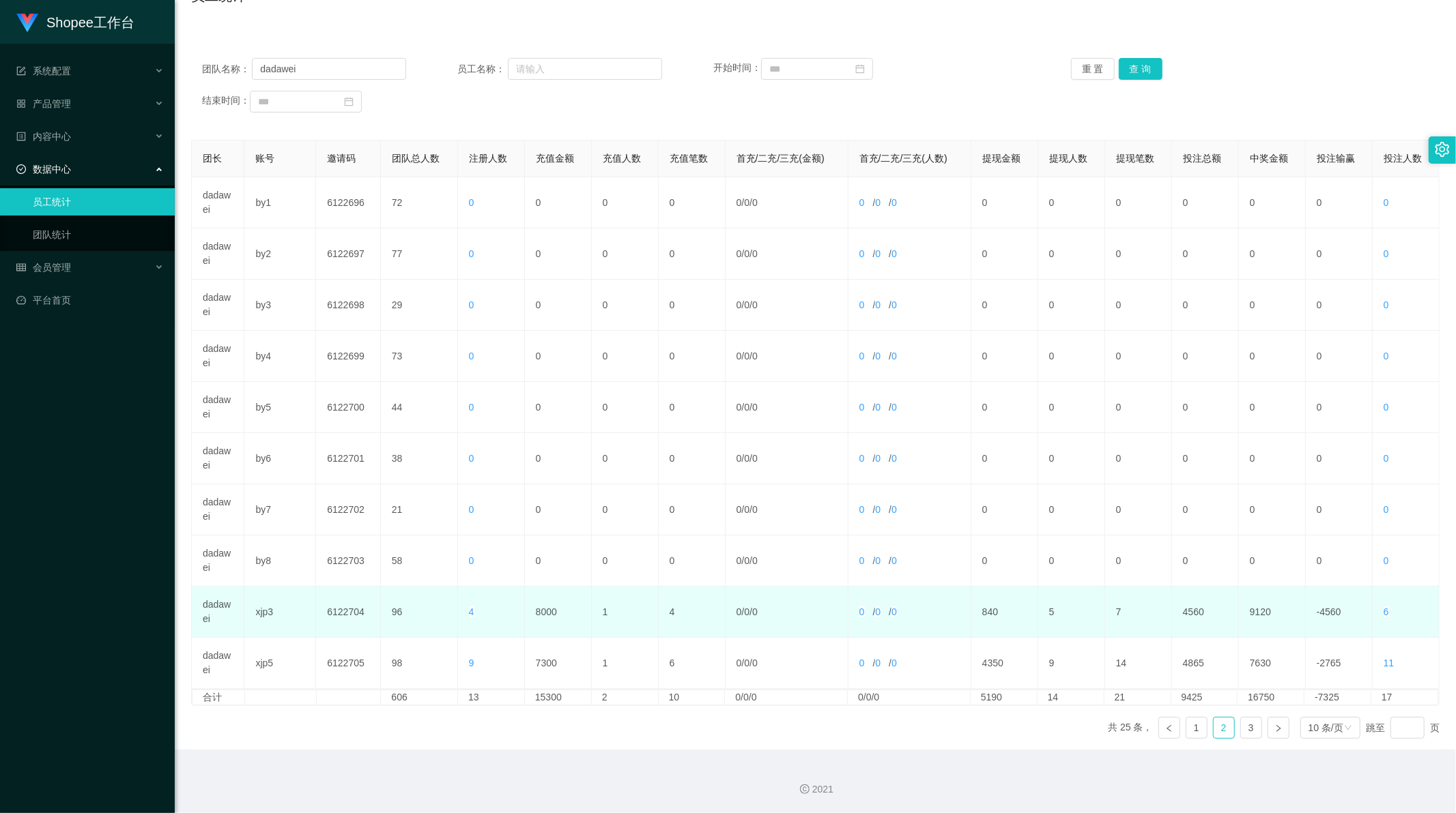
click at [538, 612] on td "8000" at bounding box center [558, 612] width 67 height 51
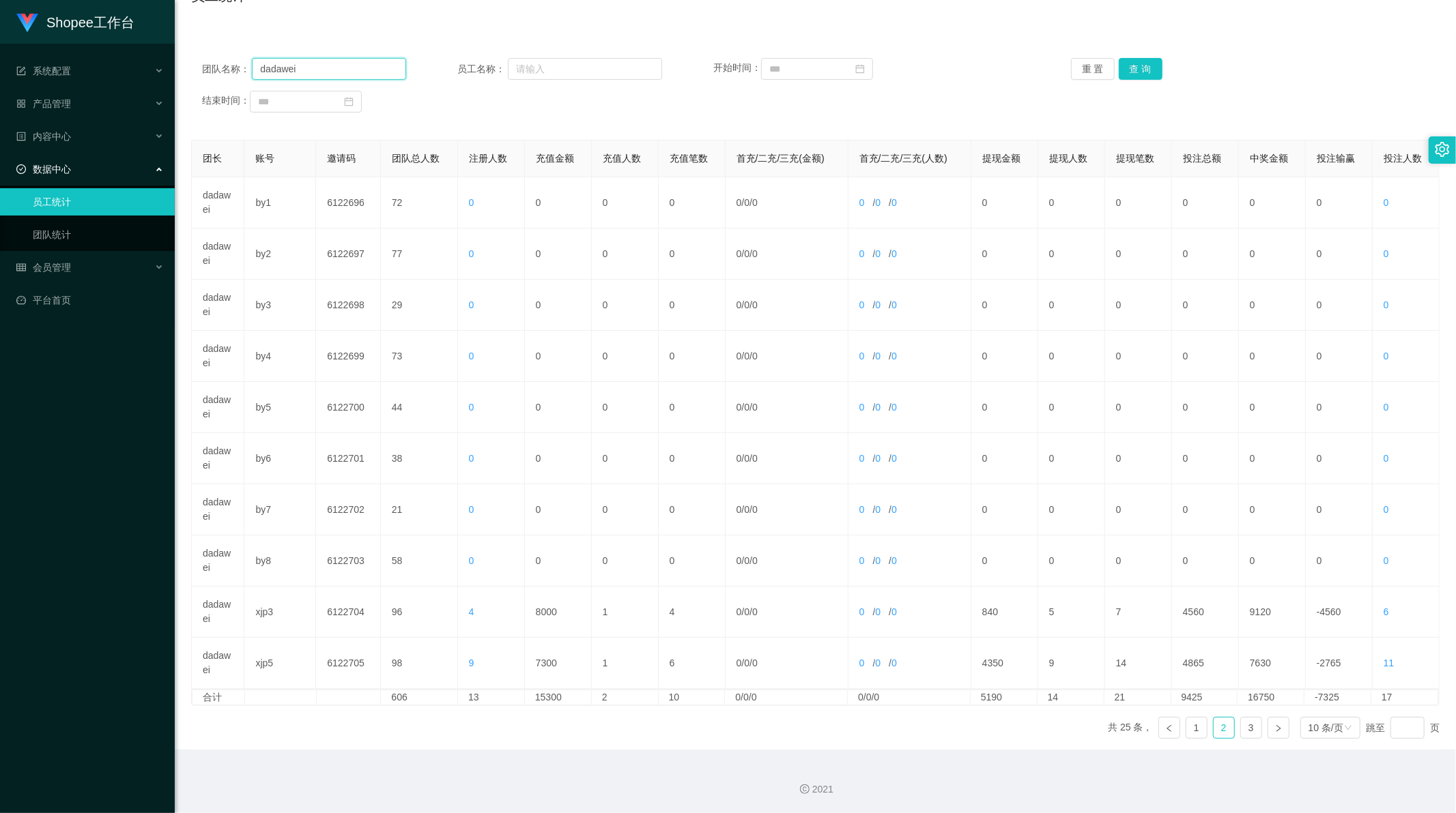
click at [331, 64] on input "dadawei" at bounding box center [329, 69] width 154 height 22
click at [1136, 68] on button "查 询" at bounding box center [1140, 69] width 43 height 22
click at [1241, 733] on link "4" at bounding box center [1251, 728] width 20 height 20
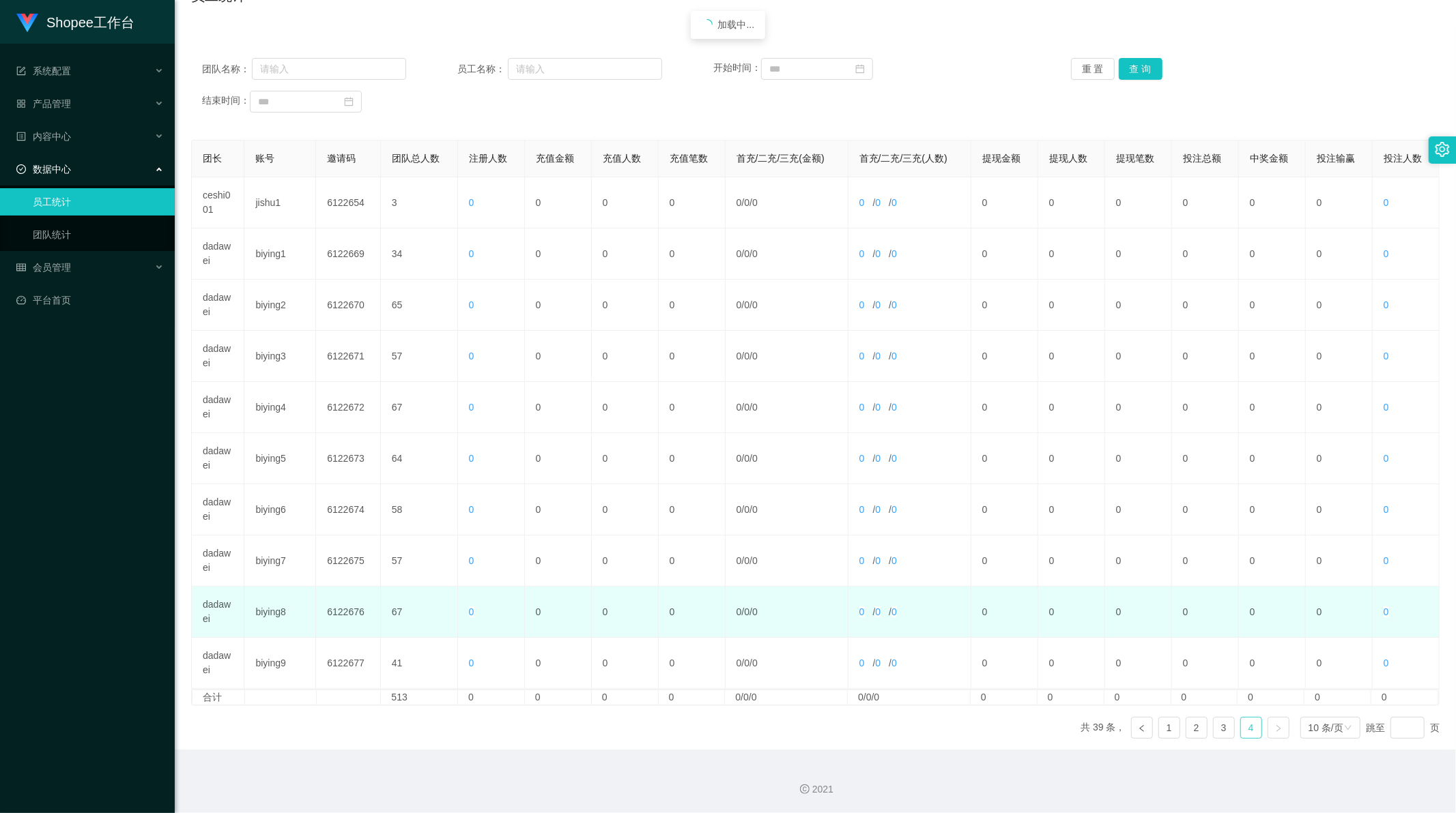
scroll to position [78, 0]
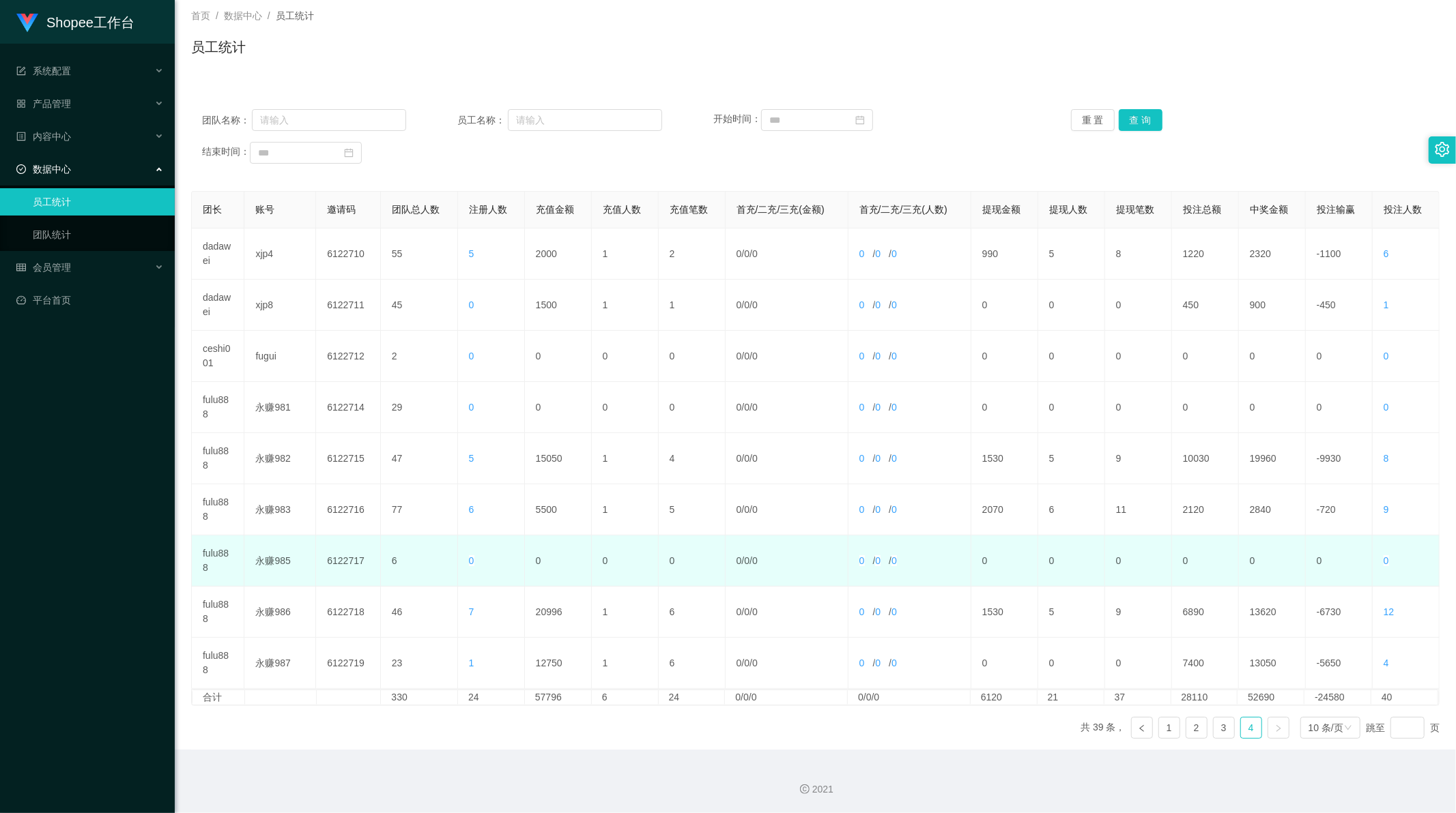
click at [212, 560] on td "fulu888" at bounding box center [218, 561] width 53 height 51
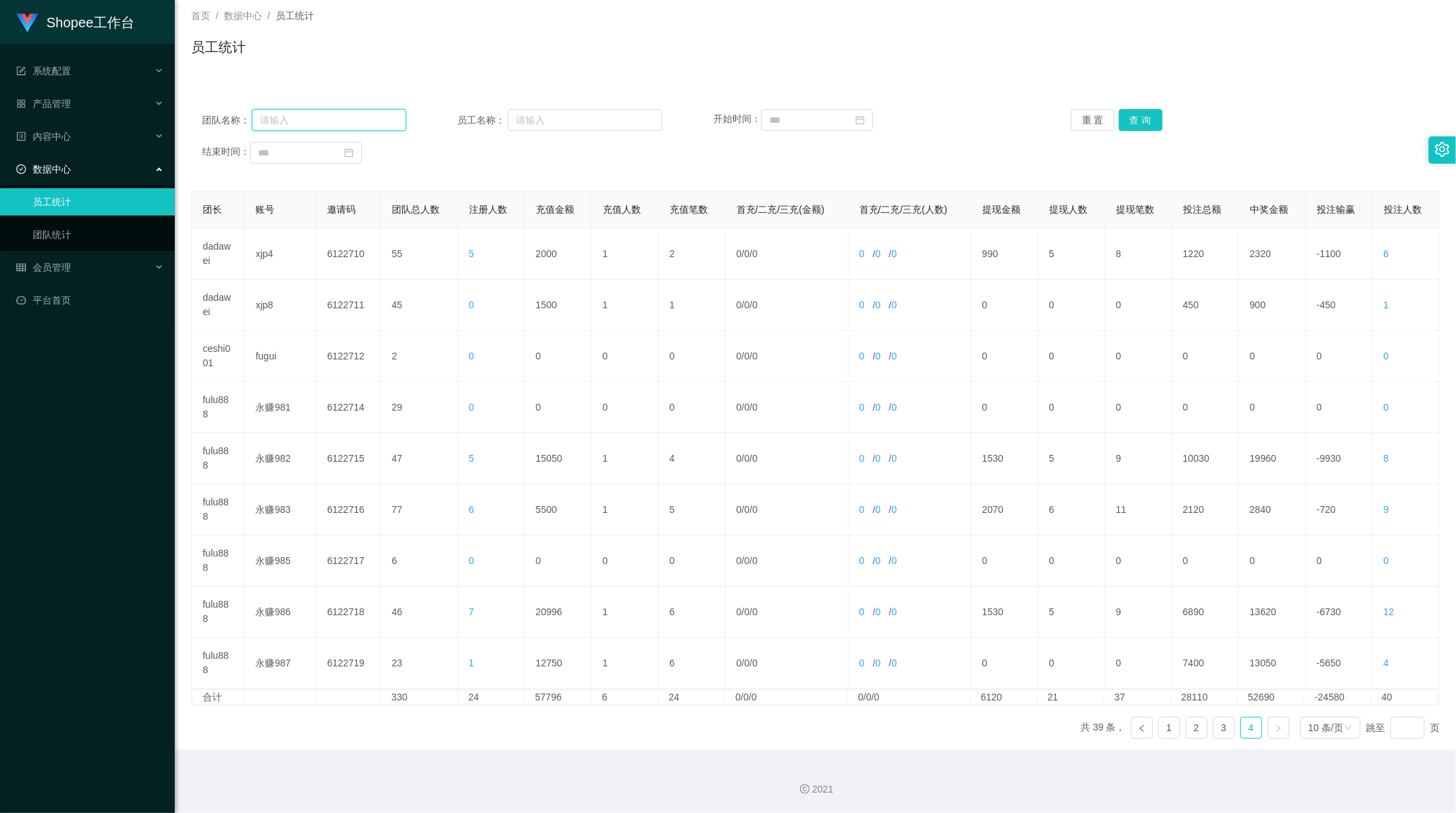
click at [344, 111] on input "text" at bounding box center [329, 120] width 154 height 22
paste input "fulu888"
type input "fulu888"
click at [1122, 114] on button "查 询" at bounding box center [1140, 120] width 43 height 22
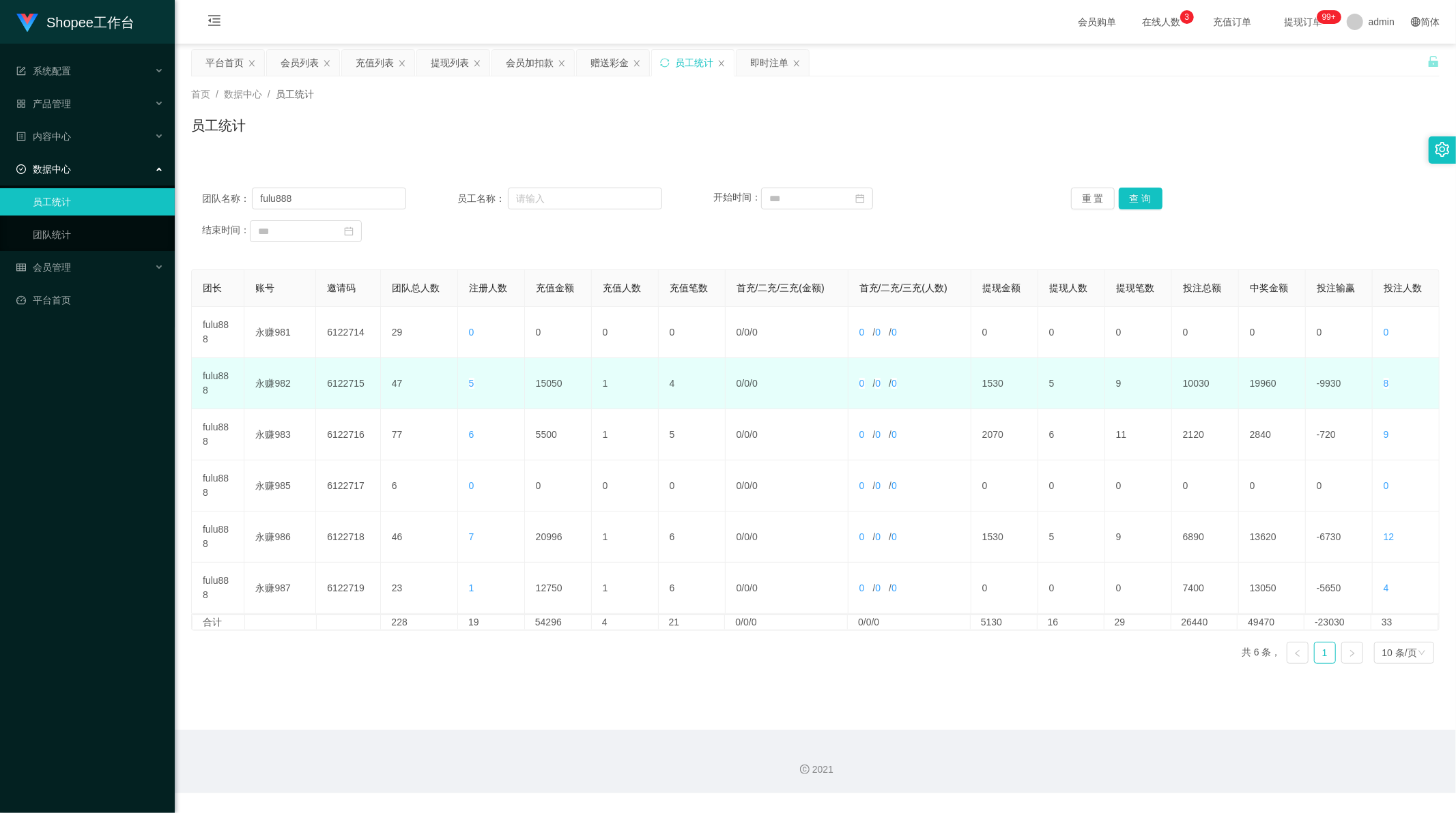
click at [549, 386] on td "15050" at bounding box center [558, 383] width 67 height 51
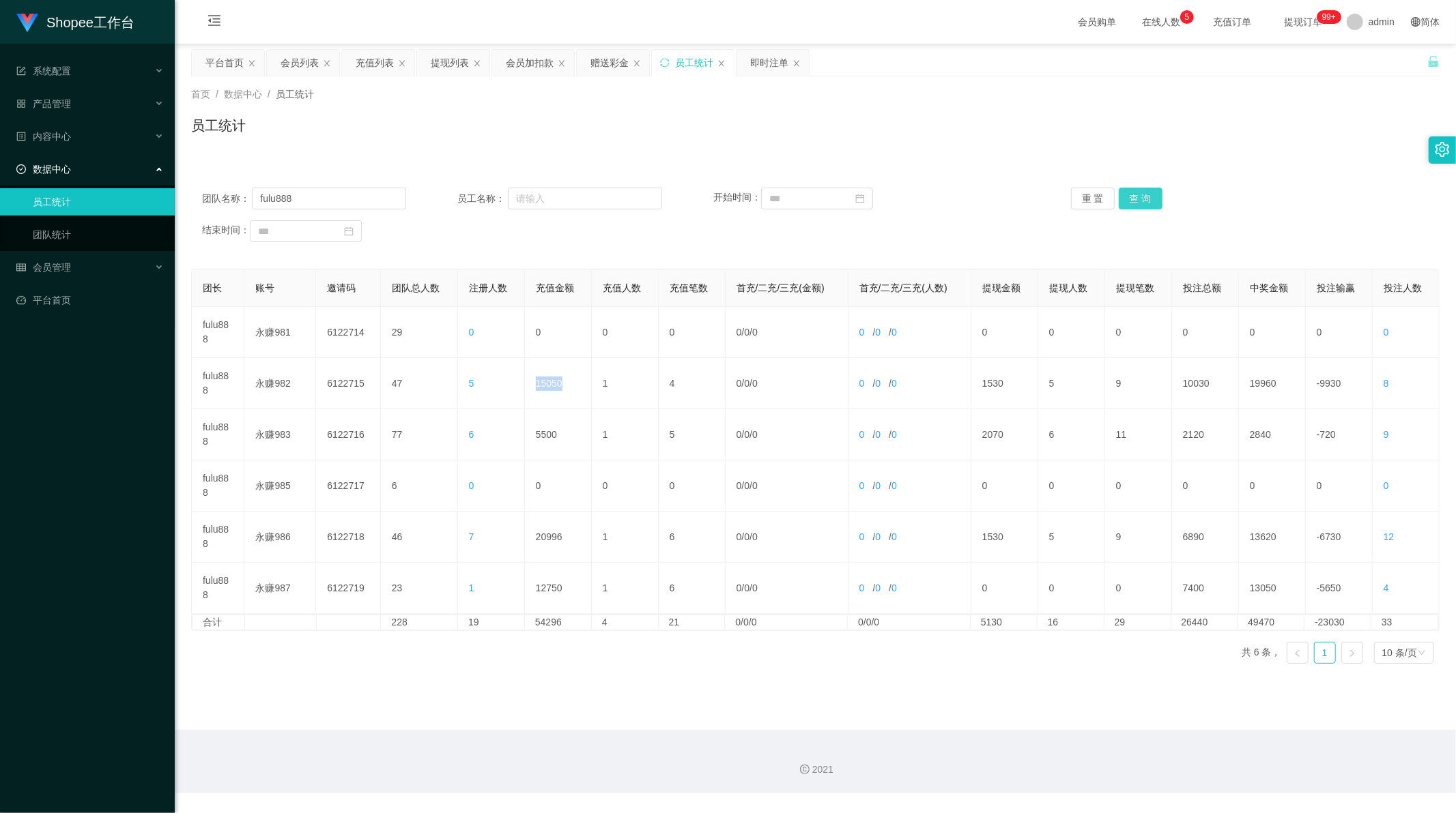
click at [1134, 196] on button "查 询" at bounding box center [1140, 198] width 43 height 22
click at [1119, 198] on button "查 询" at bounding box center [1140, 198] width 43 height 22
click at [1122, 198] on button "查 询" at bounding box center [1140, 198] width 43 height 22
click at [304, 52] on div "会员列表" at bounding box center [300, 63] width 38 height 26
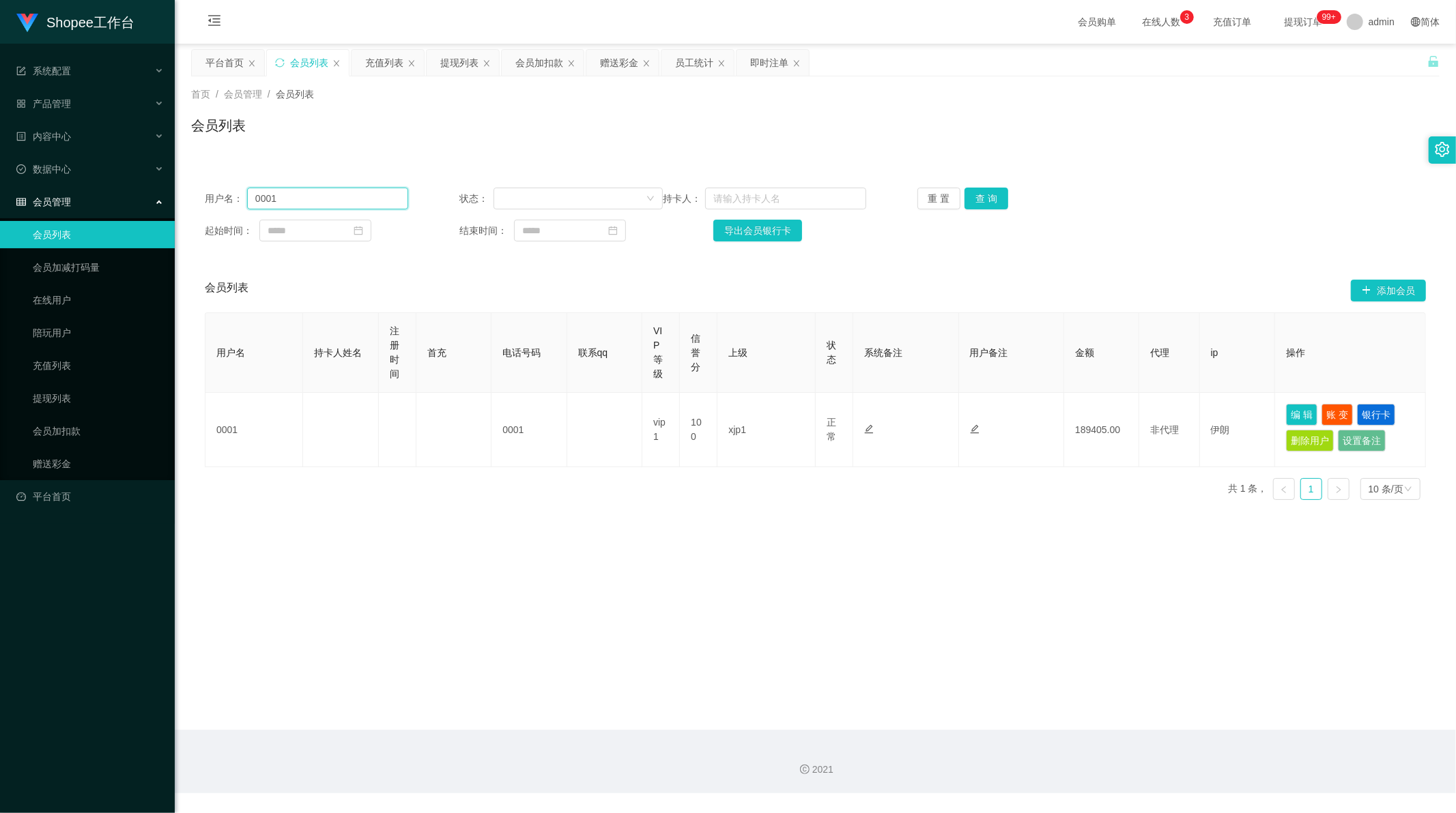
click at [331, 202] on input "0001" at bounding box center [327, 198] width 161 height 22
paste input "5"
type input "05"
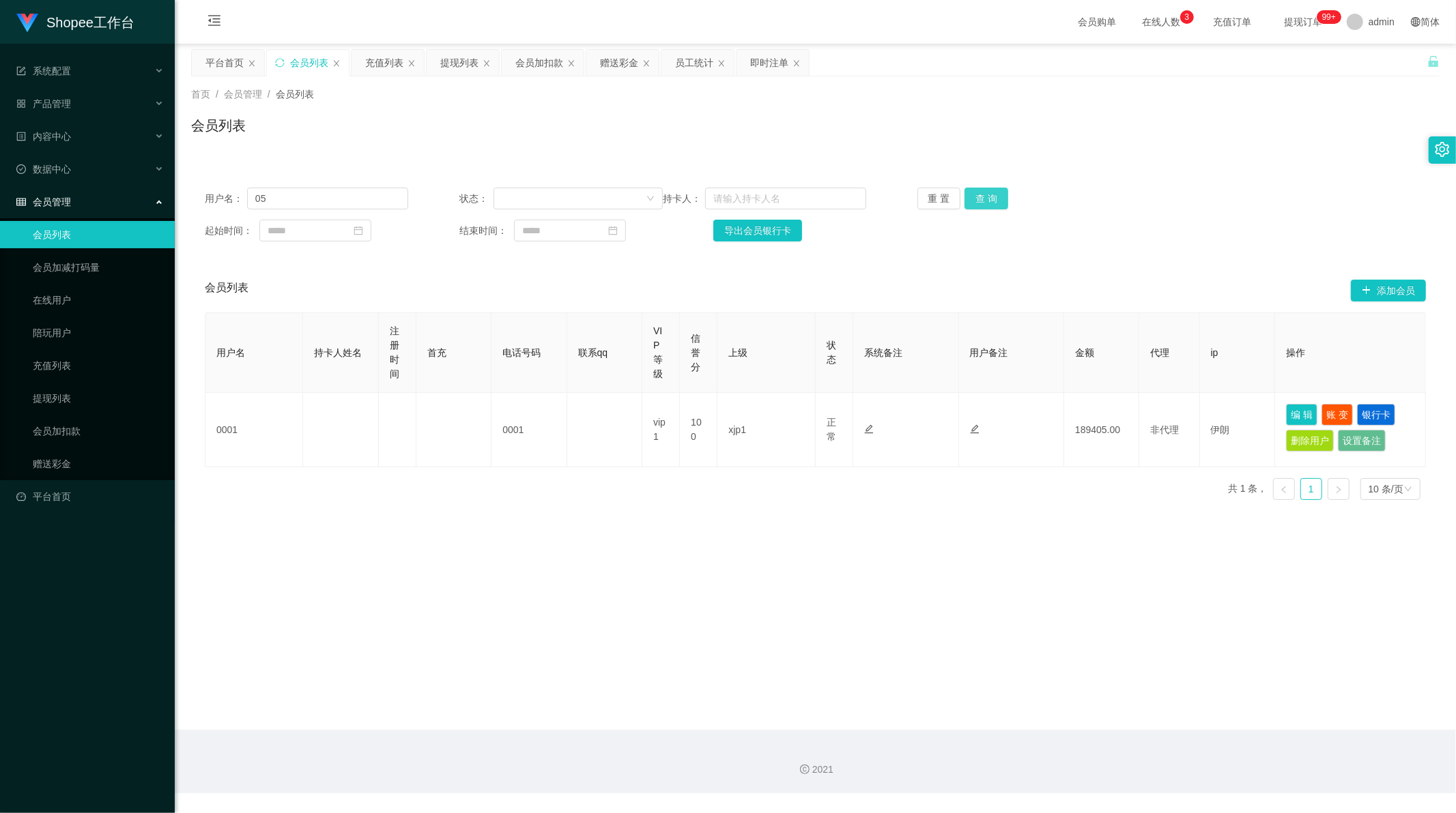
click at [986, 192] on button "查 询" at bounding box center [986, 198] width 43 height 22
click at [693, 66] on div "员工统计" at bounding box center [694, 63] width 38 height 26
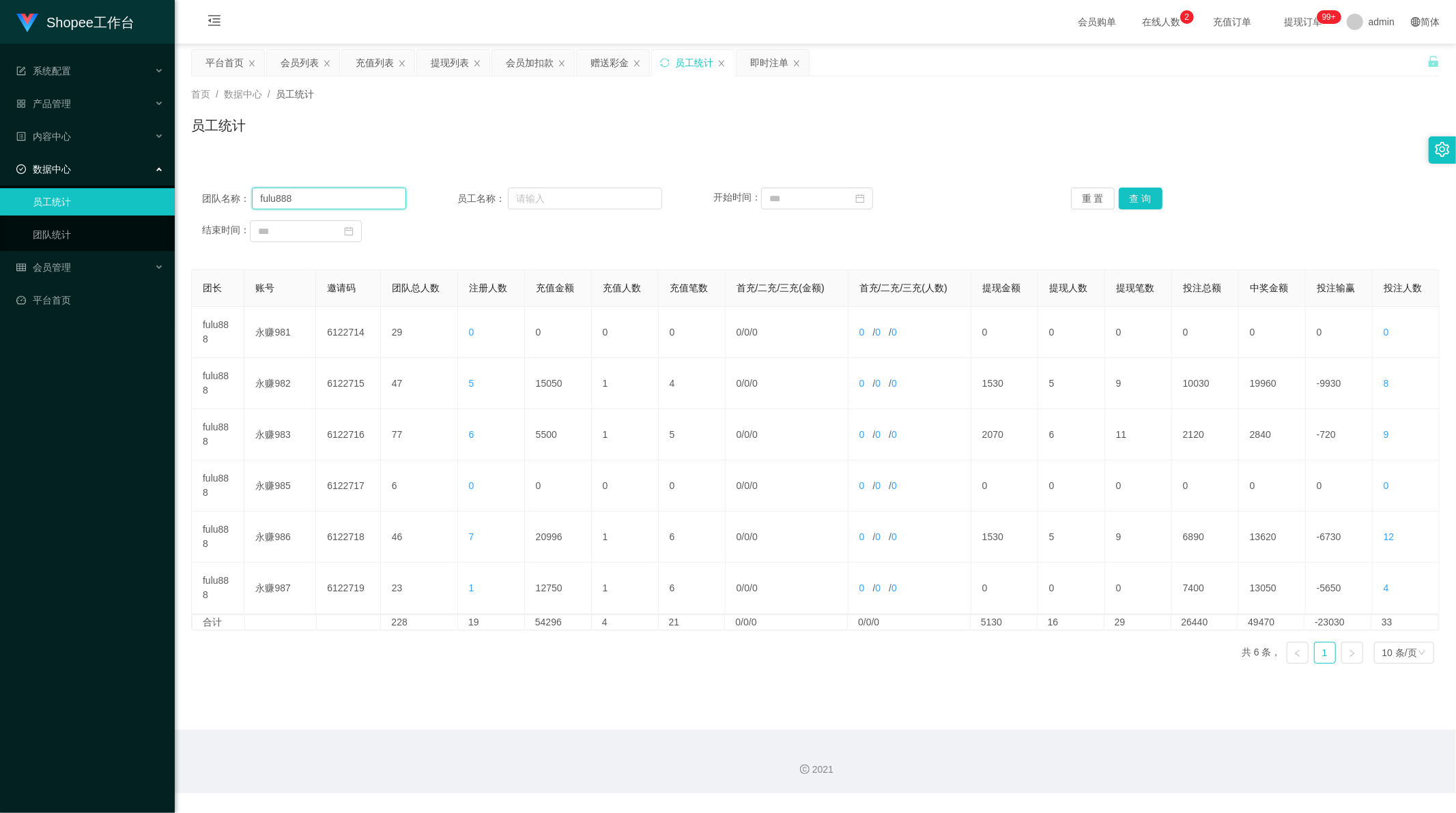
click at [284, 201] on input "fulu888" at bounding box center [329, 198] width 154 height 22
click at [1140, 210] on div "团队名称： 员工名称： 开始时间： 重 置 查 询 结束时间：" at bounding box center [815, 215] width 1248 height 82
click at [1140, 198] on button "查 询" at bounding box center [1140, 198] width 43 height 22
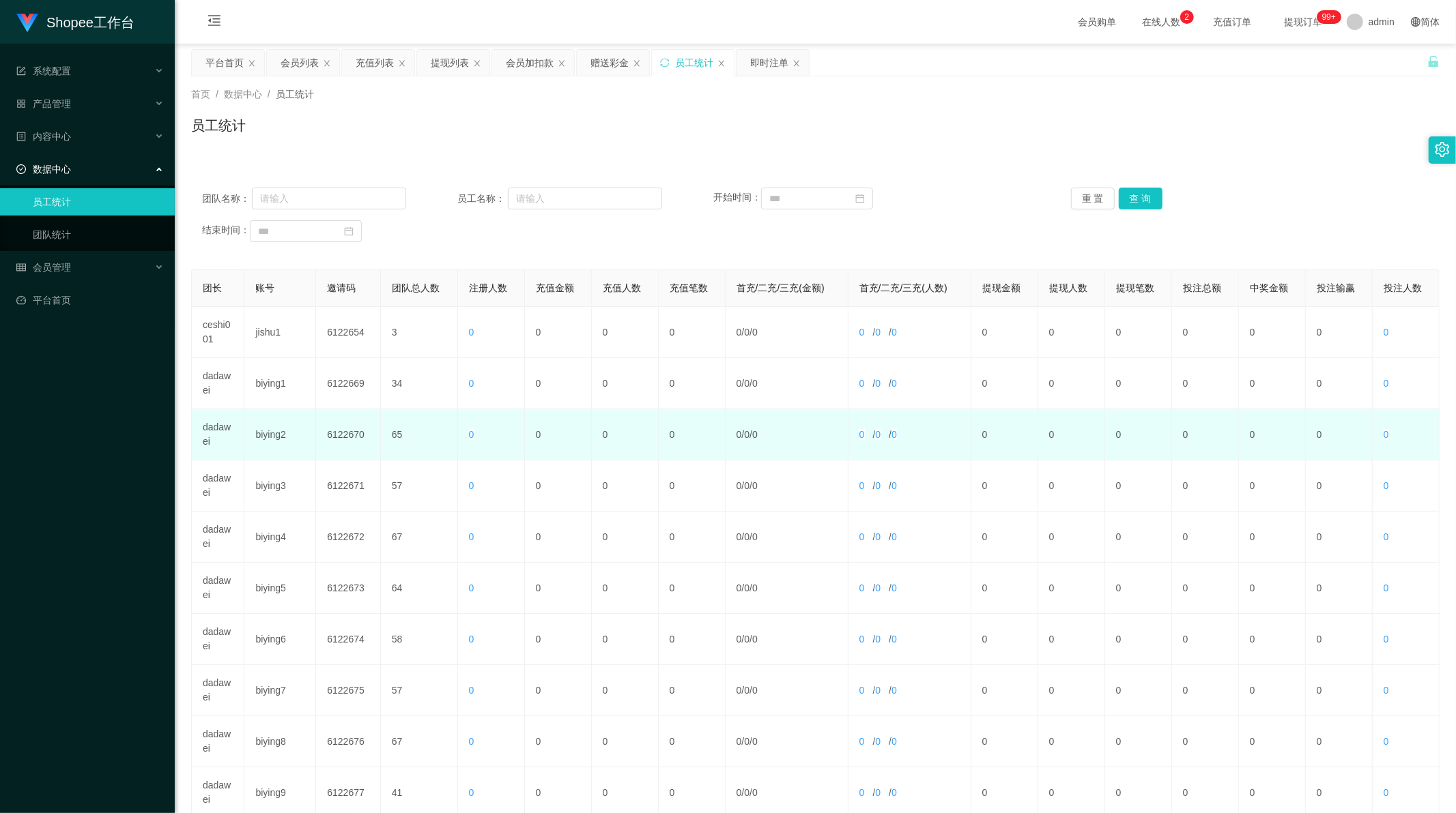
click at [213, 433] on td "dadawei" at bounding box center [218, 435] width 53 height 51
click at [213, 432] on td "dadawei" at bounding box center [218, 435] width 53 height 51
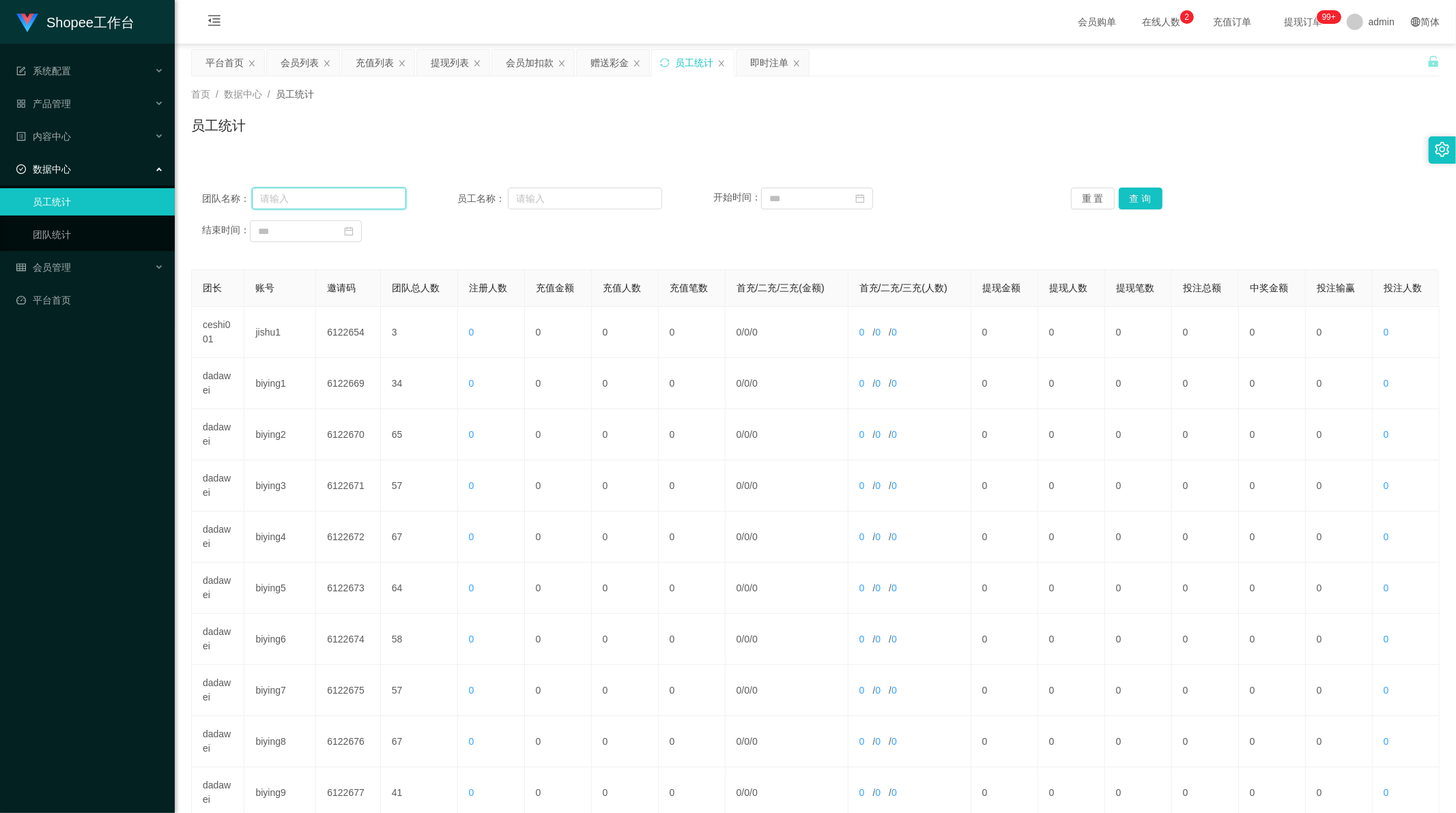
click at [329, 198] on input "text" at bounding box center [329, 198] width 154 height 22
paste input "dadawei"
type input "dadawei"
click at [1140, 194] on button "查 询" at bounding box center [1140, 198] width 43 height 22
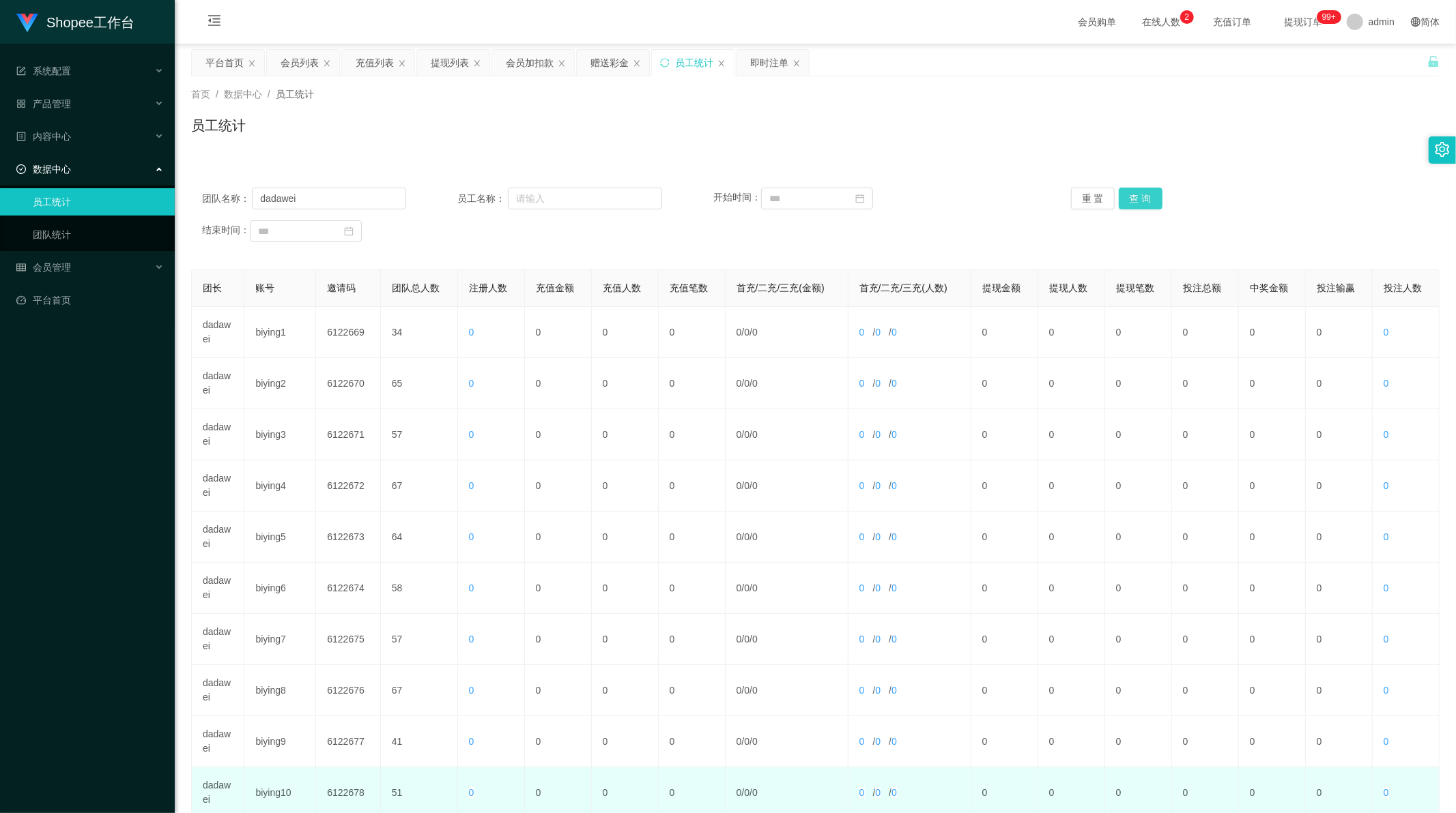
scroll to position [130, 0]
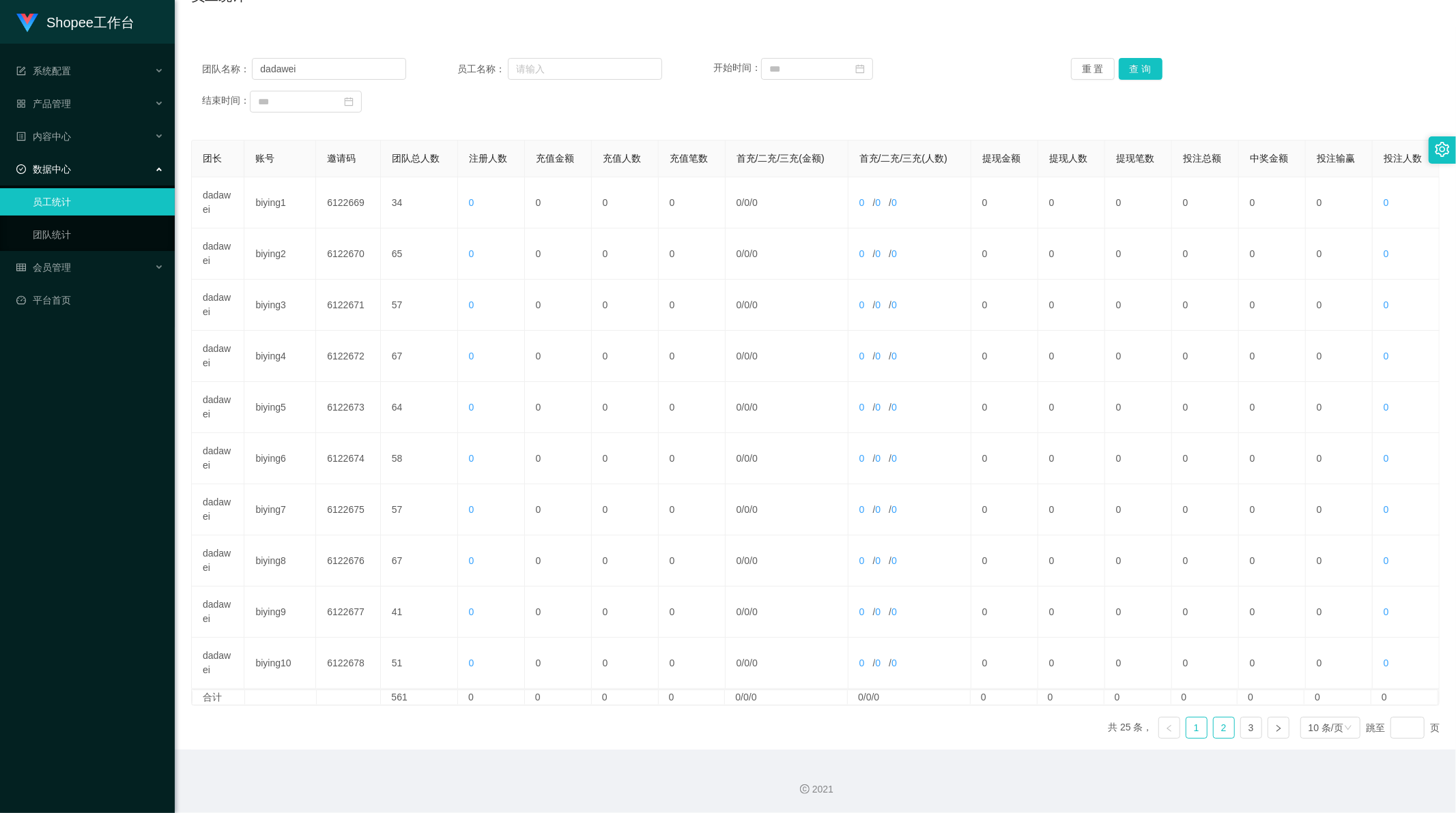
click at [1217, 727] on link "2" at bounding box center [1224, 728] width 20 height 20
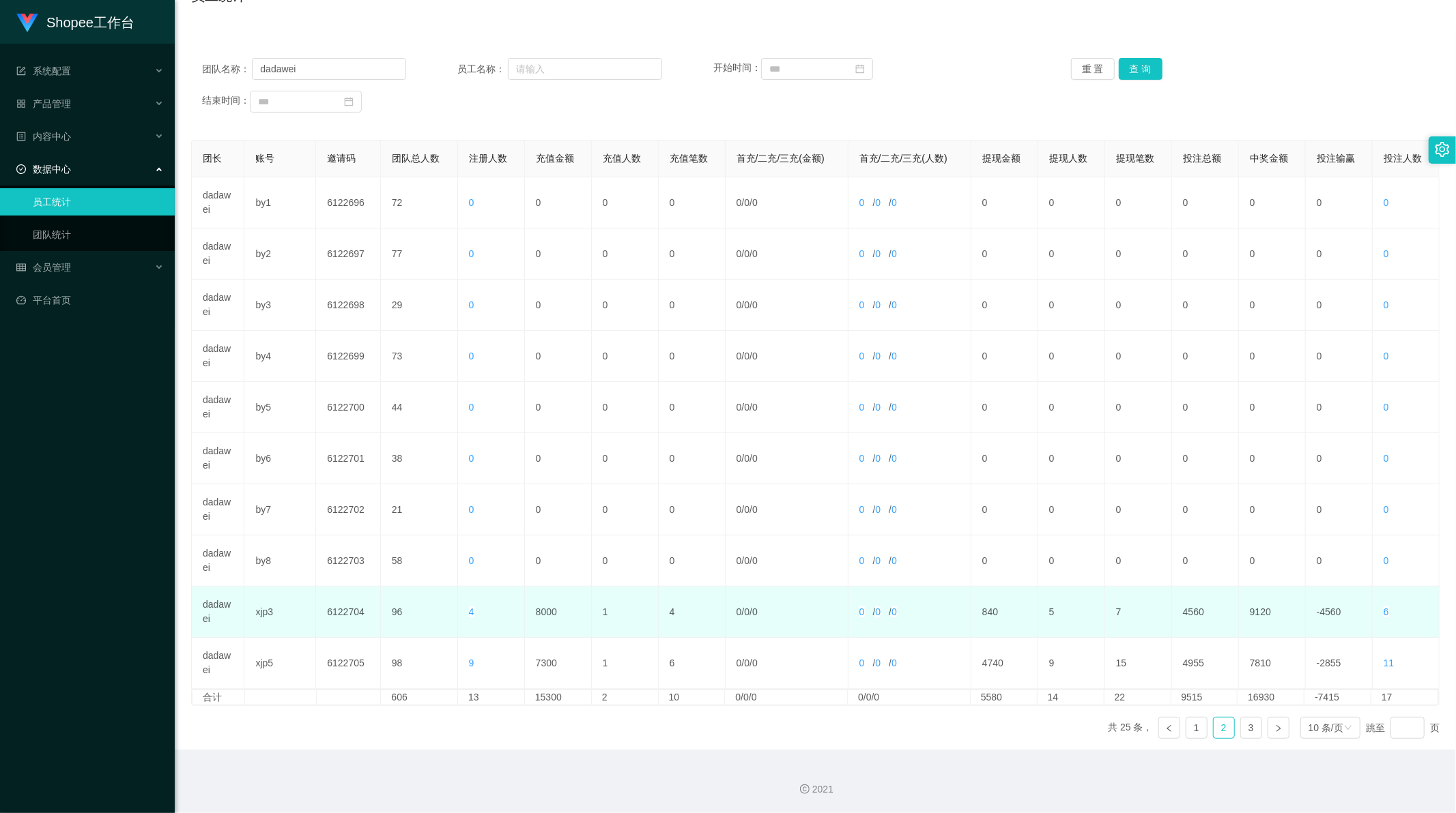
click at [545, 614] on td "8000" at bounding box center [558, 612] width 67 height 51
click at [544, 616] on td "8000" at bounding box center [558, 612] width 67 height 51
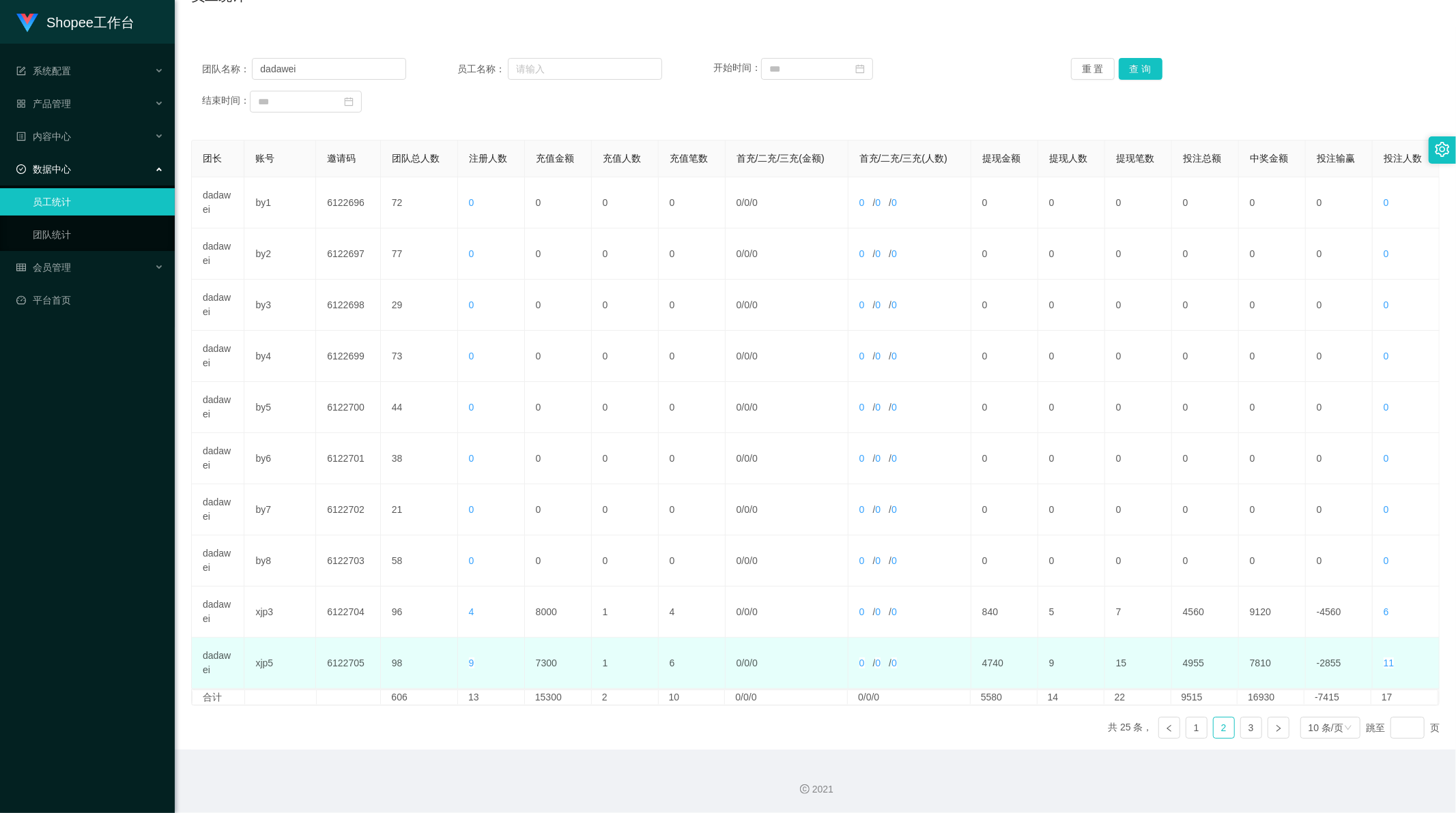
click at [536, 663] on td "7300" at bounding box center [558, 663] width 67 height 51
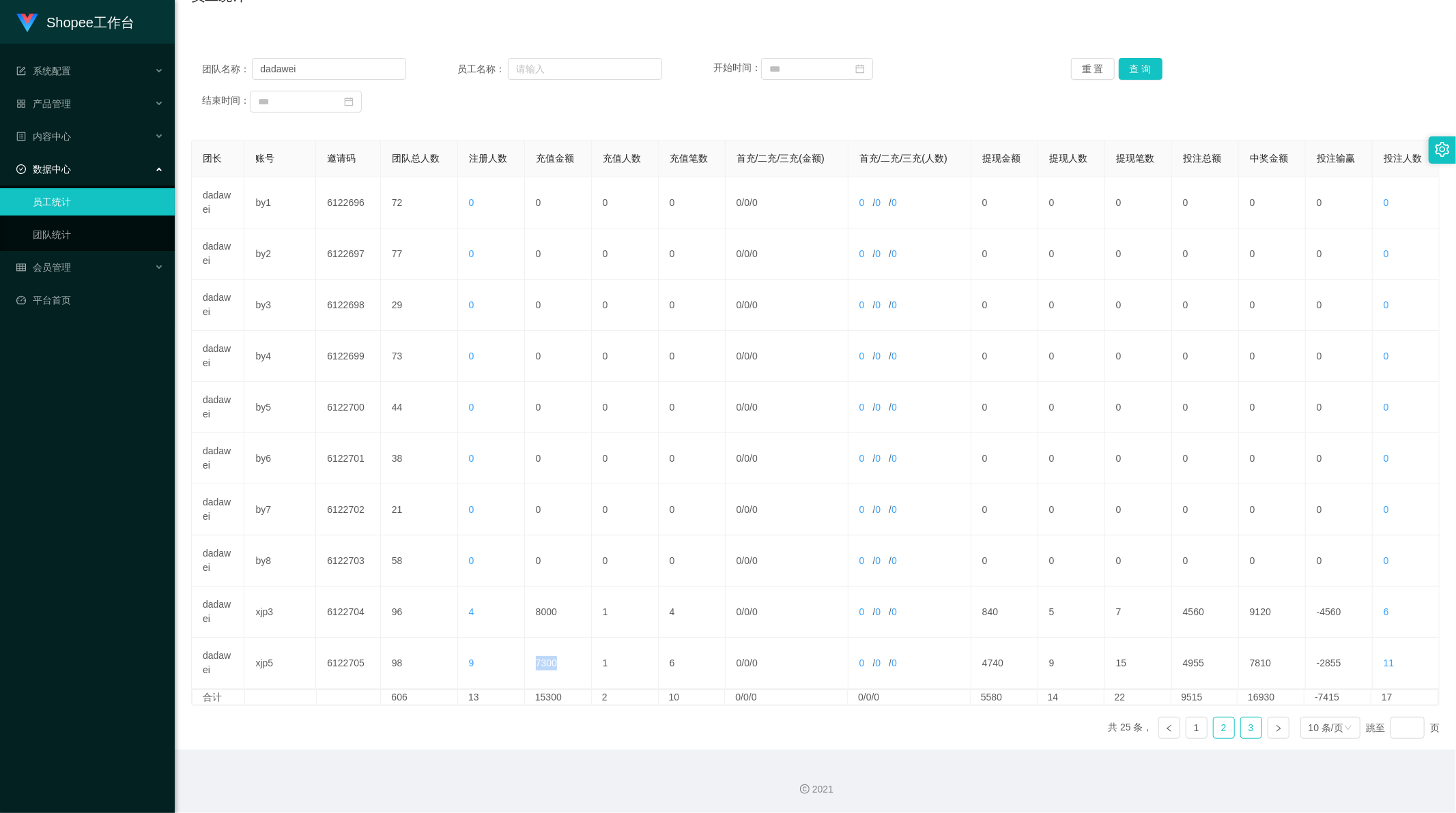
click at [1241, 726] on link "3" at bounding box center [1251, 728] width 20 height 20
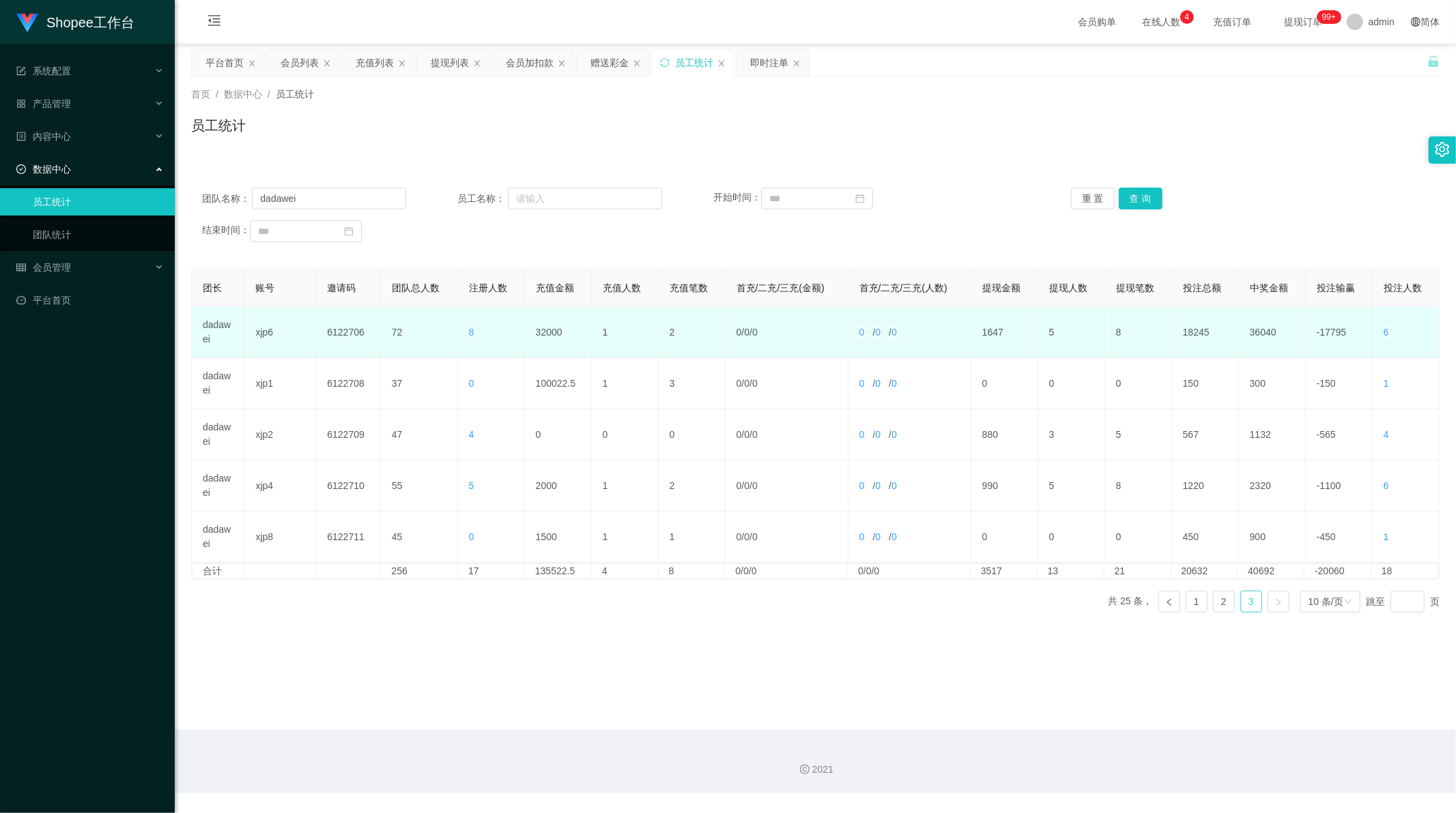
scroll to position [0, 0]
click at [549, 331] on td "32000" at bounding box center [558, 332] width 67 height 51
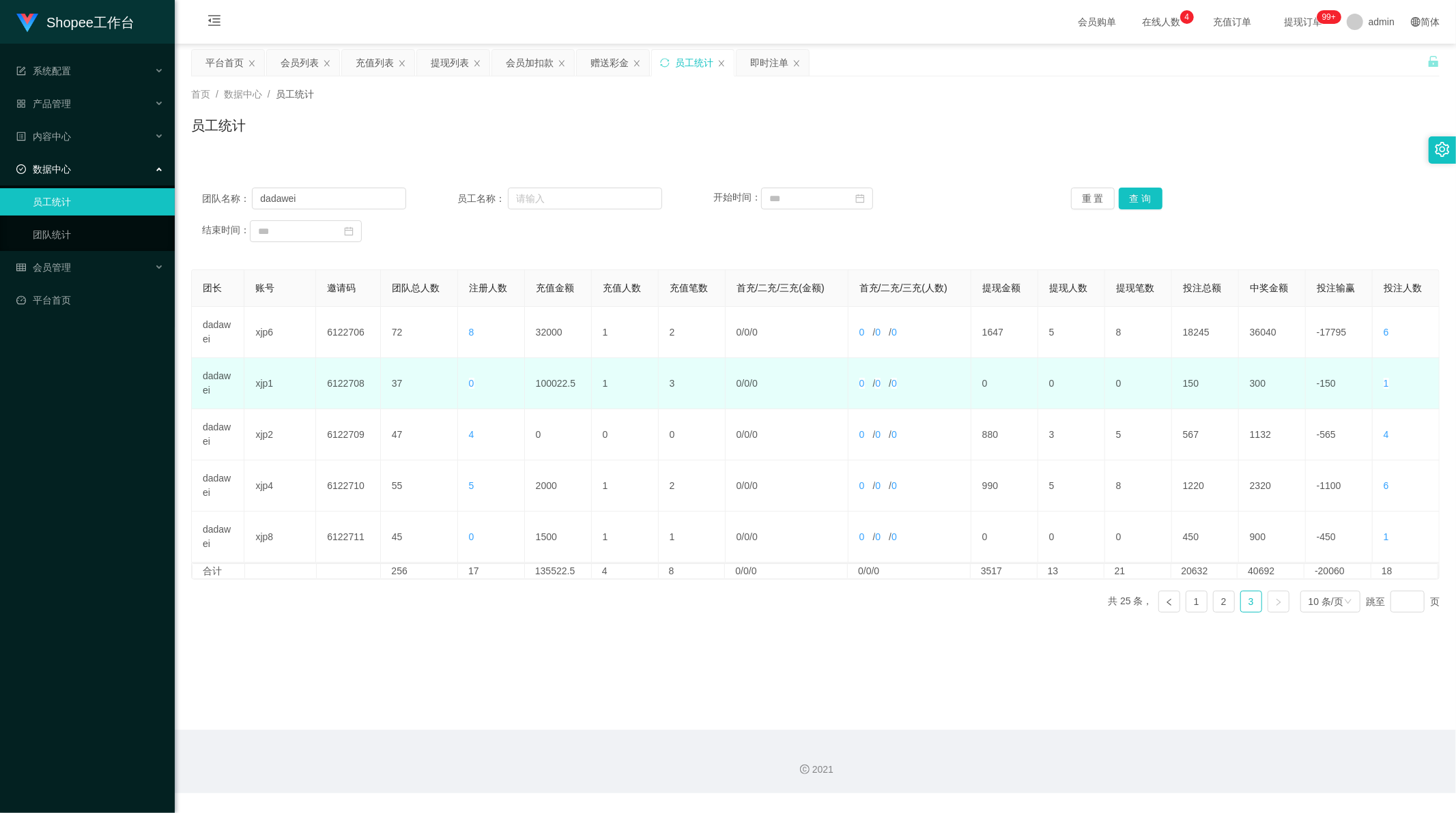
click at [544, 379] on td "100022.5" at bounding box center [558, 383] width 67 height 51
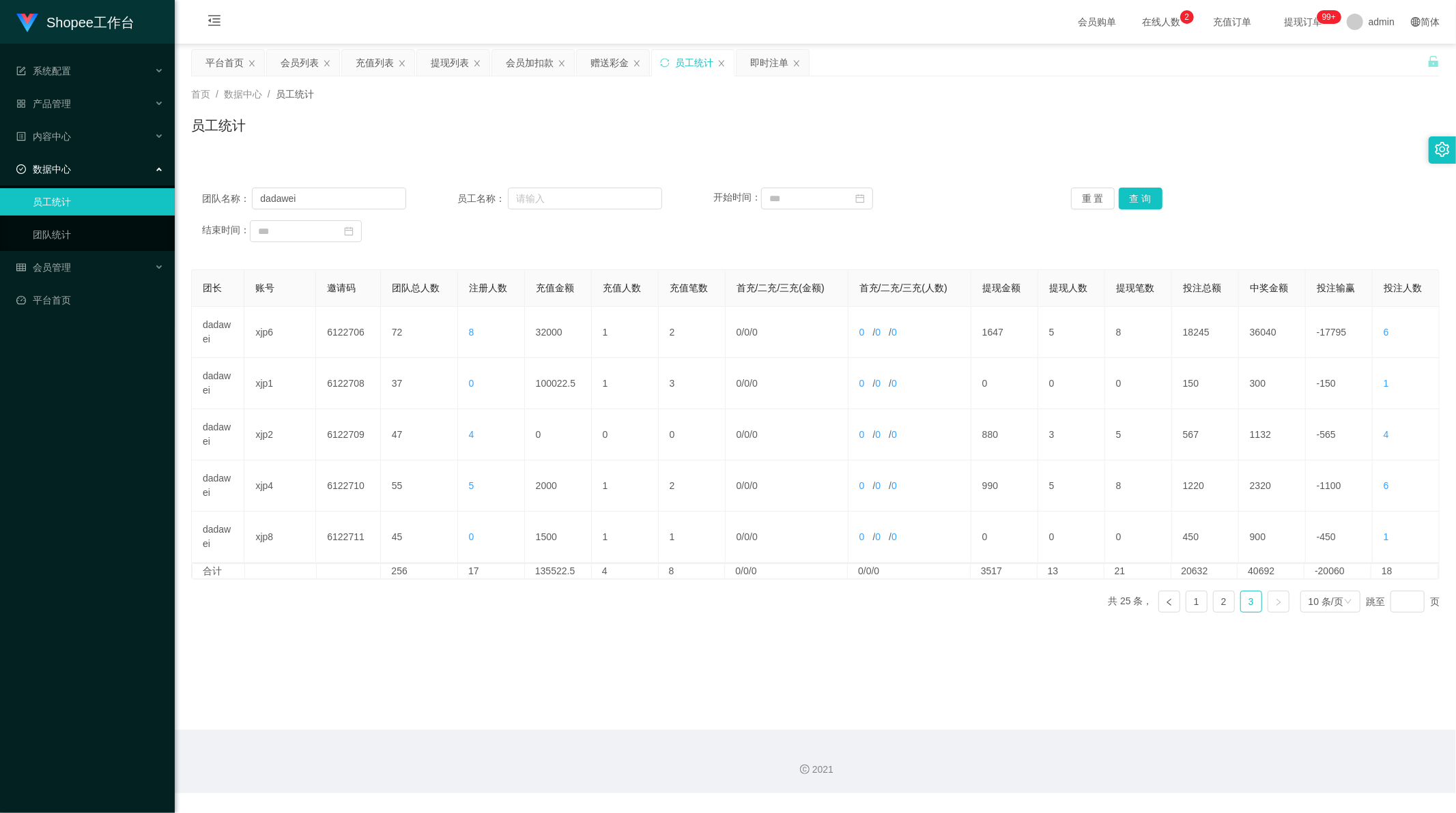
click at [721, 151] on div "首页 / 数据中心 / 员工统计 / 员工统计" at bounding box center [815, 117] width 1281 height 81
click at [499, 107] on div "首页 / 数据中心 / 员工统计 / 员工统计" at bounding box center [815, 117] width 1248 height 59
click at [363, 61] on div "充值列表" at bounding box center [374, 63] width 38 height 26
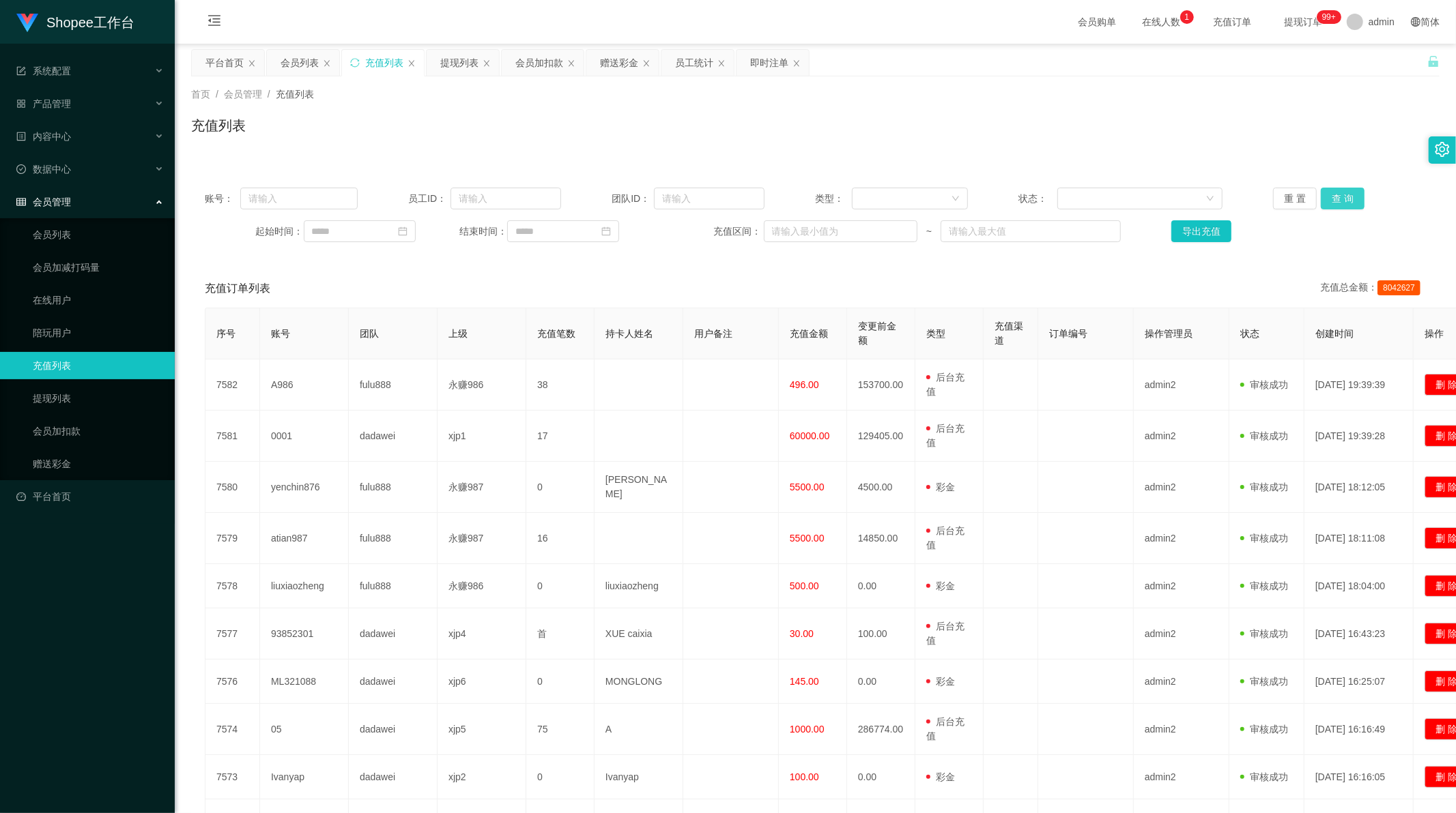
click at [1348, 203] on button "查 询" at bounding box center [1342, 198] width 43 height 22
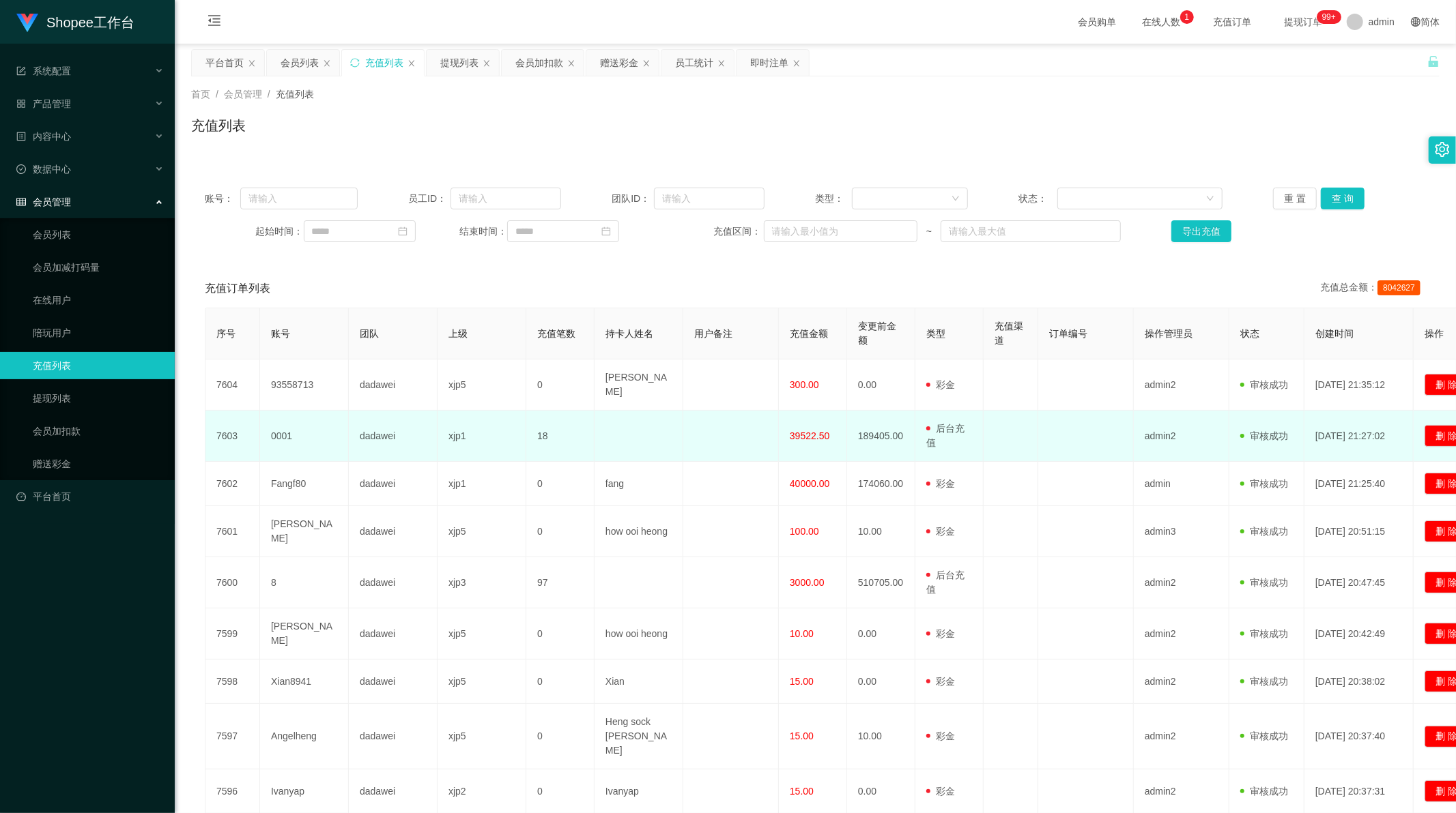
click at [280, 427] on td "0001" at bounding box center [304, 436] width 89 height 51
drag, startPoint x: 786, startPoint y: 428, endPoint x: 822, endPoint y: 427, distance: 36.0
click at [822, 427] on td "39522.50" at bounding box center [813, 436] width 68 height 51
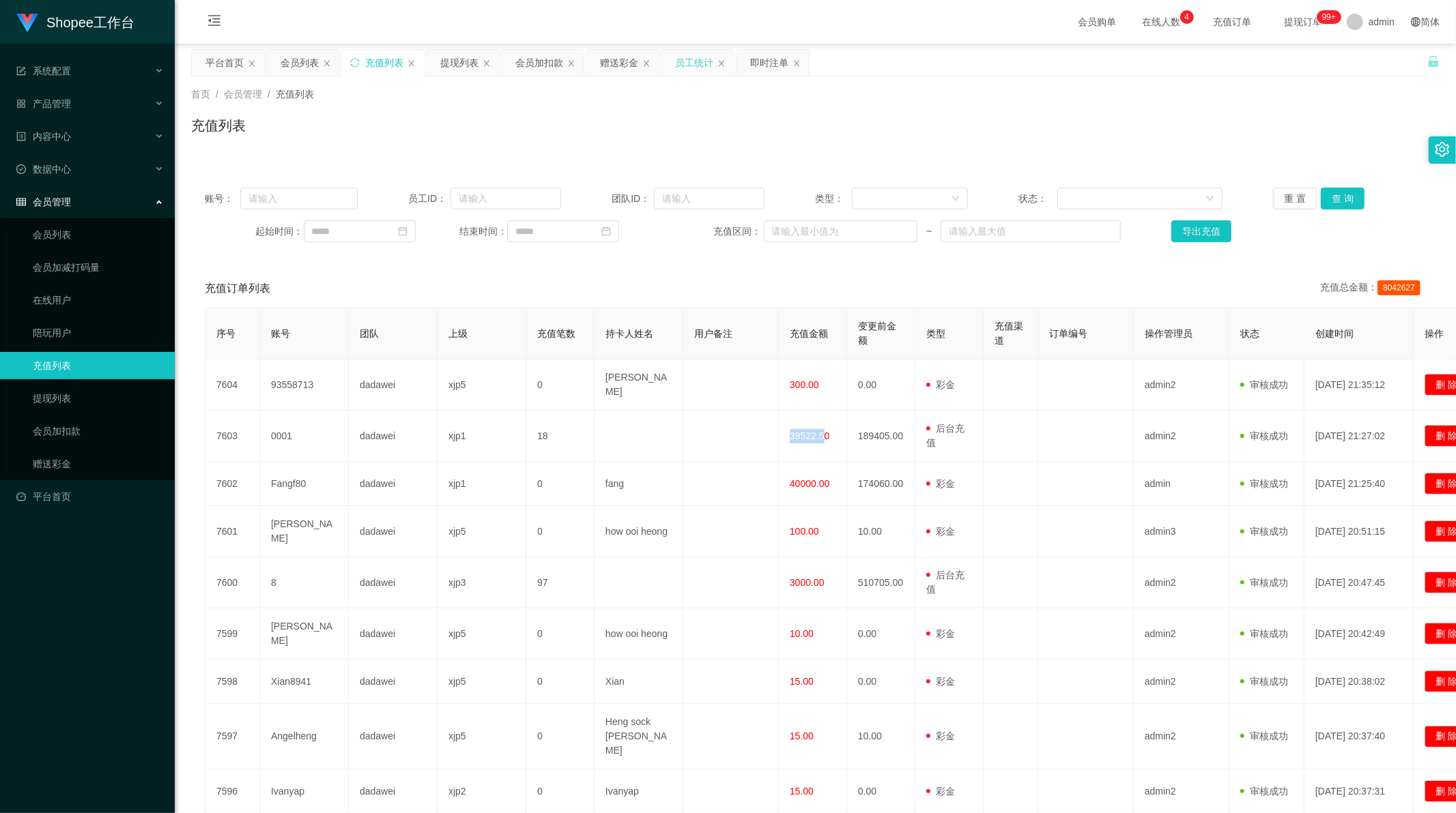
click at [695, 70] on div "员工统计" at bounding box center [694, 63] width 38 height 26
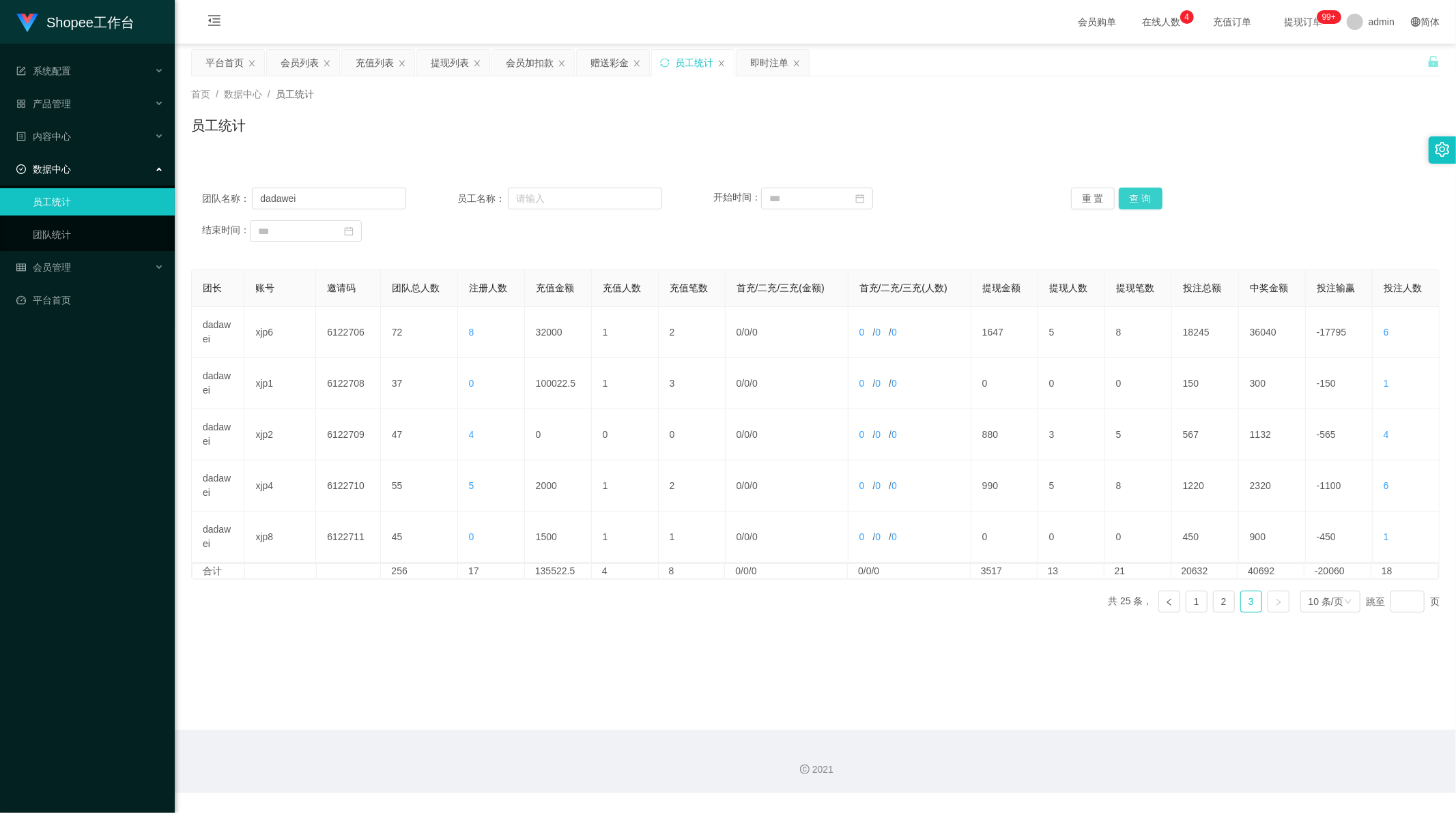
click at [1144, 198] on button "查 询" at bounding box center [1140, 198] width 43 height 22
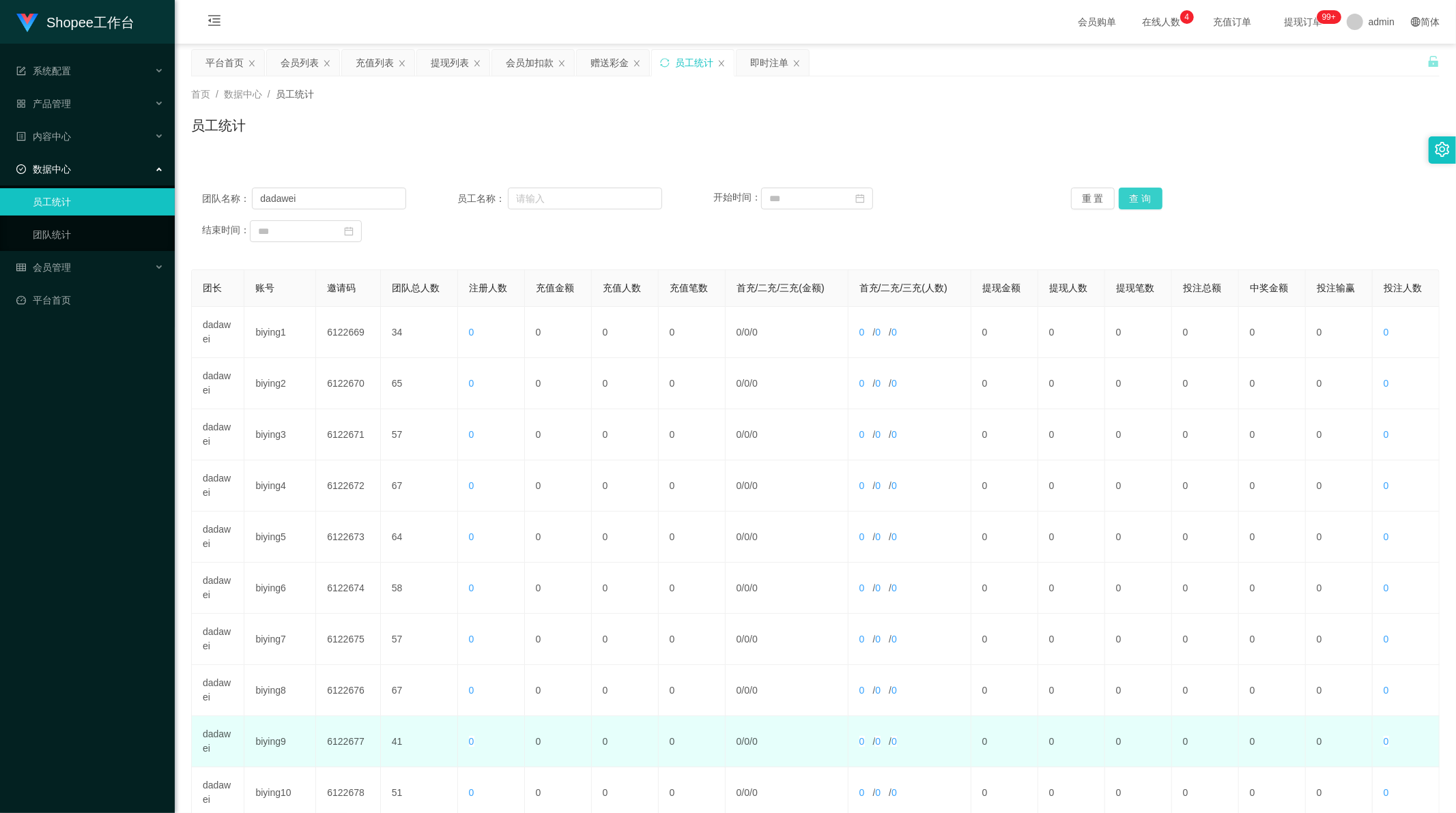
scroll to position [130, 0]
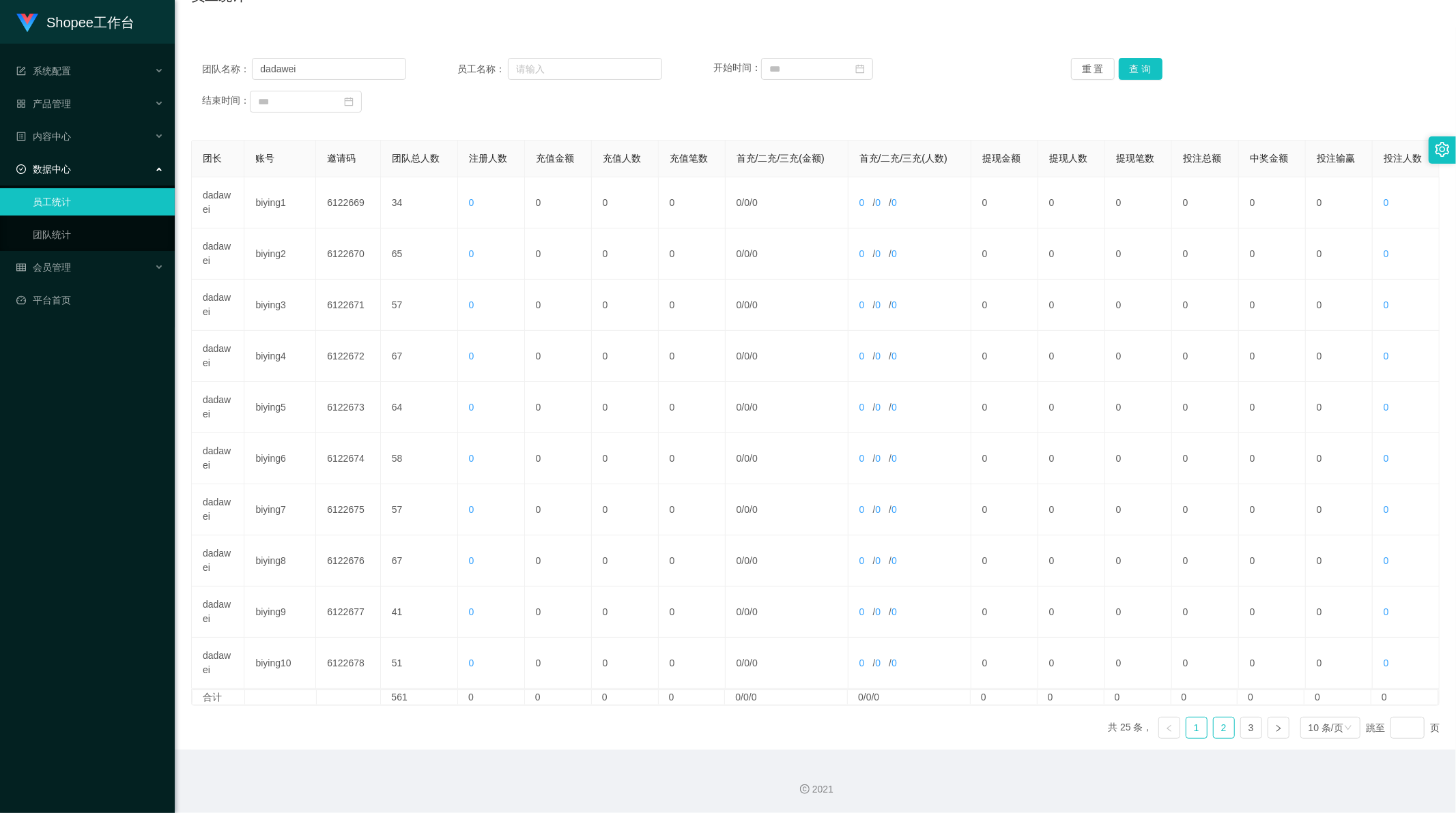
click at [1218, 725] on link "2" at bounding box center [1224, 728] width 20 height 20
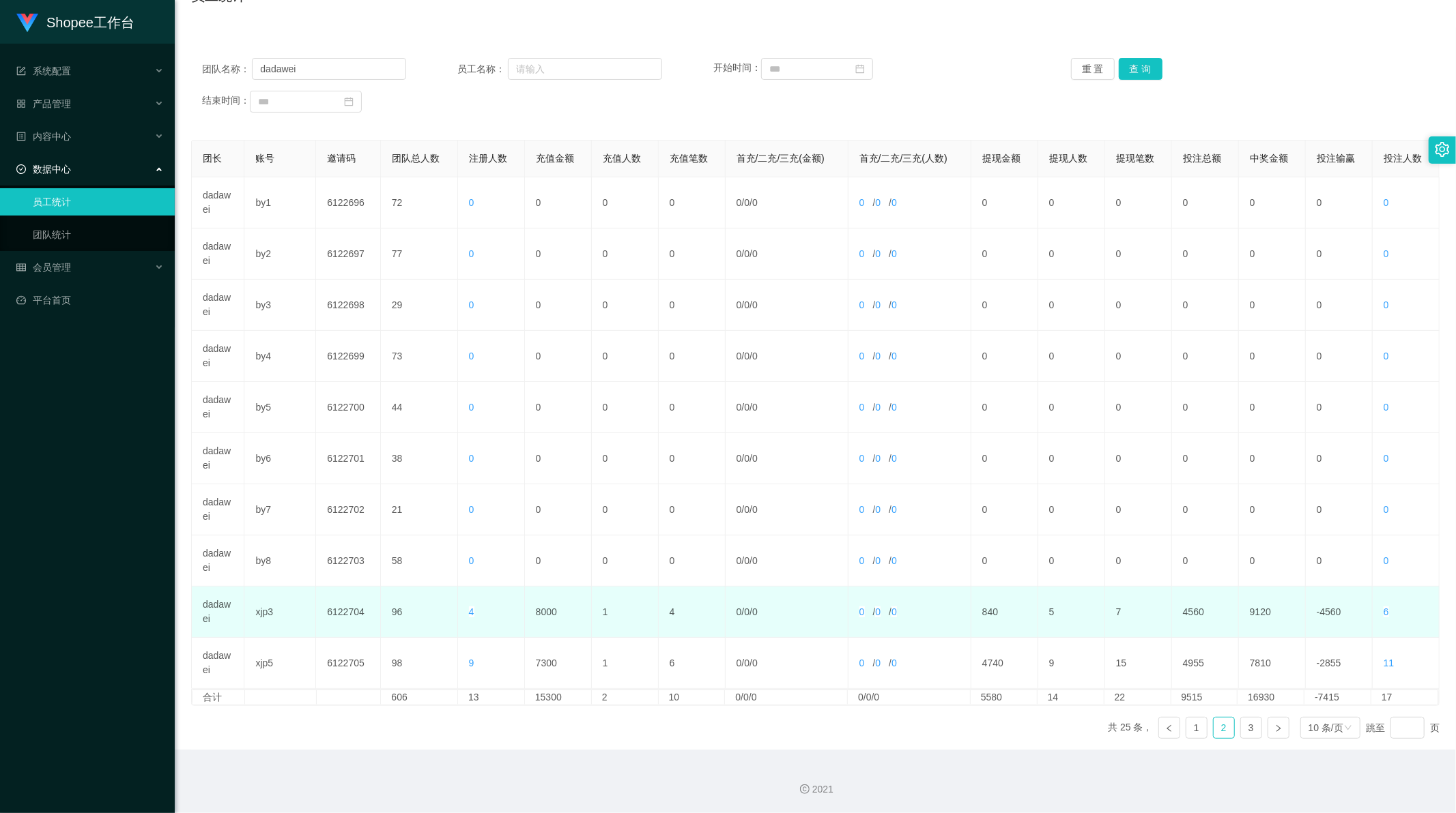
click at [550, 615] on td "8000" at bounding box center [558, 612] width 67 height 51
click at [542, 618] on td "8000" at bounding box center [558, 612] width 67 height 51
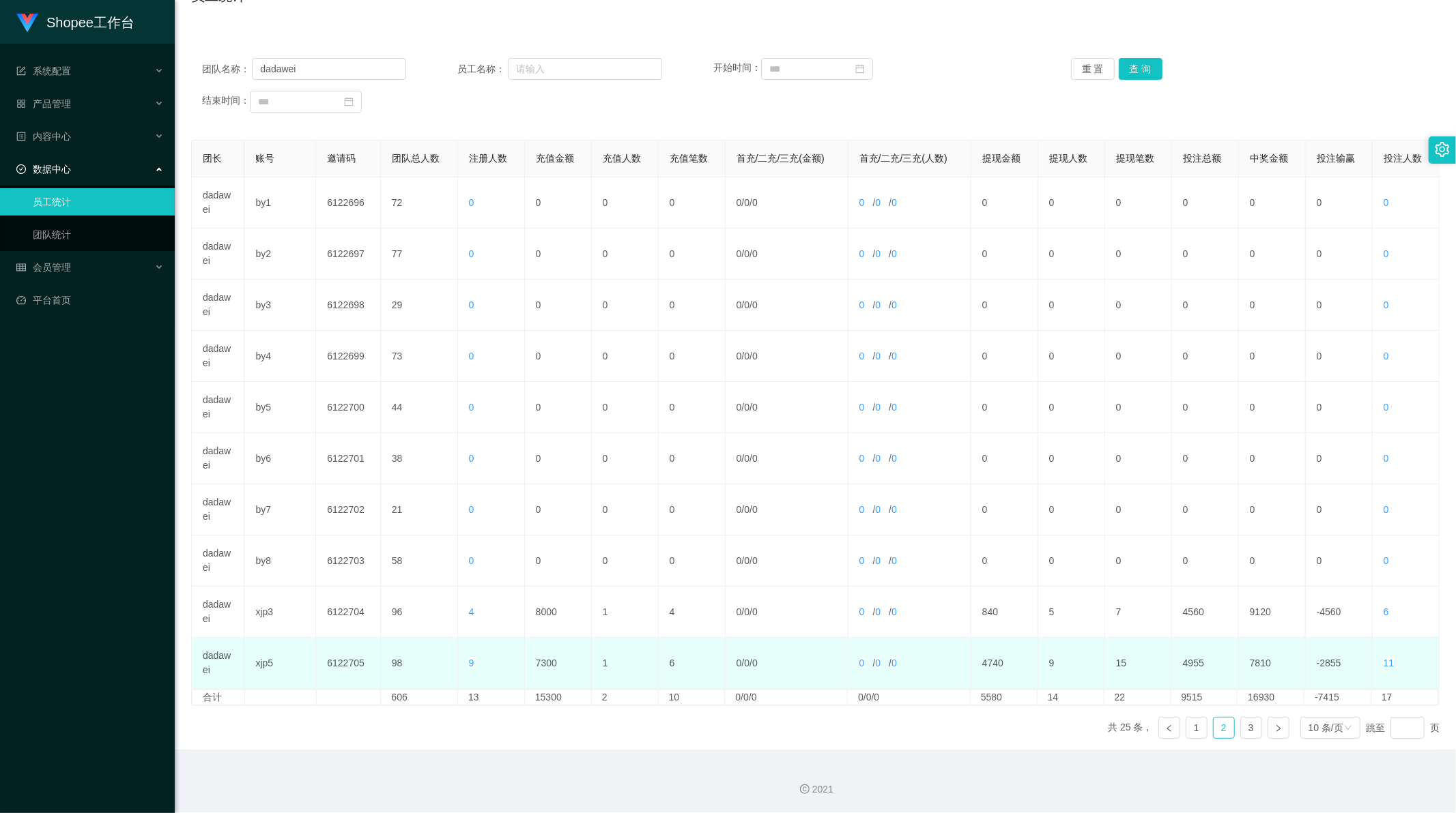
click at [545, 663] on td "7300" at bounding box center [558, 663] width 67 height 51
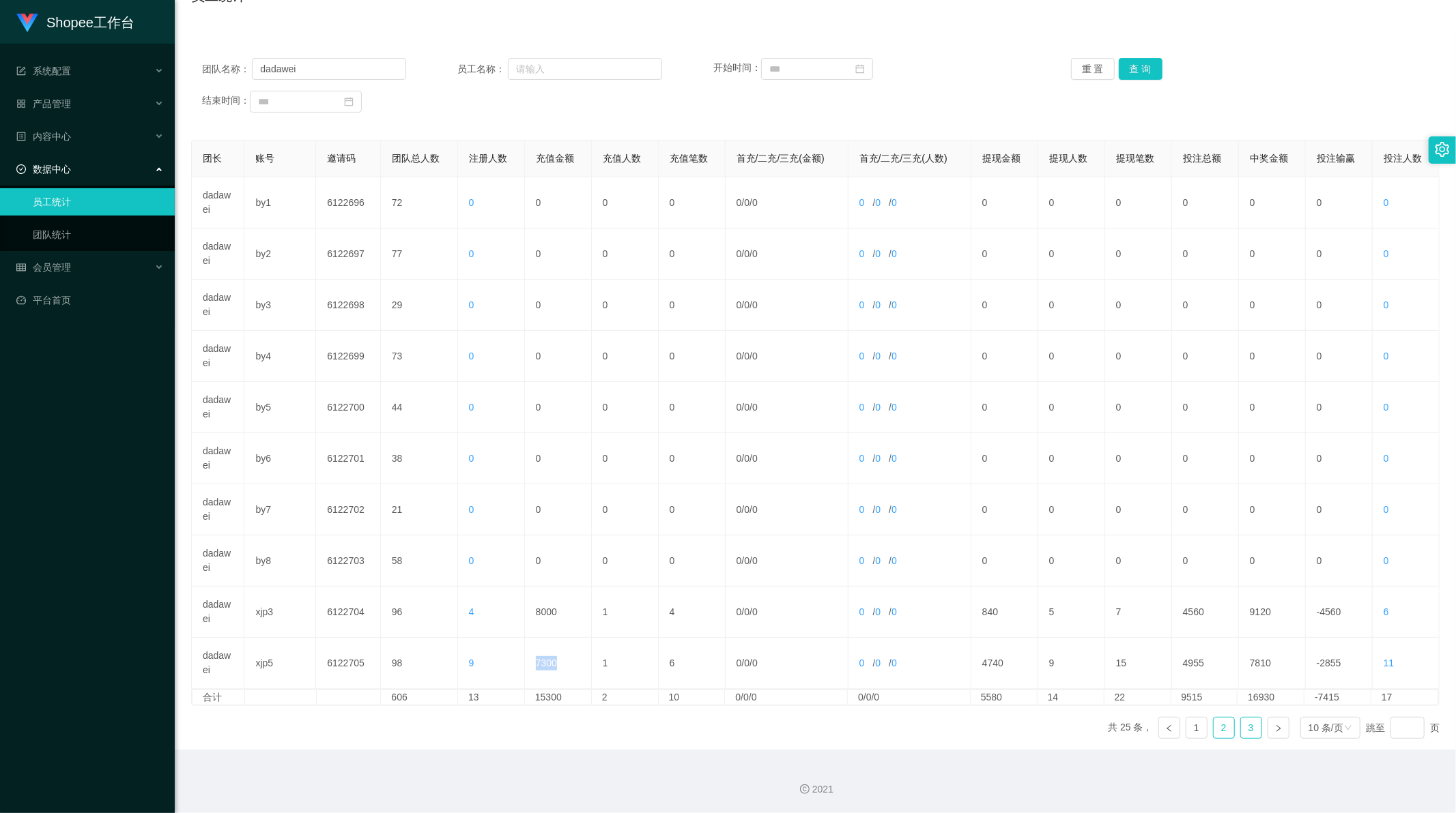
click at [1245, 730] on link "3" at bounding box center [1251, 728] width 20 height 20
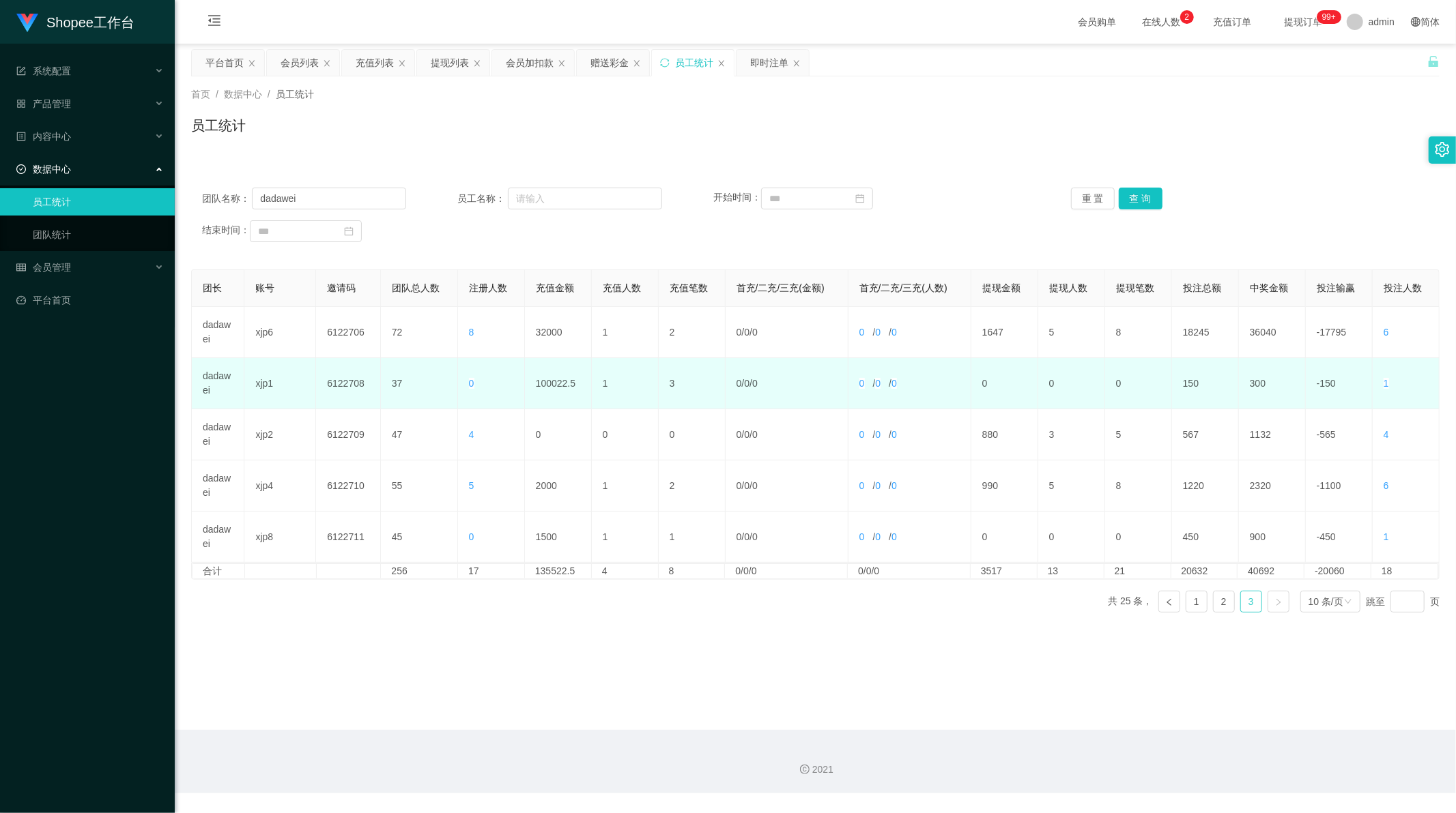
scroll to position [0, 0]
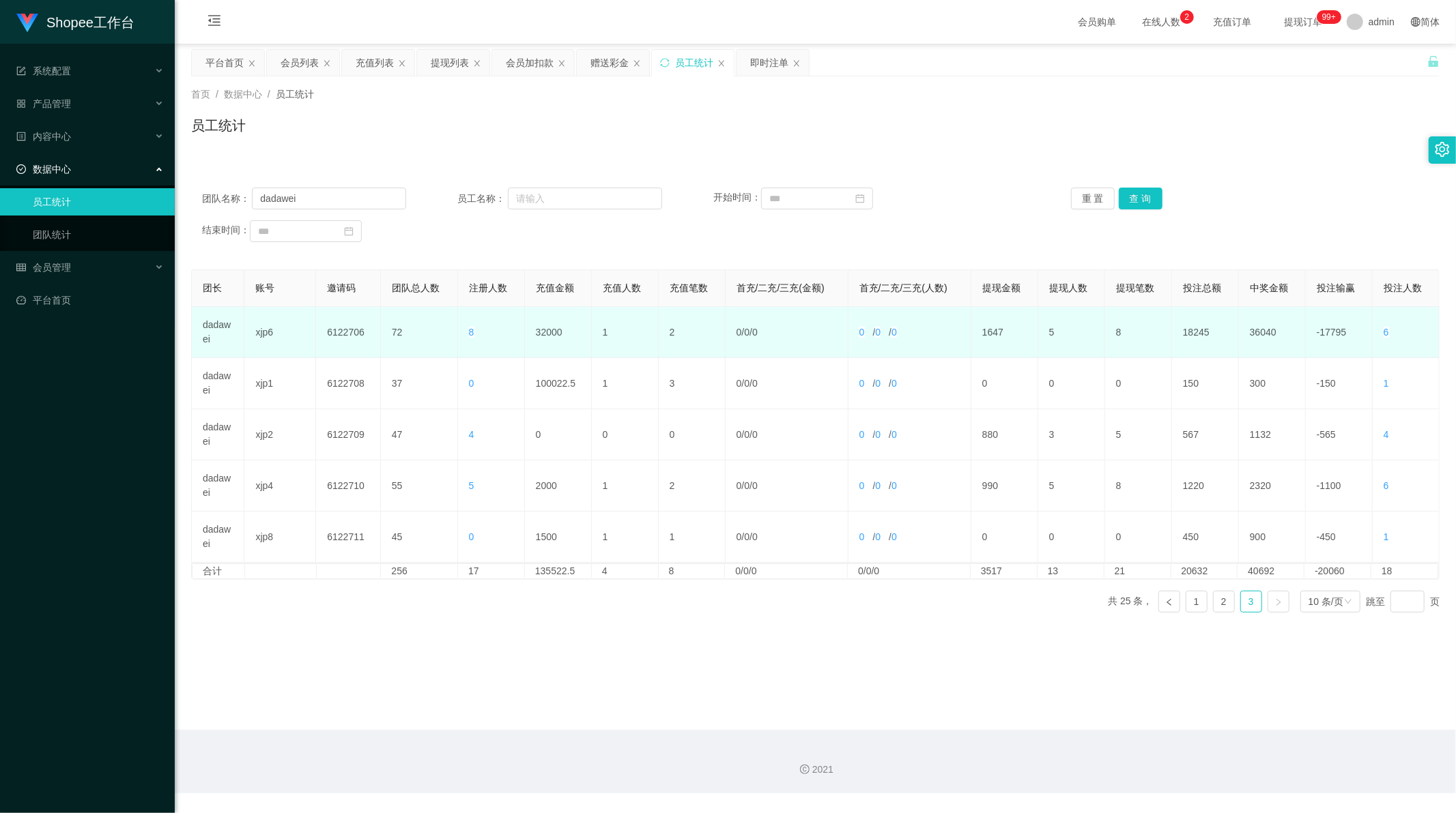
click at [544, 328] on td "32000" at bounding box center [558, 332] width 67 height 51
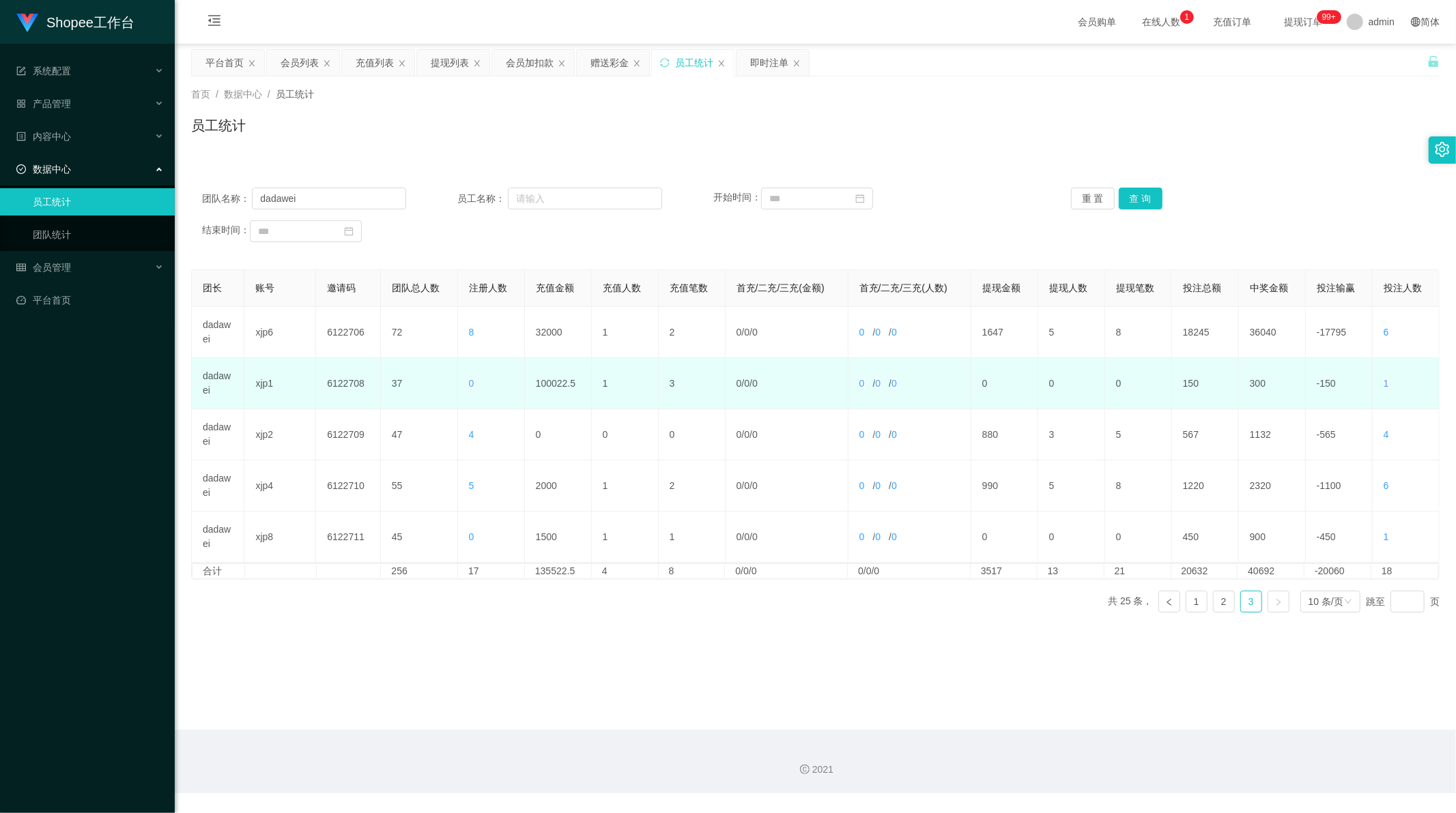
click at [543, 376] on td "100022.5" at bounding box center [558, 383] width 67 height 51
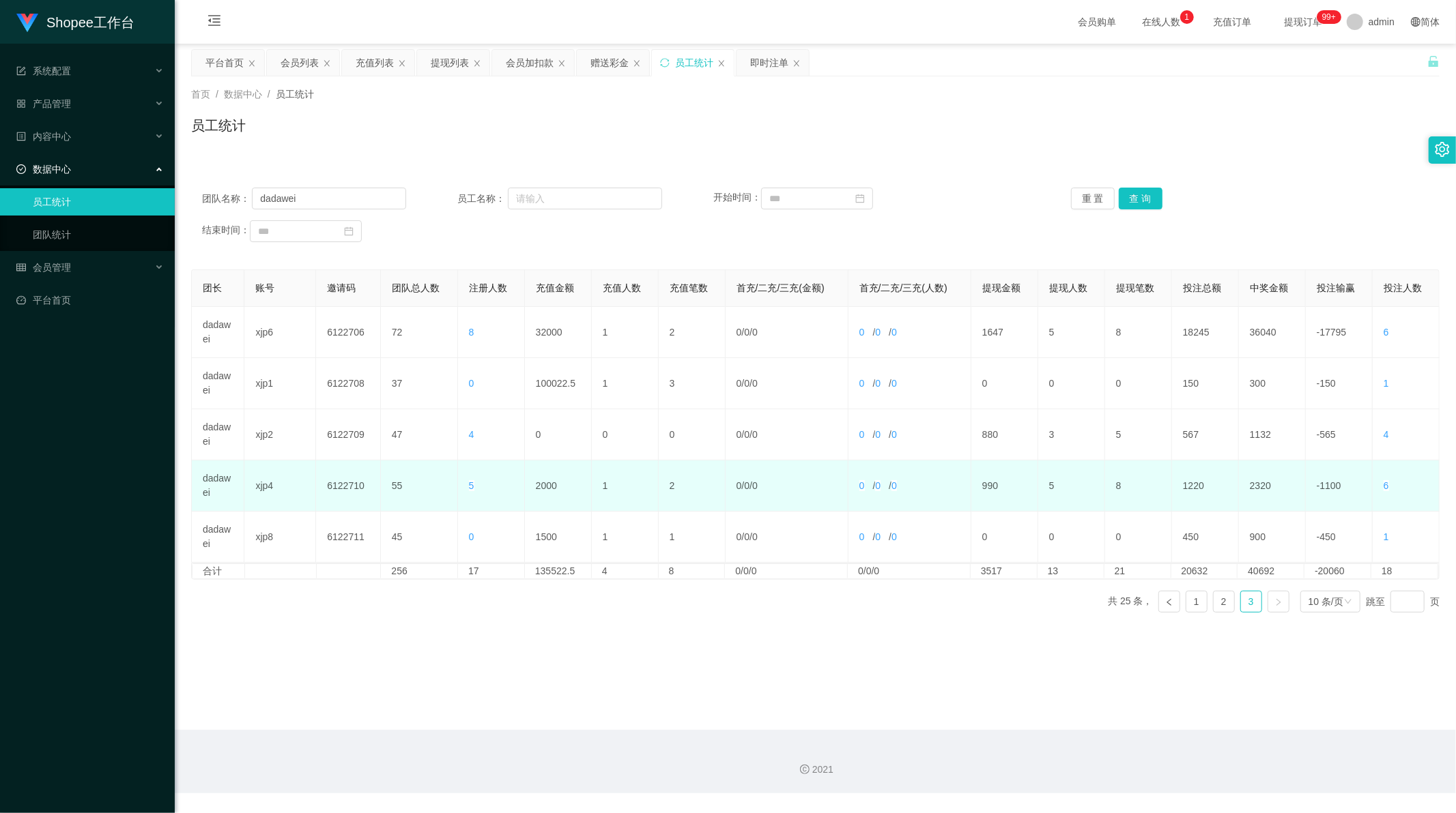
click at [547, 494] on td "2000" at bounding box center [558, 486] width 67 height 51
click at [536, 485] on td "2000" at bounding box center [558, 486] width 67 height 51
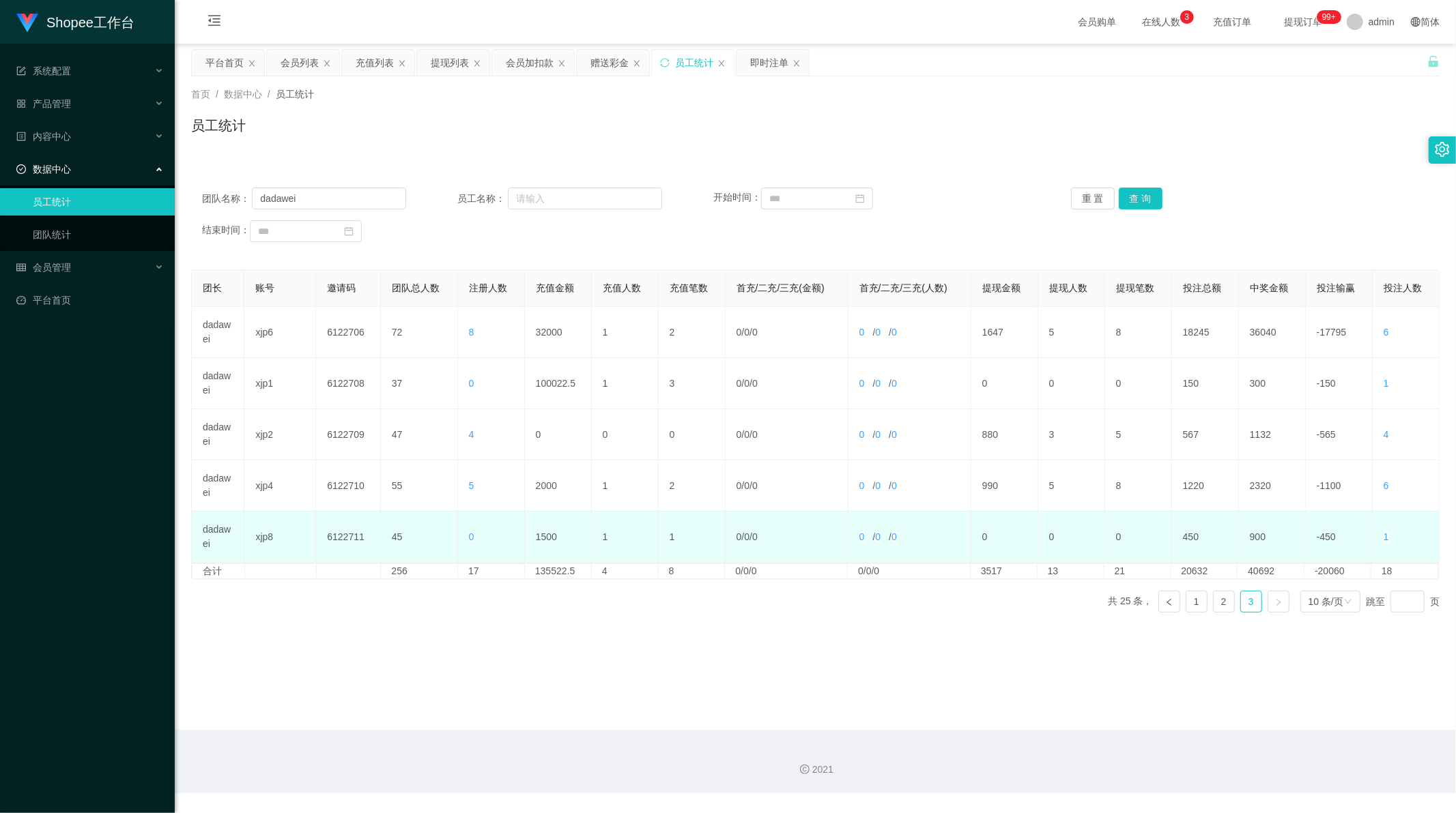
click at [541, 533] on td "1500" at bounding box center [558, 537] width 67 height 51
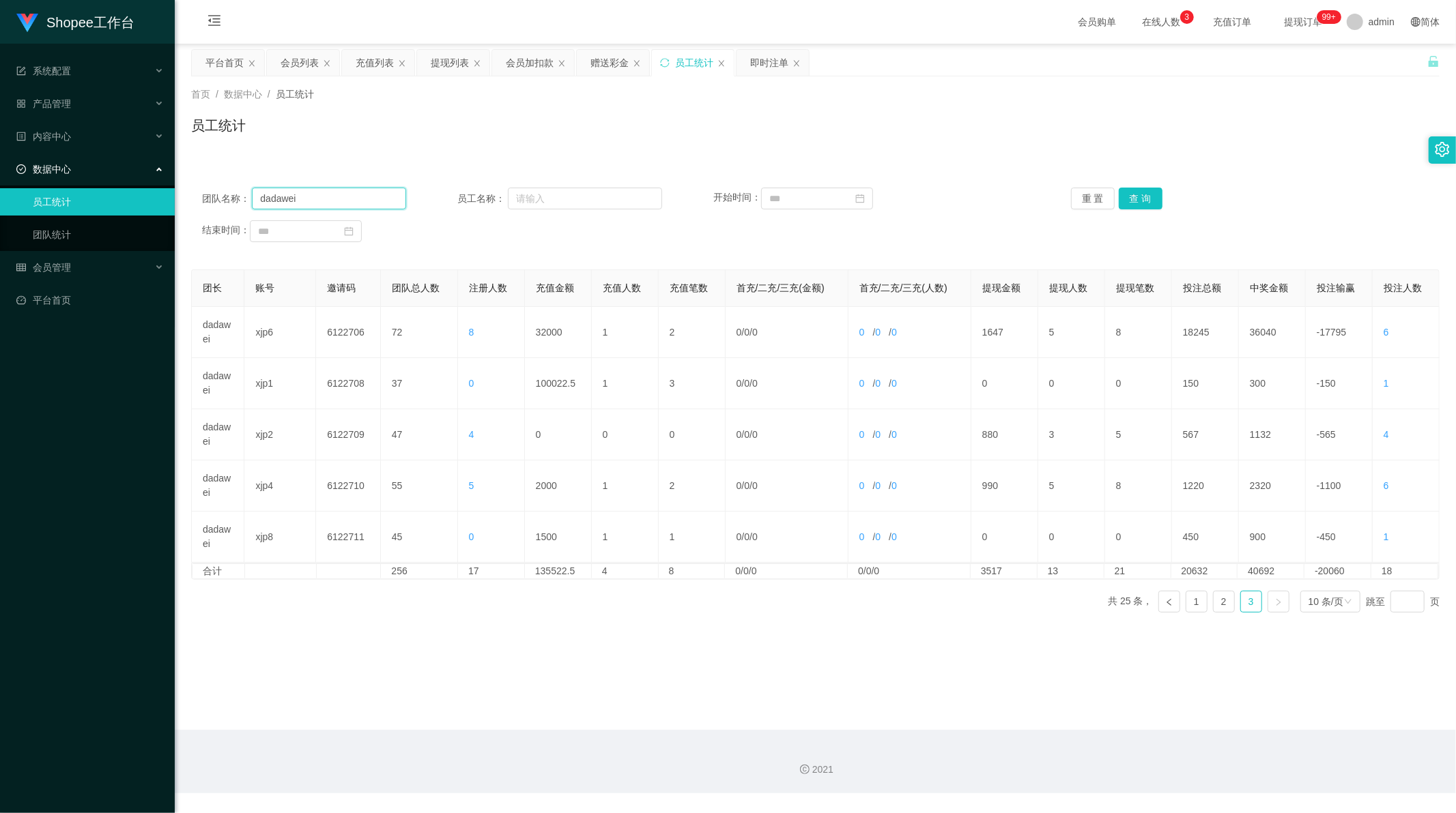
click at [316, 191] on input "dadawei" at bounding box center [329, 198] width 154 height 22
click at [1137, 185] on div "团队名称： 员工名称： 开始时间： 重 置 查 询 结束时间：" at bounding box center [815, 215] width 1248 height 82
click at [1142, 198] on button "查 询" at bounding box center [1140, 198] width 43 height 22
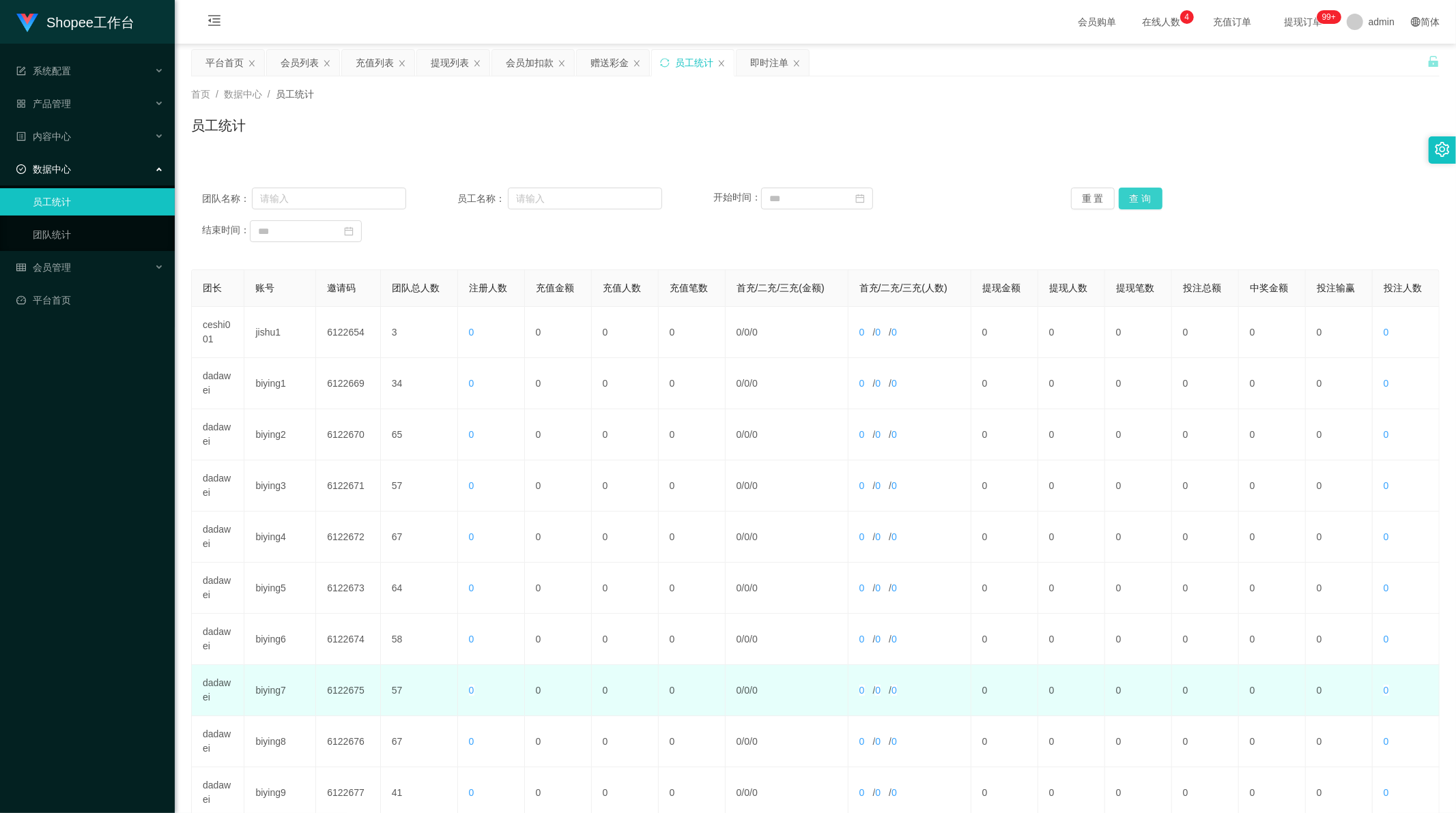
scroll to position [130, 0]
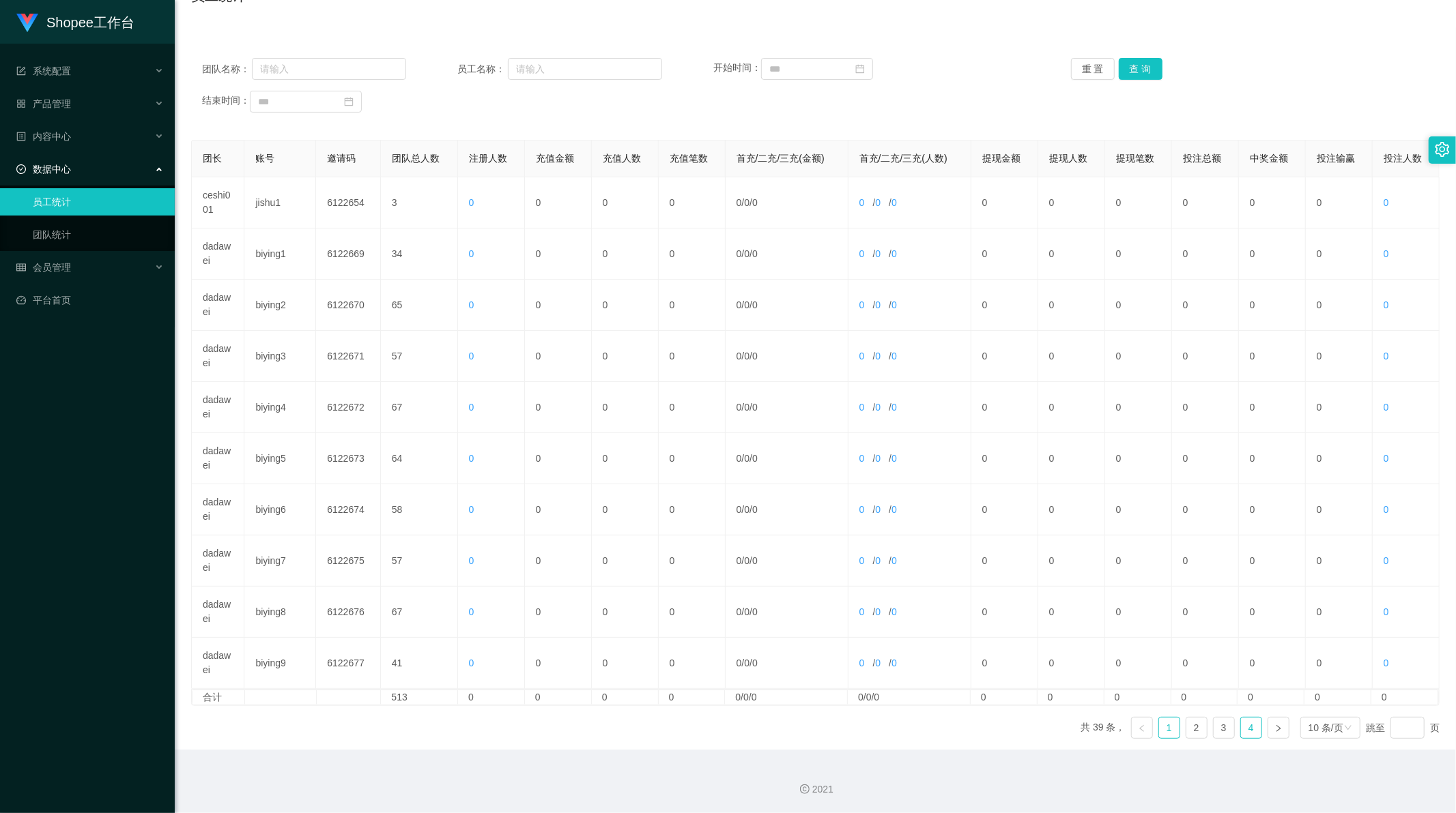
click at [1241, 736] on link "4" at bounding box center [1251, 728] width 20 height 20
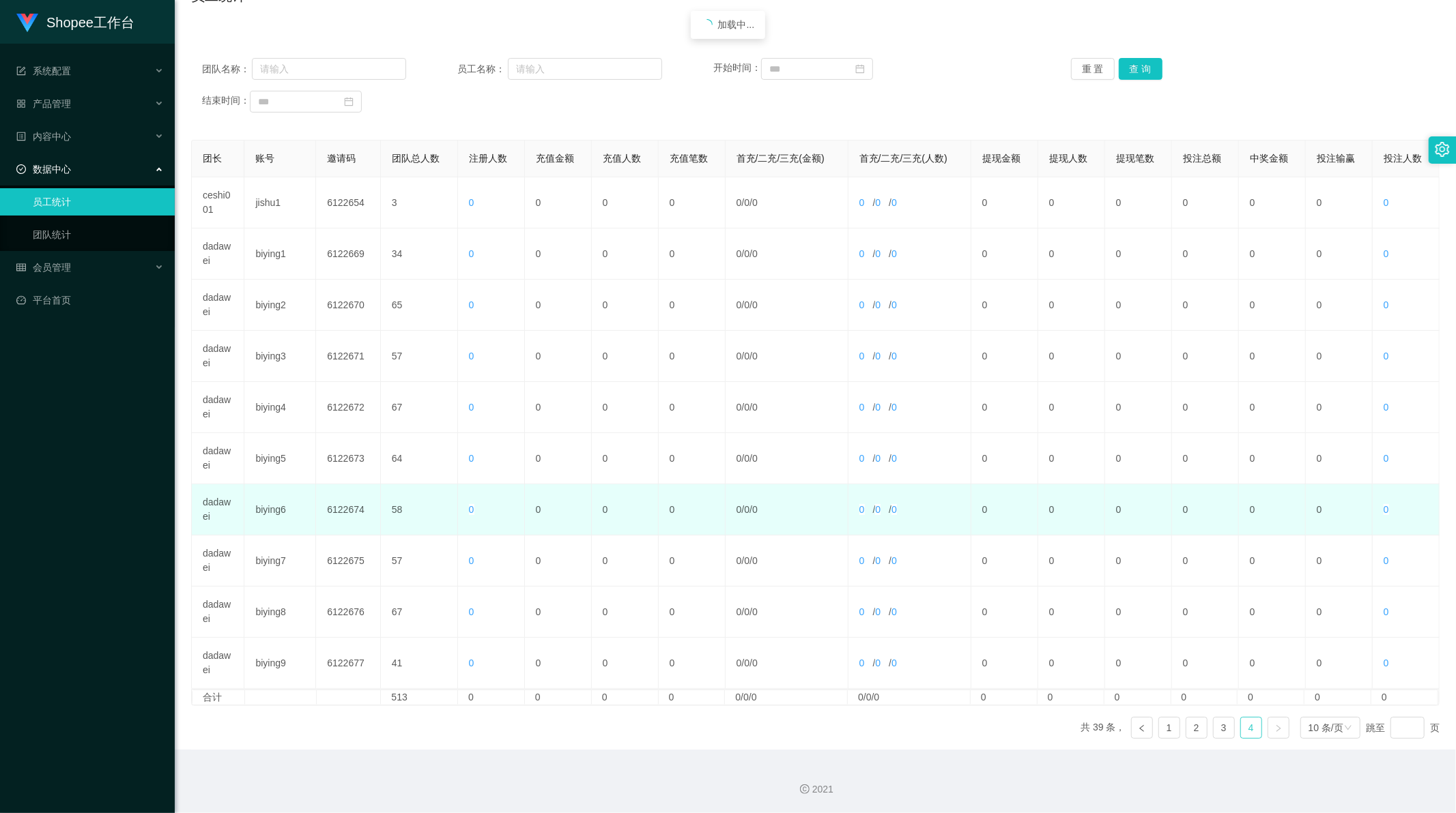
scroll to position [78, 0]
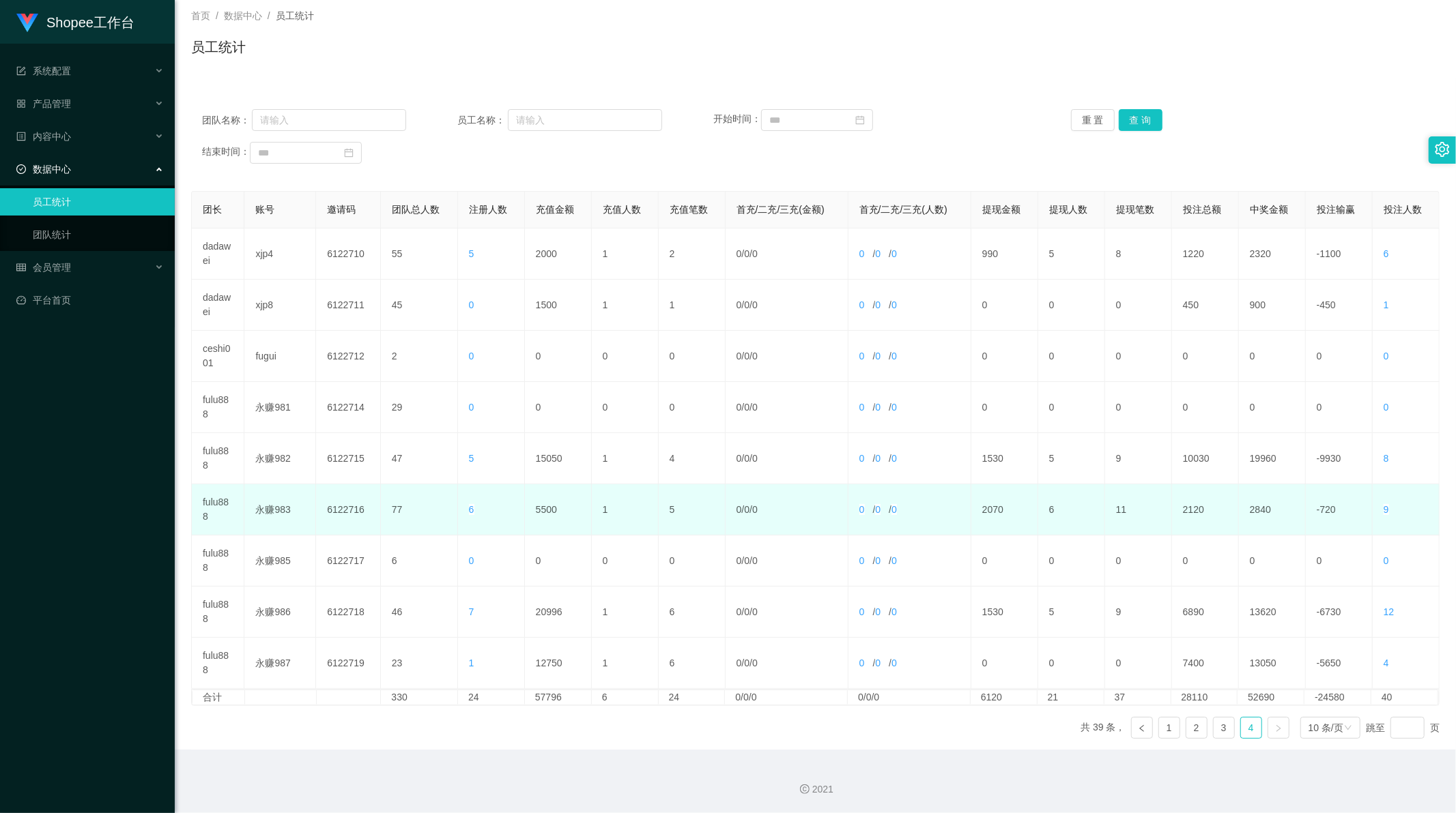
click at [221, 507] on td "fulu888" at bounding box center [218, 510] width 53 height 51
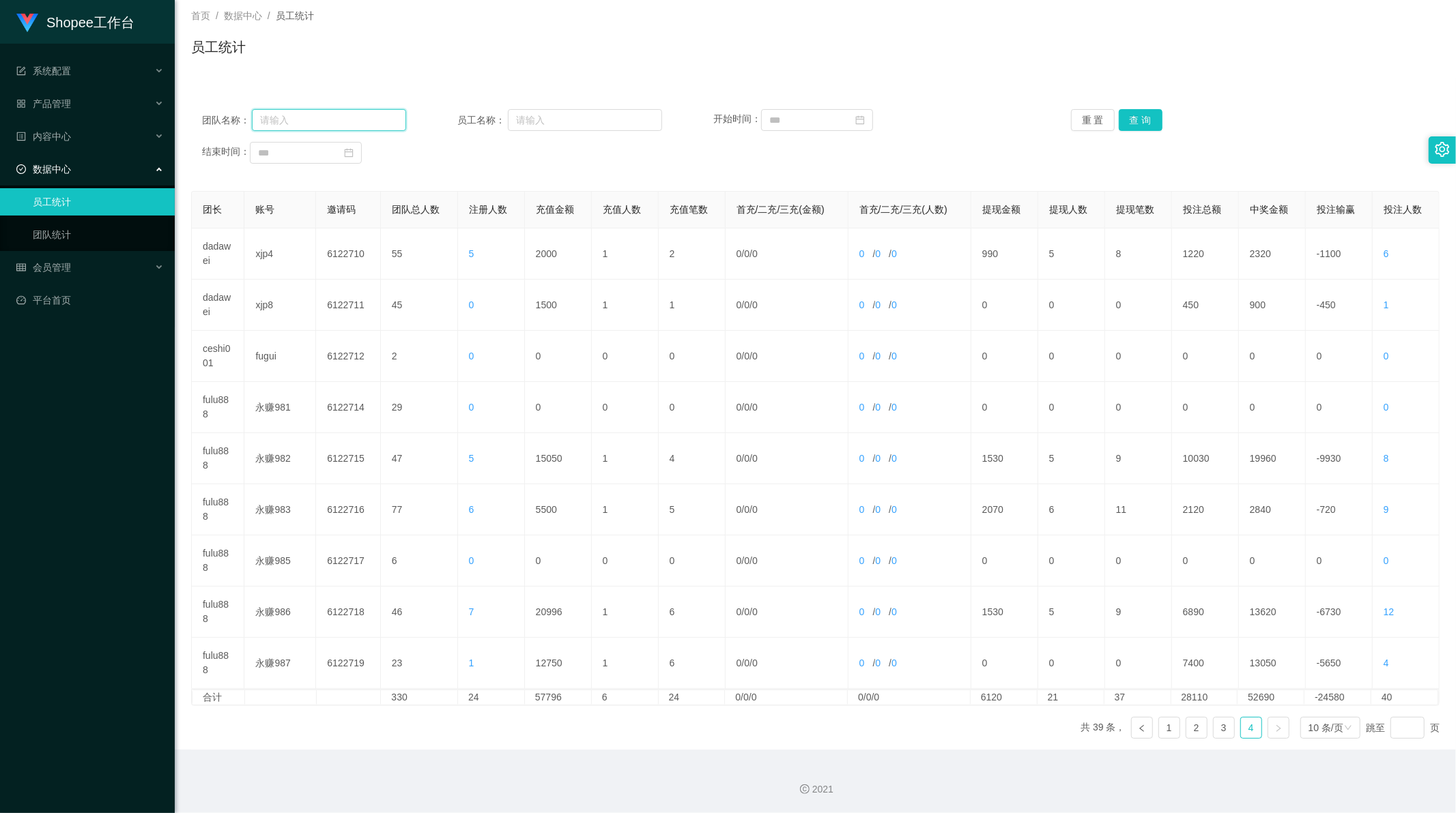
drag, startPoint x: 356, startPoint y: 119, endPoint x: 582, endPoint y: 106, distance: 226.4
click at [356, 119] on input "text" at bounding box center [329, 120] width 154 height 22
paste input "fulu888"
type input "fulu888"
click at [1123, 111] on button "查 询" at bounding box center [1140, 120] width 43 height 22
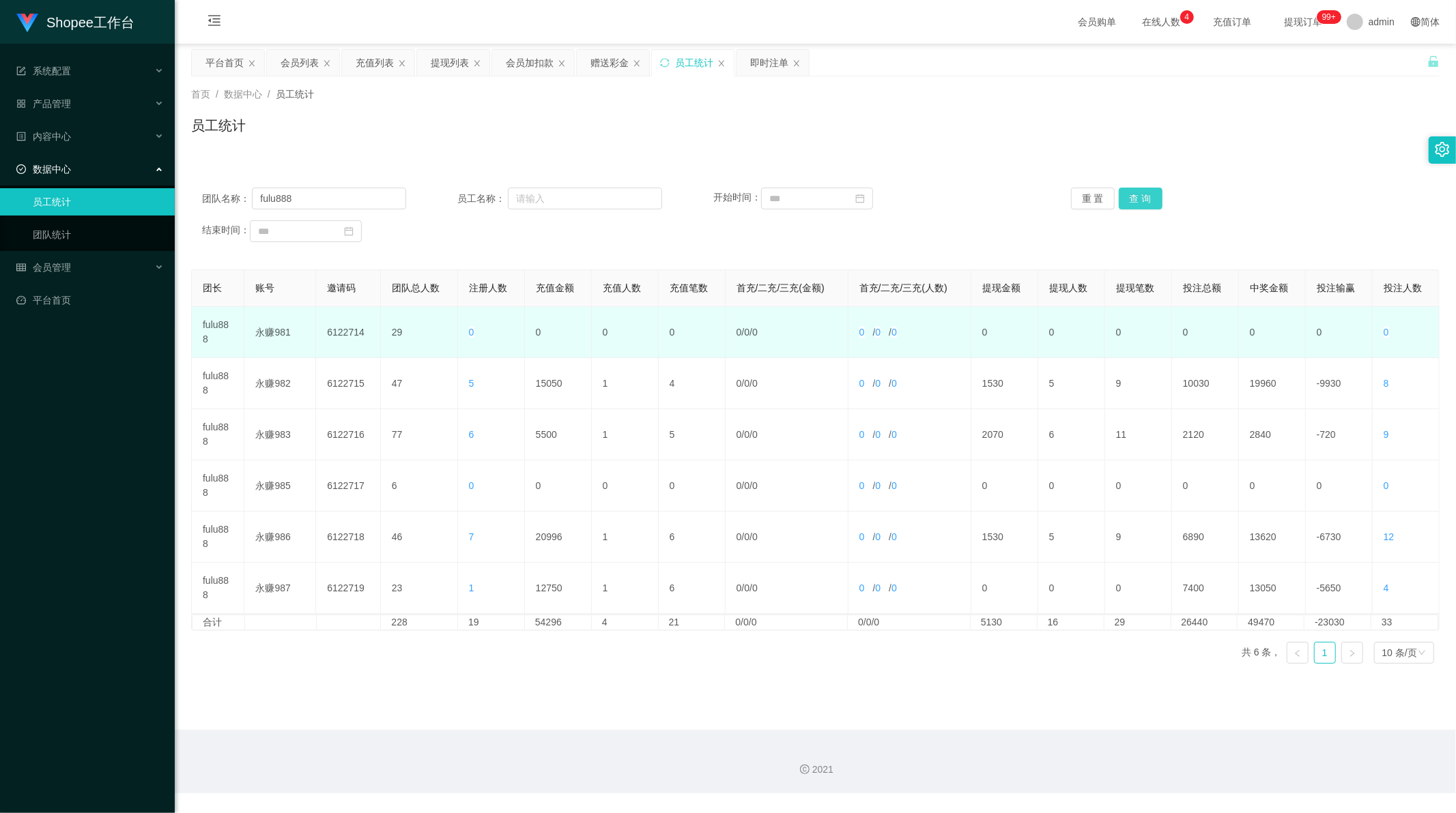
scroll to position [0, 0]
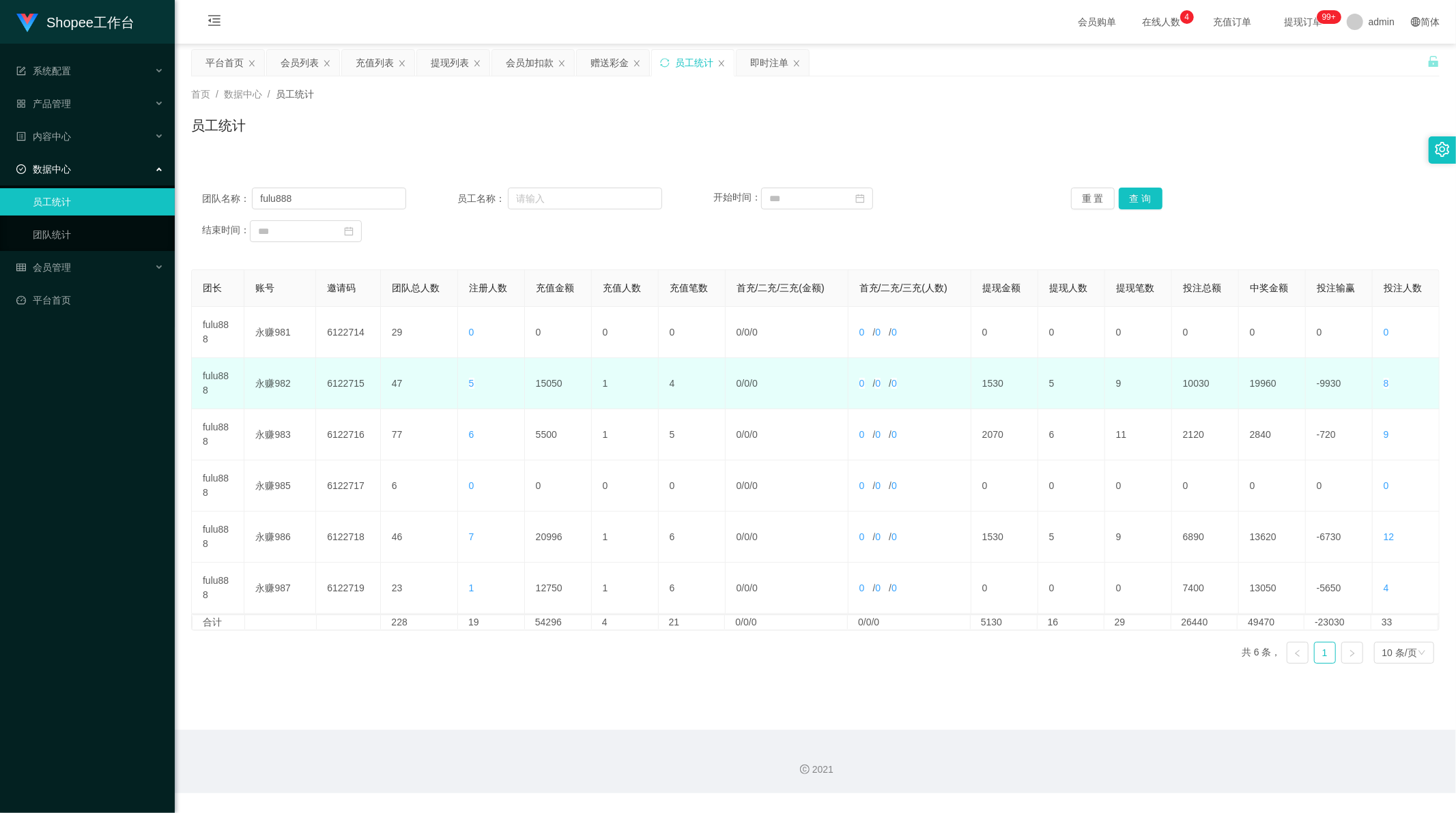
click at [549, 384] on td "15050" at bounding box center [558, 383] width 67 height 51
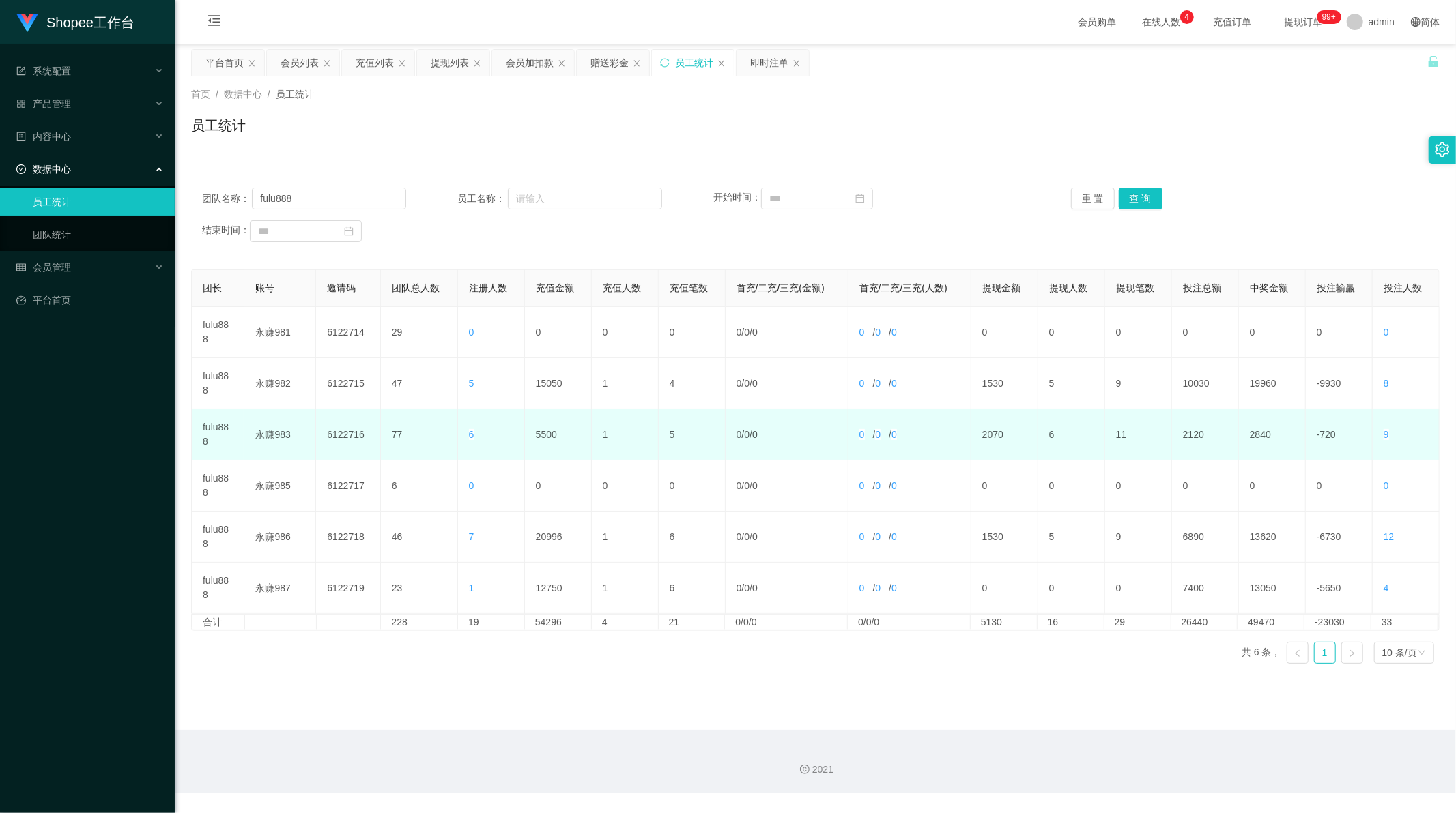
click at [539, 428] on td "5500" at bounding box center [558, 435] width 67 height 51
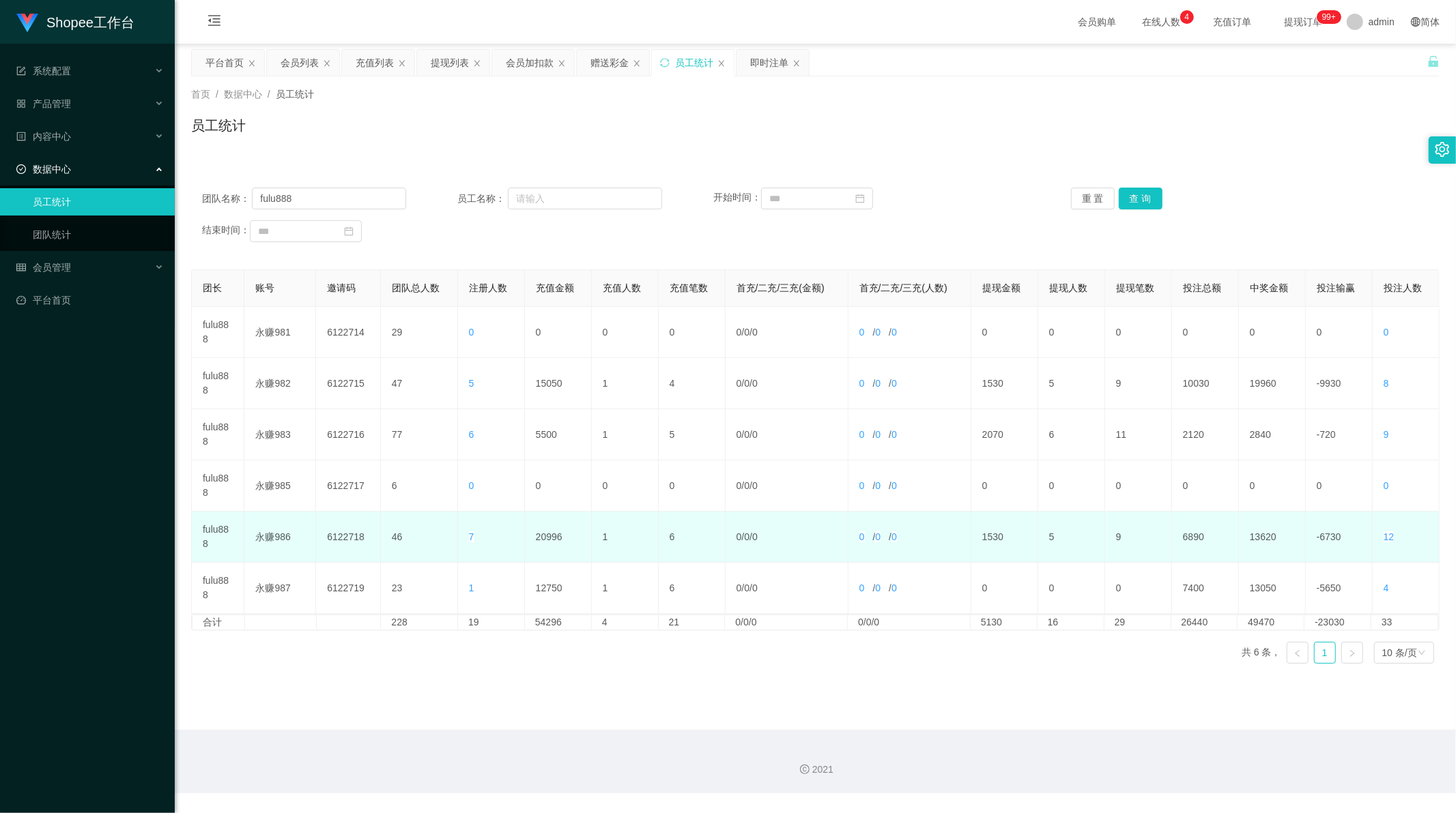
click at [544, 537] on td "20996" at bounding box center [558, 537] width 67 height 51
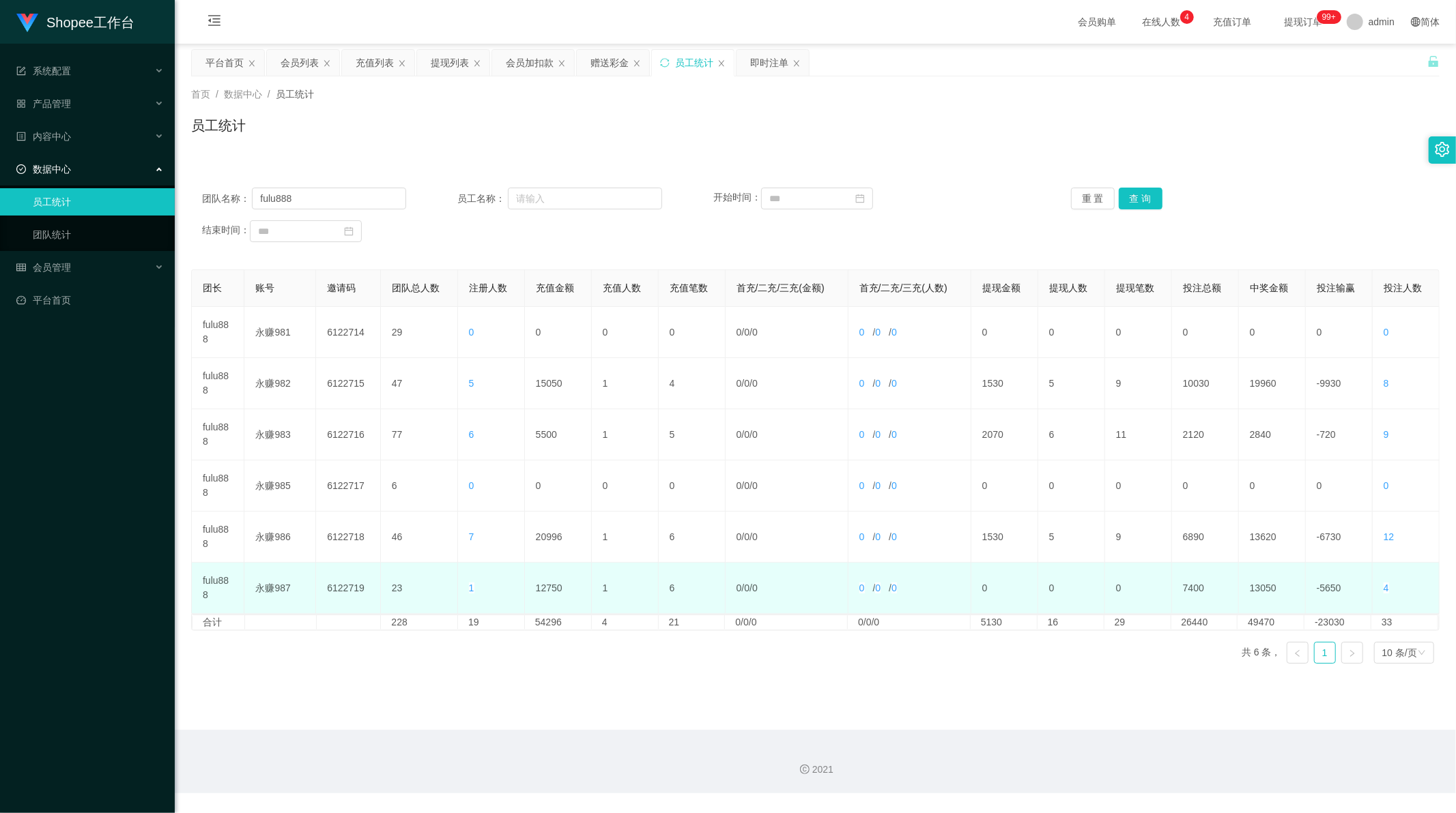
click at [543, 589] on td "12750" at bounding box center [558, 588] width 67 height 51
